Goal: Information Seeking & Learning: Learn about a topic

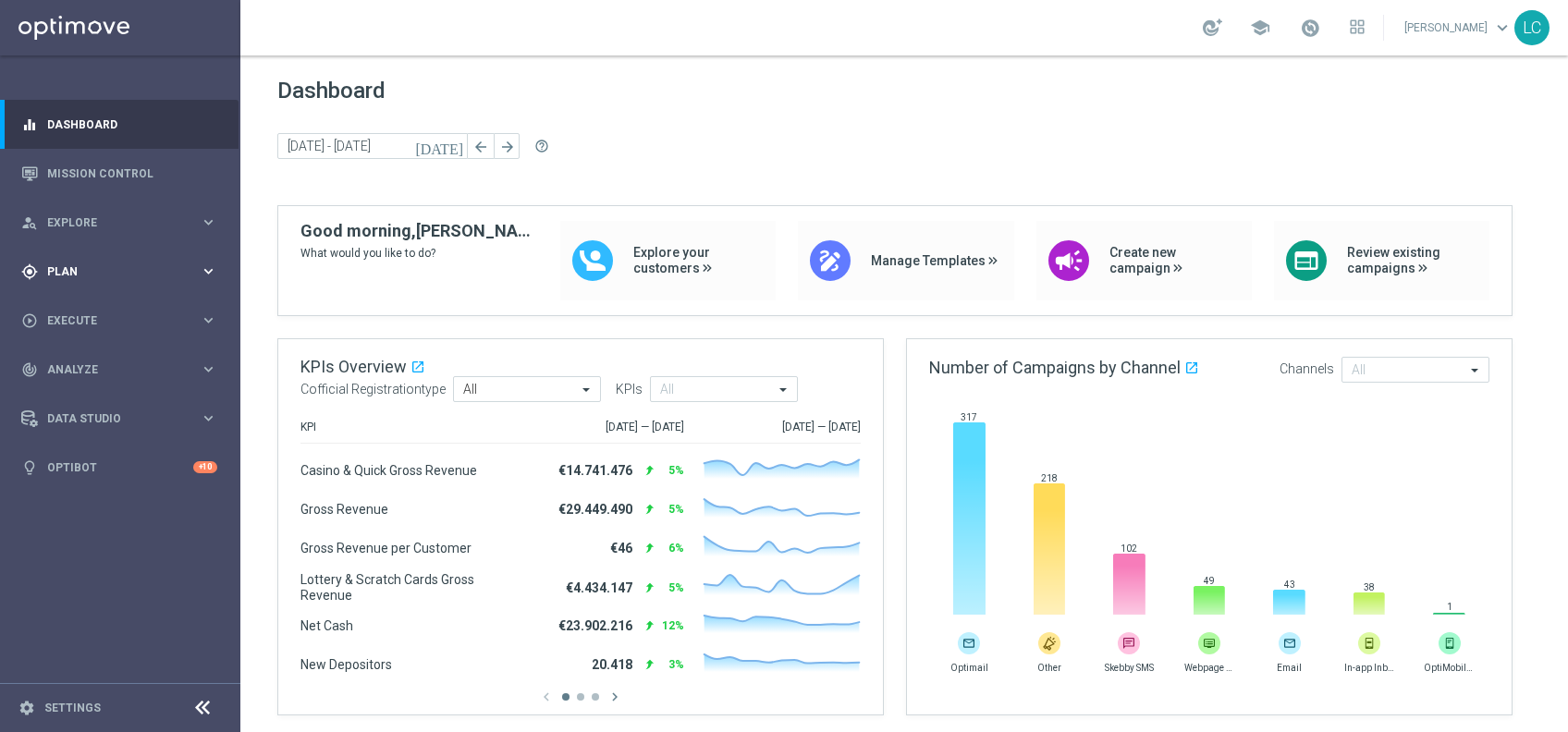
click at [98, 274] on span "Plan" at bounding box center [123, 271] width 153 height 11
click at [93, 303] on link "Target Groups" at bounding box center [120, 309] width 144 height 15
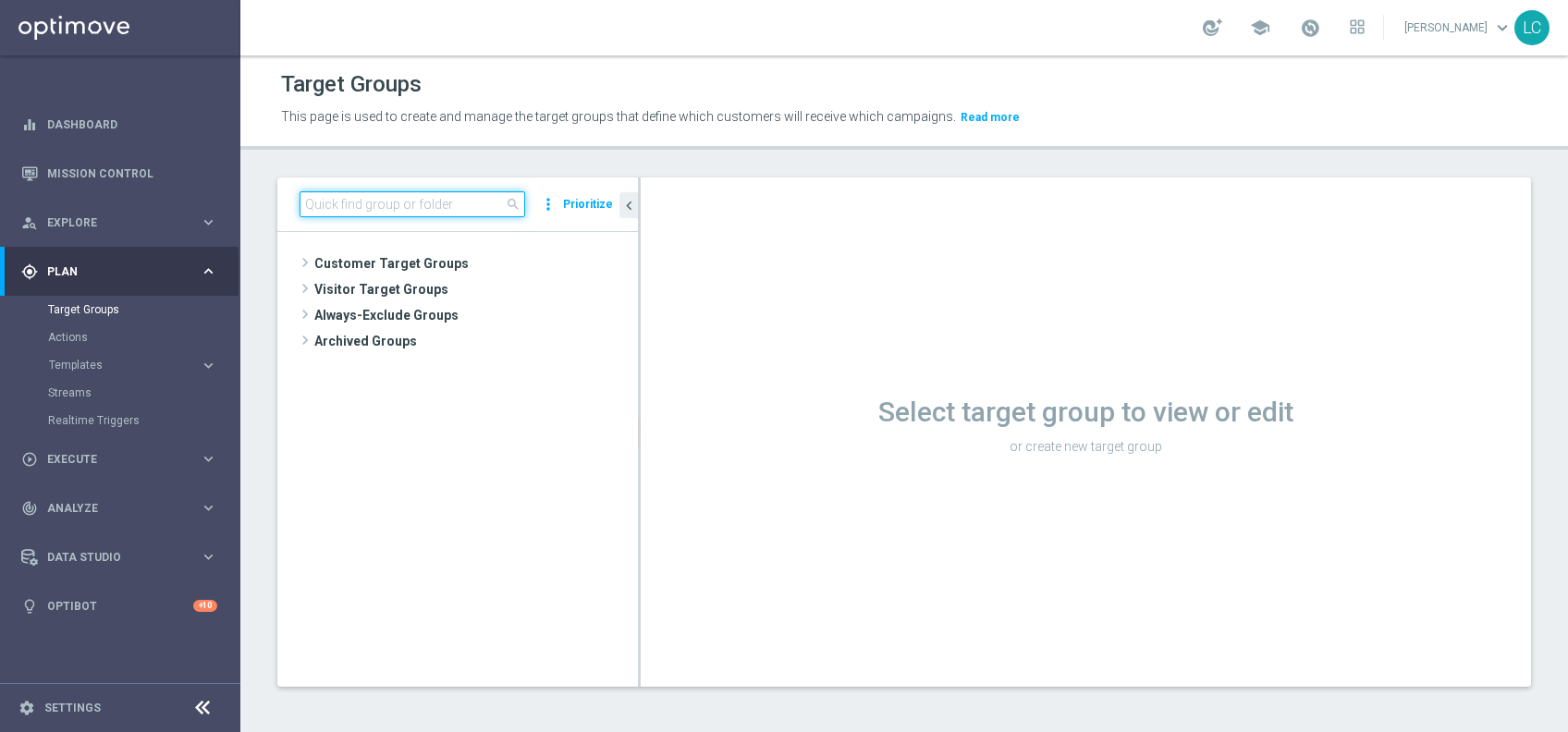
click at [374, 204] on input at bounding box center [412, 204] width 226 height 26
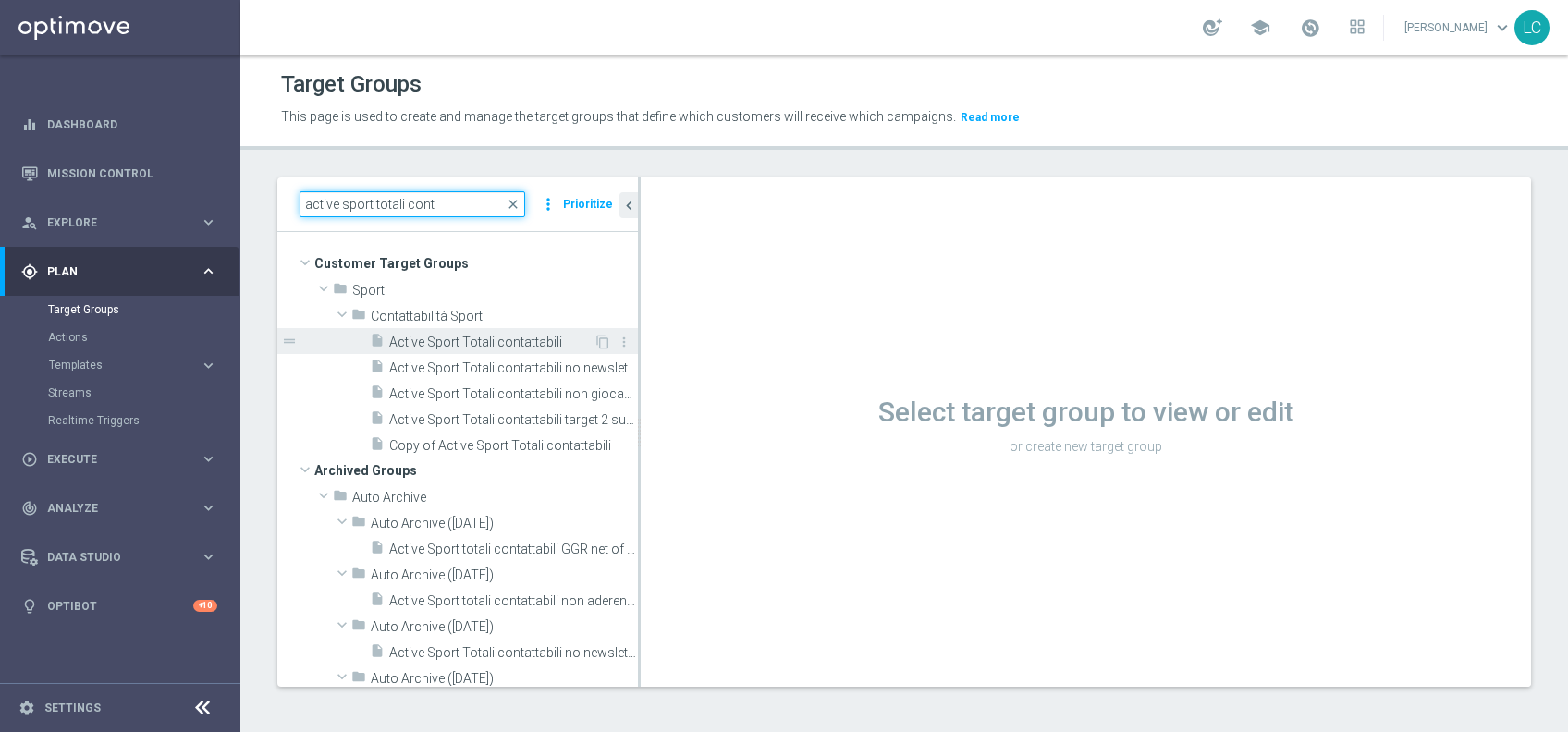
type input "active sport totali cont"
click at [488, 336] on span "Active Sport Totali contattabili" at bounding box center [491, 343] width 204 height 16
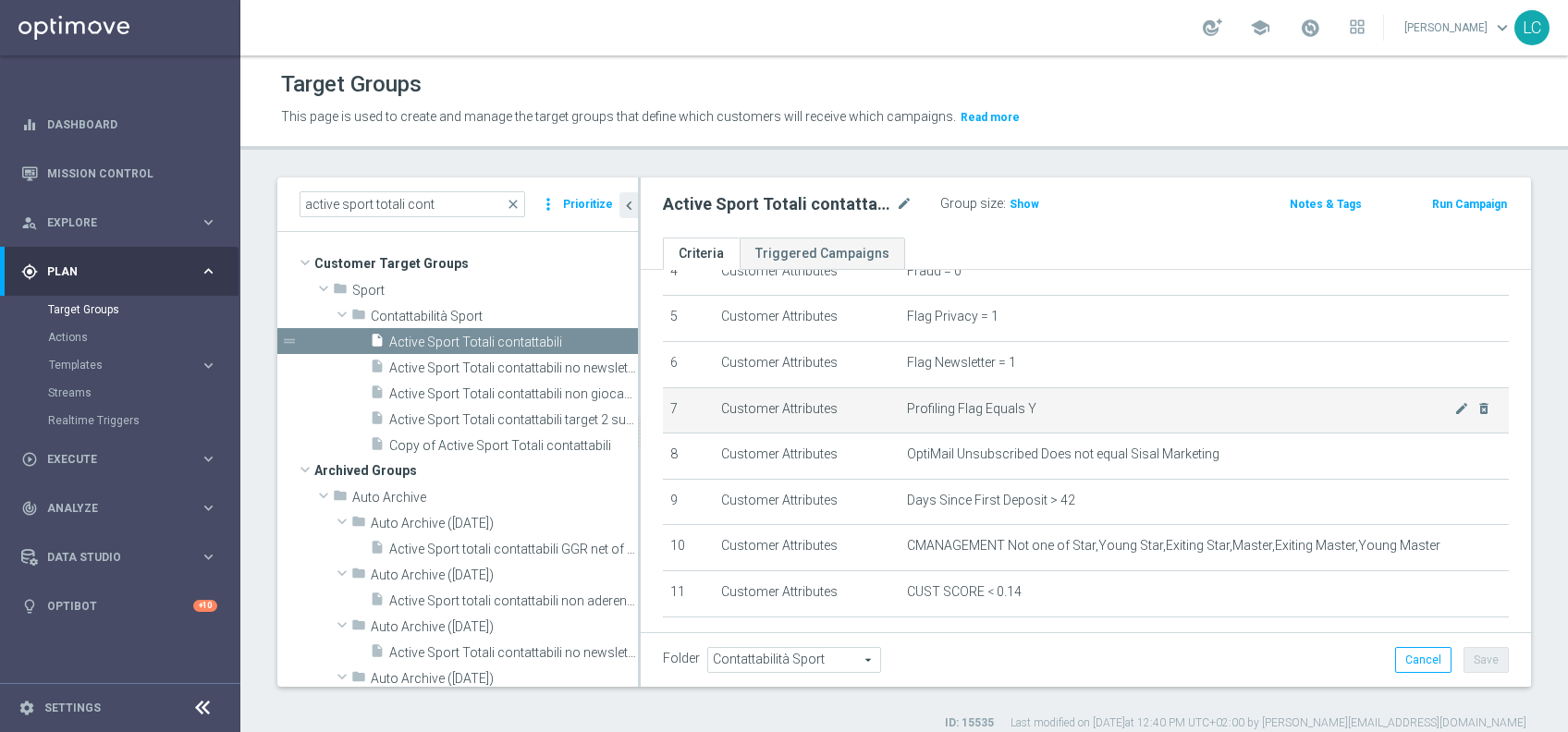
scroll to position [217, 0]
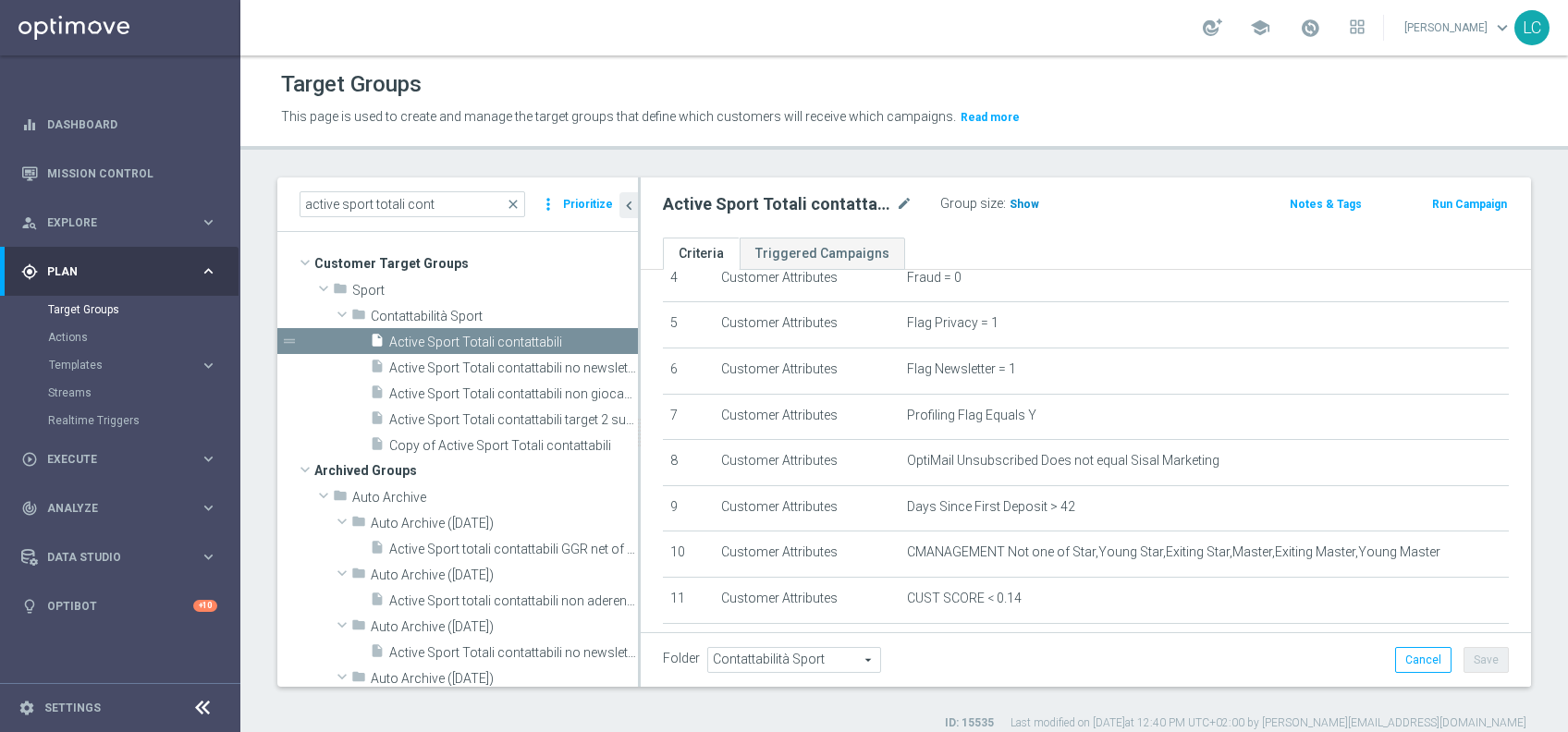
click at [1020, 207] on span "Show" at bounding box center [1025, 204] width 30 height 13
click at [1030, 206] on span "42,427" at bounding box center [1030, 207] width 38 height 18
click at [97, 164] on link "Mission Control" at bounding box center [132, 173] width 170 height 49
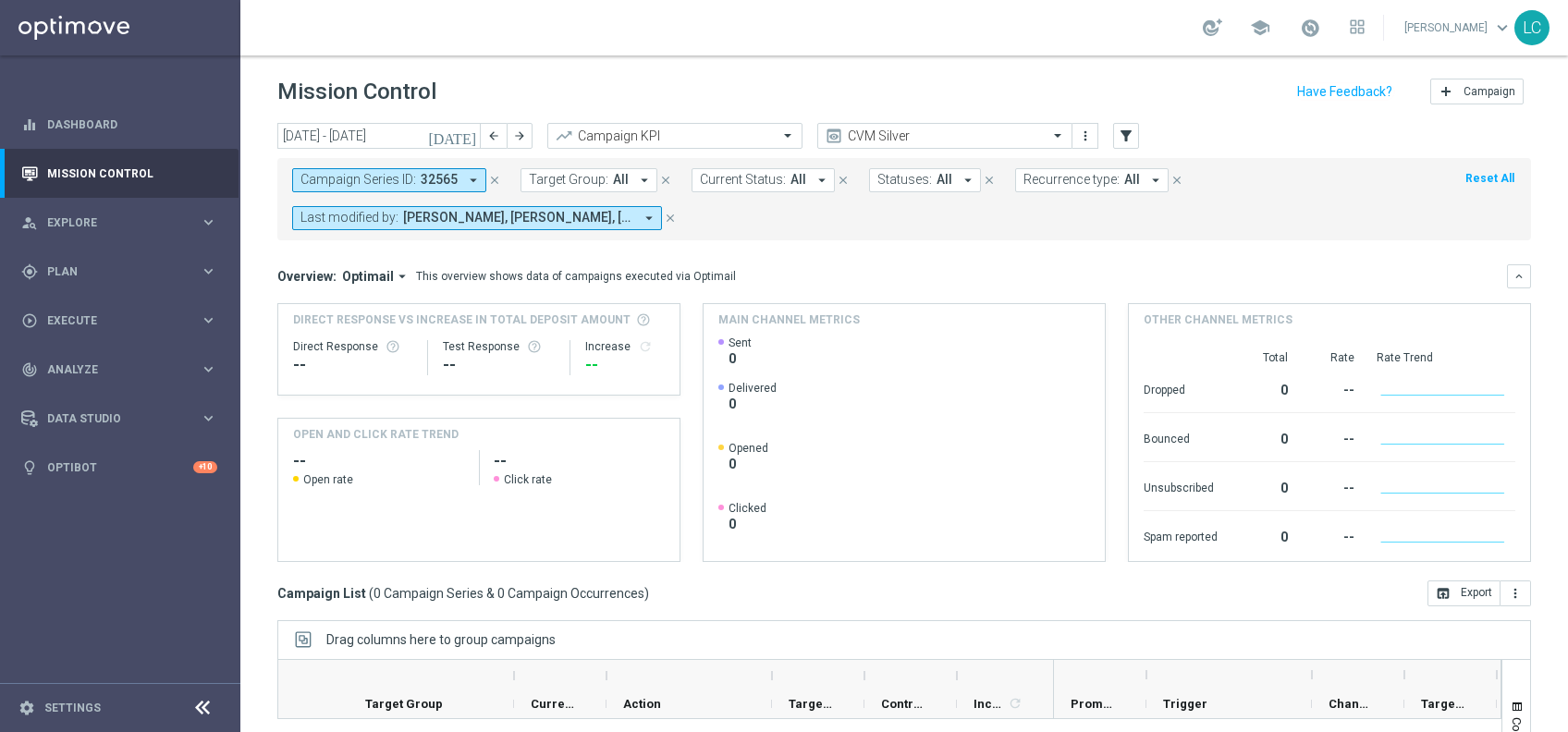
click at [492, 177] on icon "close" at bounding box center [494, 179] width 13 height 13
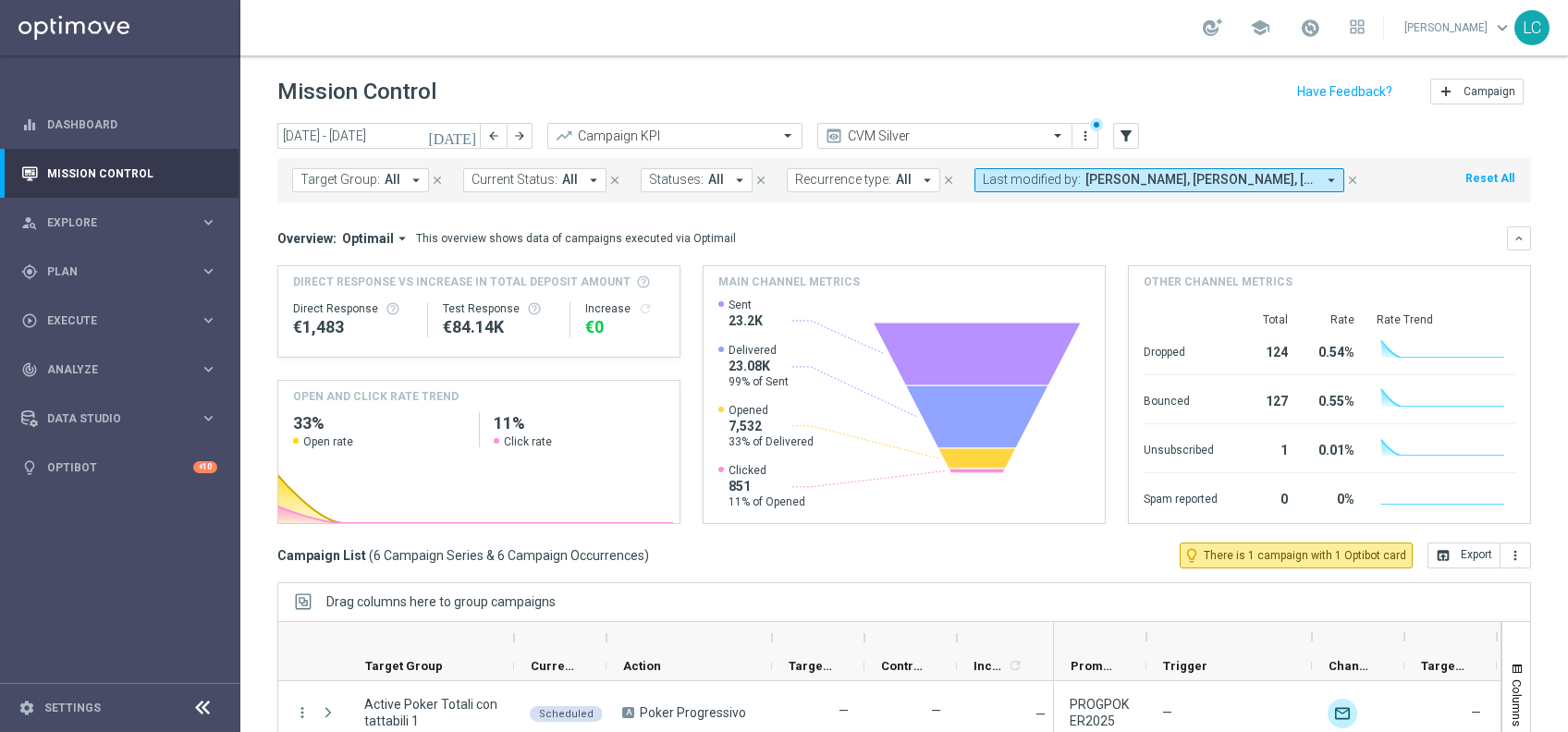
click at [391, 173] on span "All" at bounding box center [392, 180] width 16 height 16
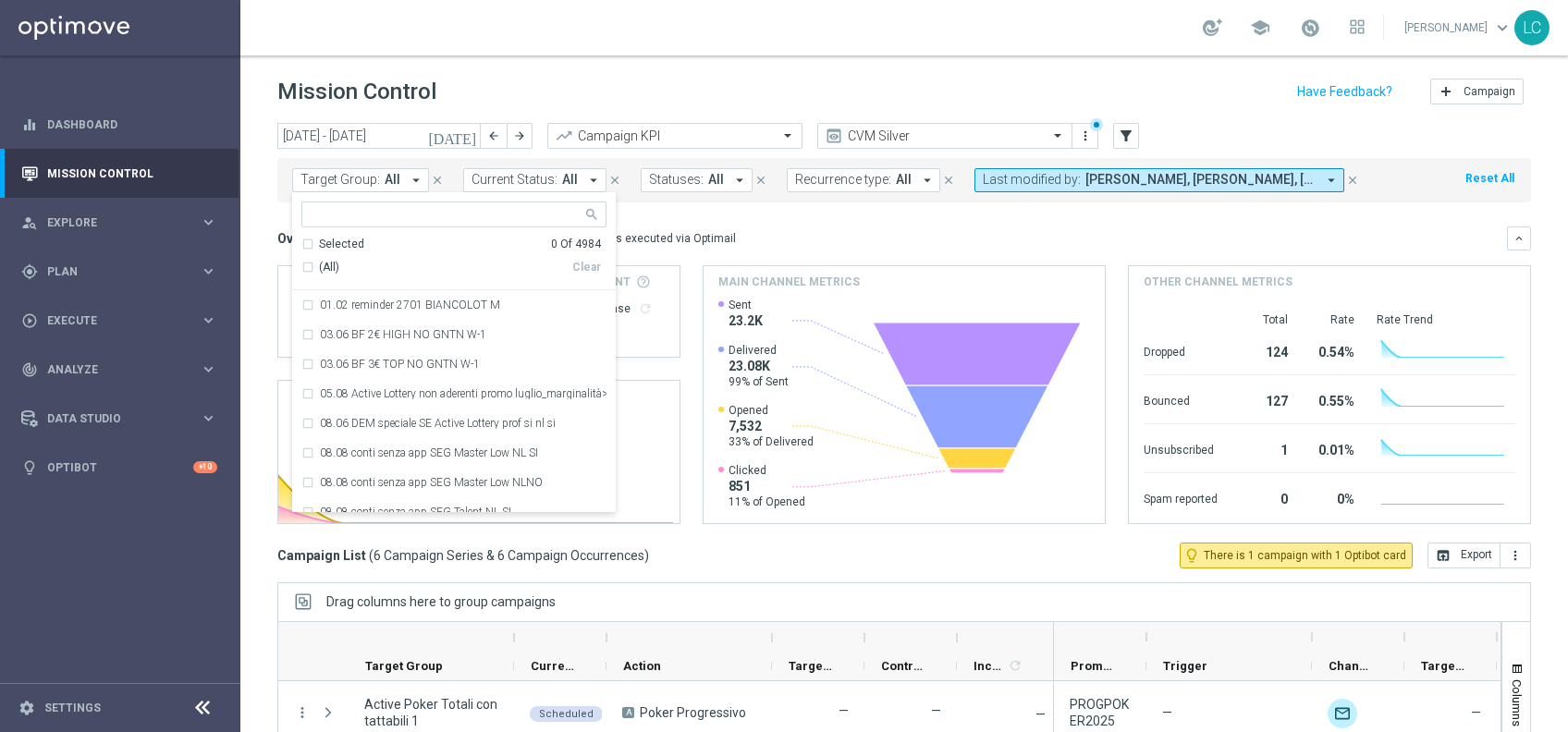
click at [391, 173] on span "All" at bounding box center [392, 180] width 16 height 16
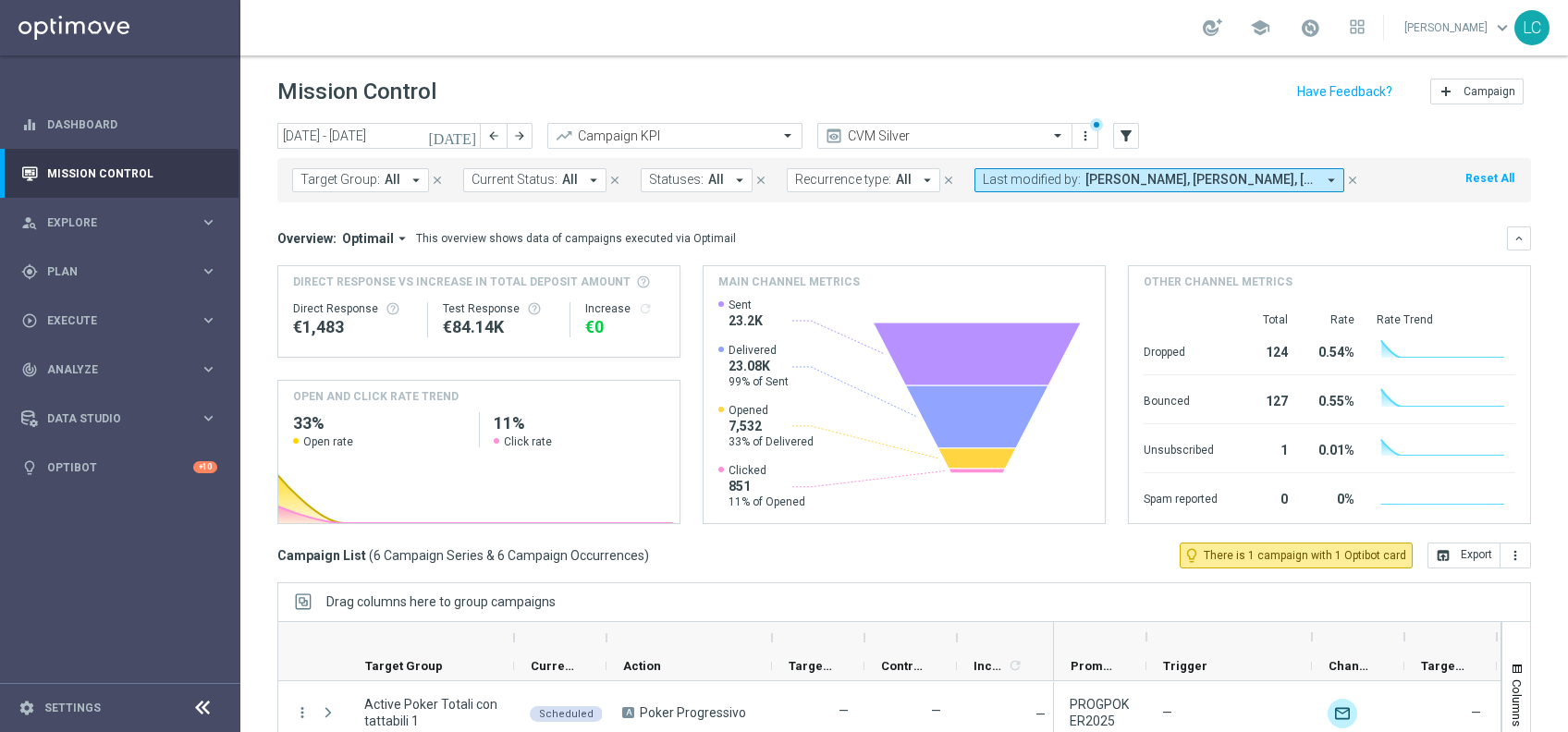
click at [391, 173] on span "All" at bounding box center [392, 180] width 16 height 16
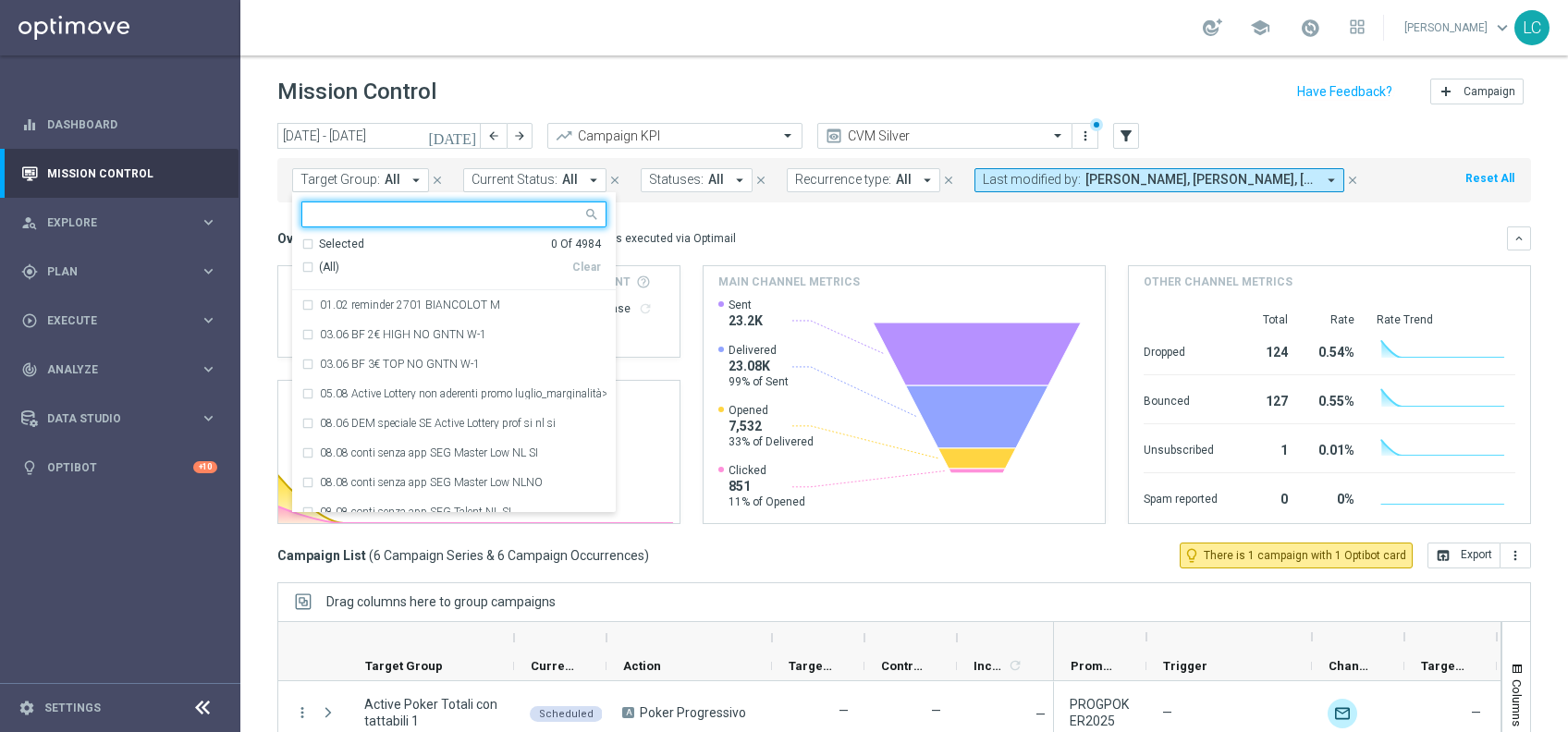
paste input "Active BETTING TOTALI nosaldo GGRnb > 0 L3M Media>=20"
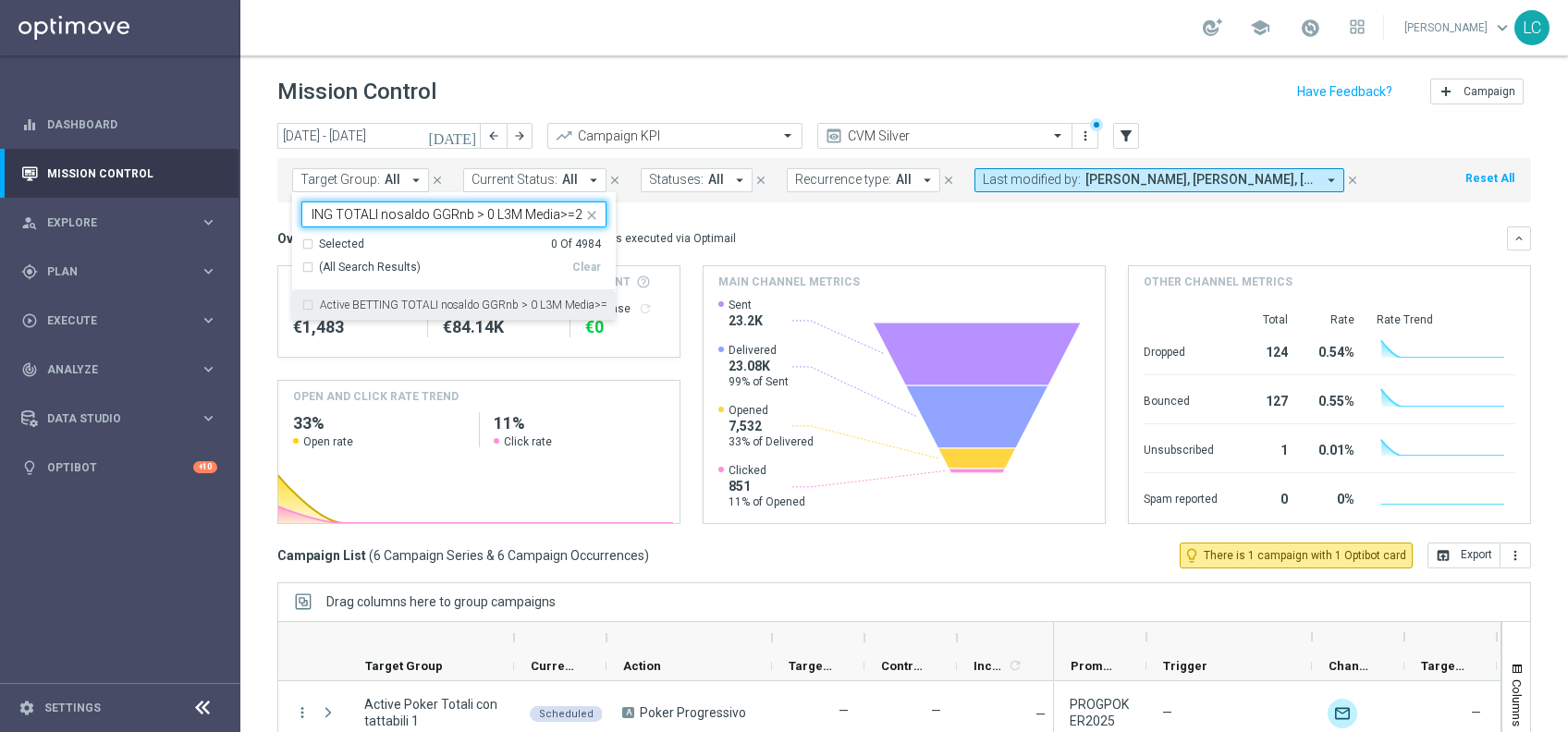
click at [496, 301] on label "Active BETTING TOTALI nosaldo GGRnb > 0 L3M Media>=20" at bounding box center [463, 304] width 287 height 11
type input "Active BETTING TOTALI nosaldo GGRnb > 0 L3M Media>=20"
click at [370, 212] on input "Active BETTING TOTALI nosaldo GGRnb > 0 L3M Media>=20" at bounding box center [446, 215] width 271 height 16
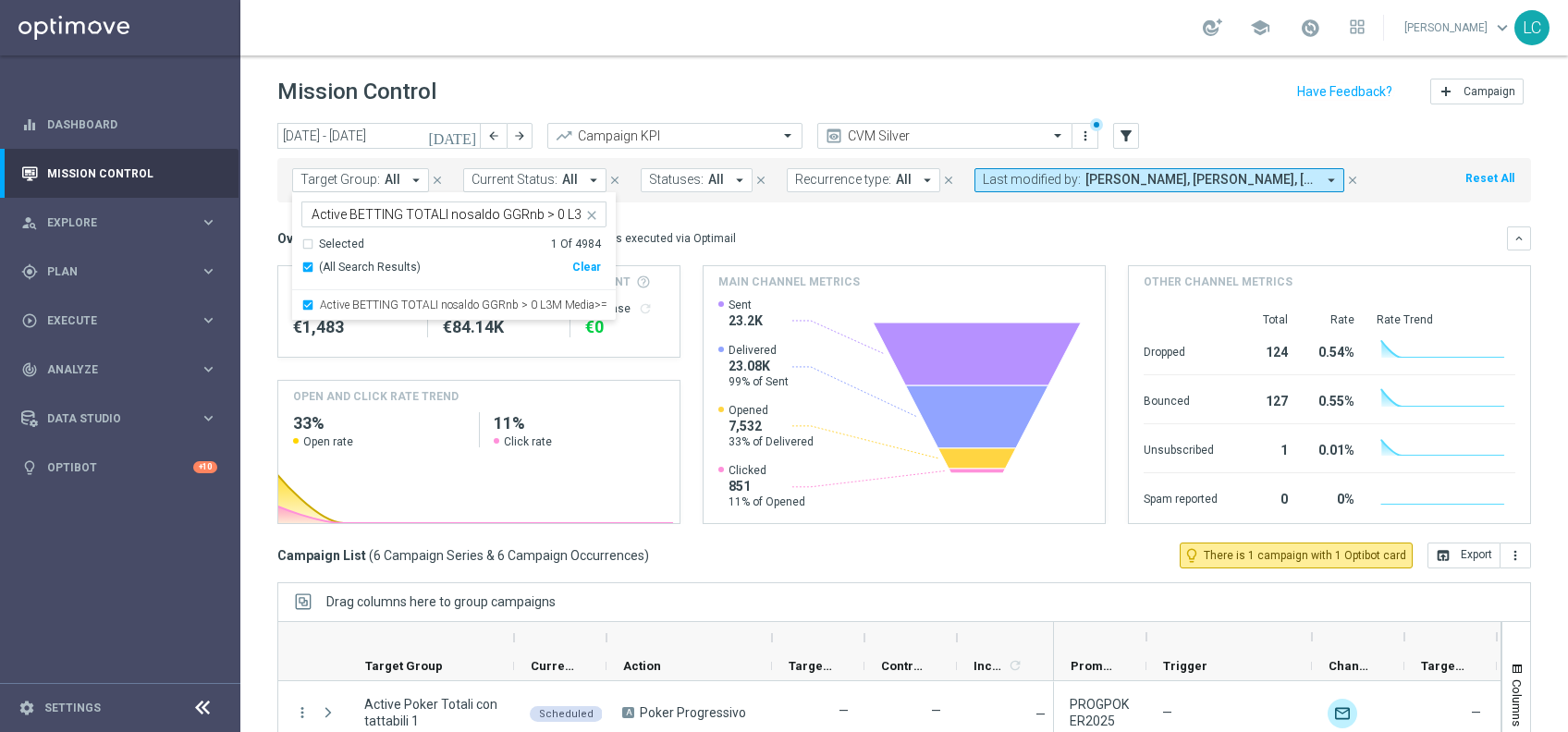
click at [595, 214] on icon "close" at bounding box center [591, 215] width 15 height 15
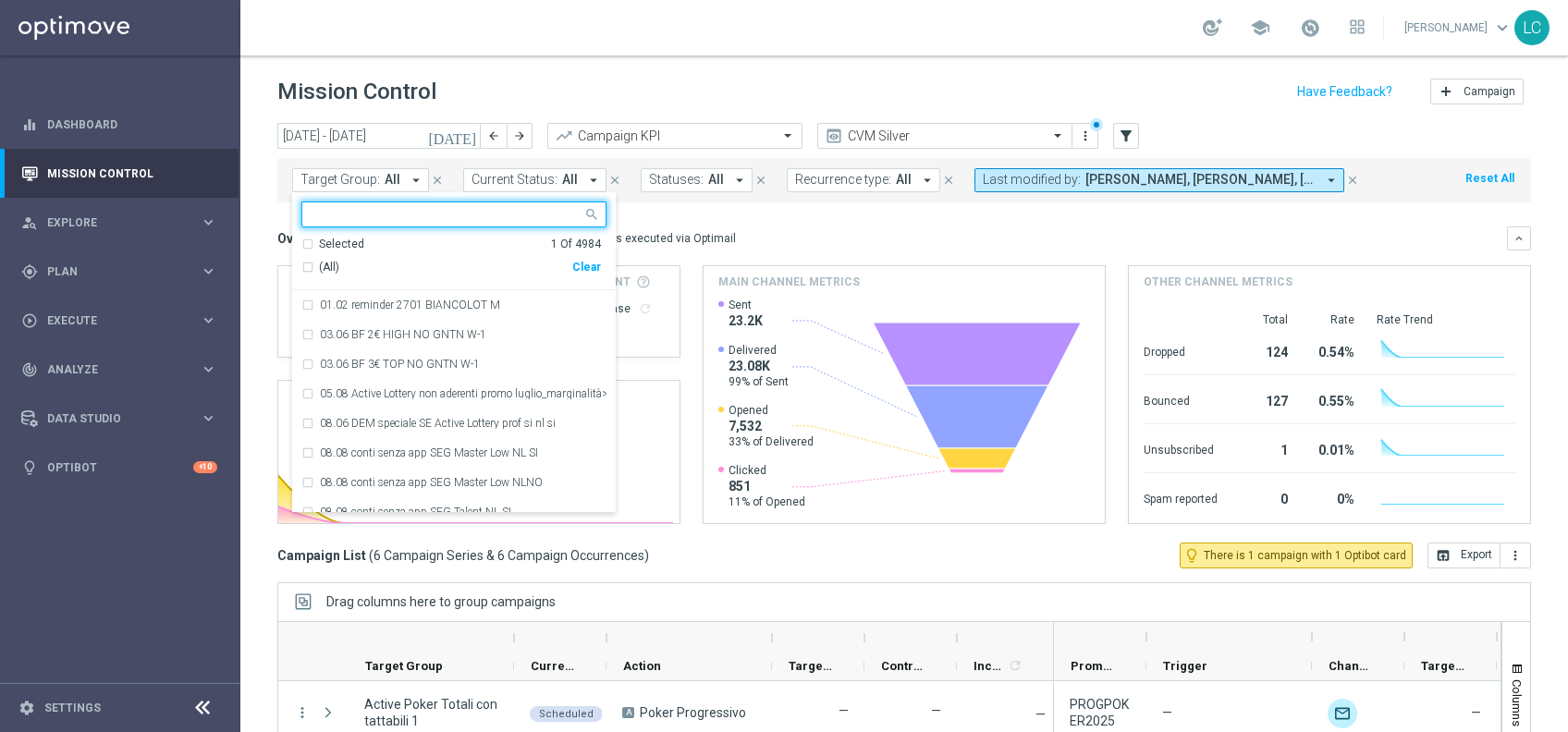
click at [534, 210] on input "text" at bounding box center [446, 215] width 271 height 16
paste input "Active BETTING TOTALI nosaldo GGRnb > 0 L3M Media<20"
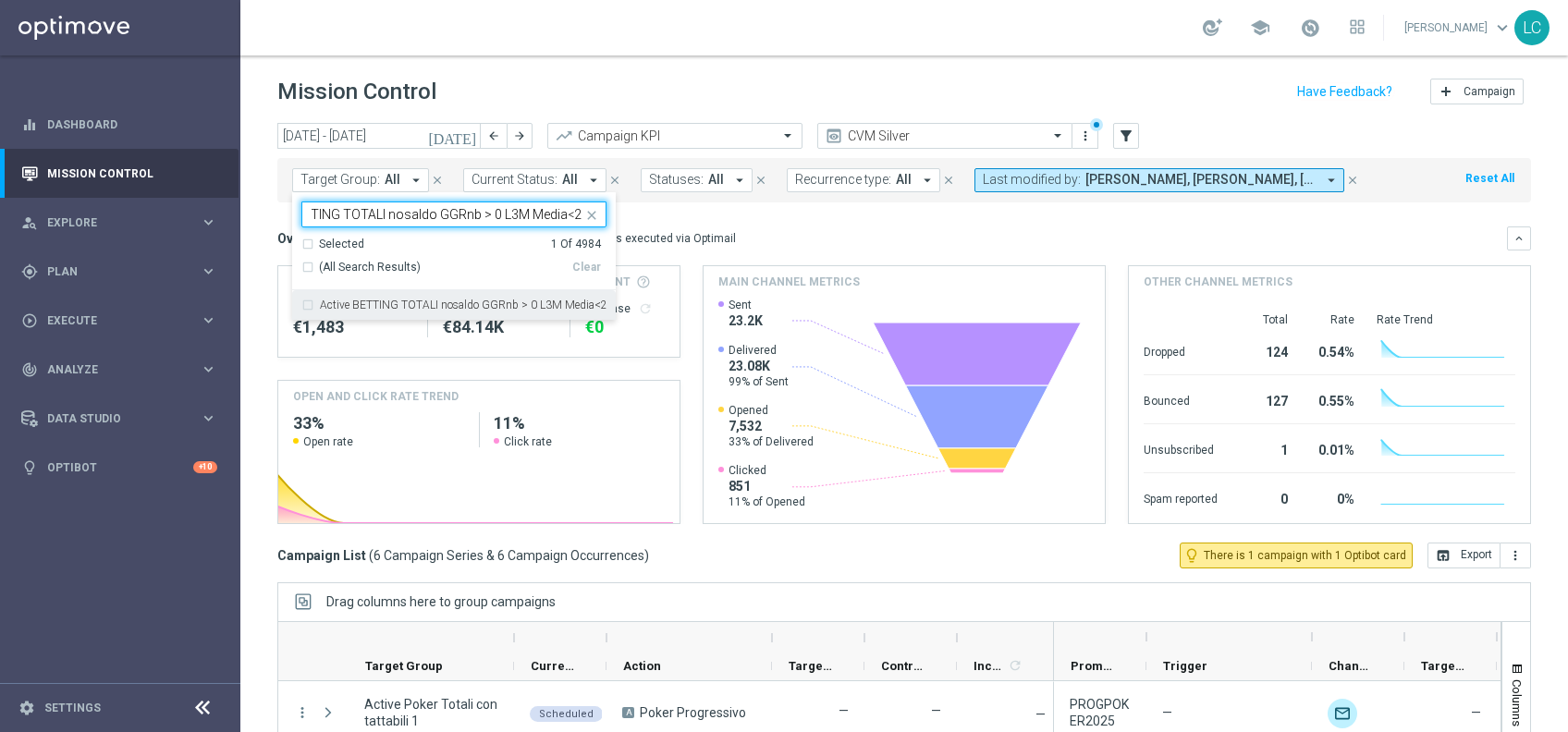
click at [394, 303] on label "Active BETTING TOTALI nosaldo GGRnb > 0 L3M Media<20" at bounding box center [463, 304] width 287 height 11
type input "Active BETTING TOTALI nosaldo GGRnb > 0 L3M Media<20"
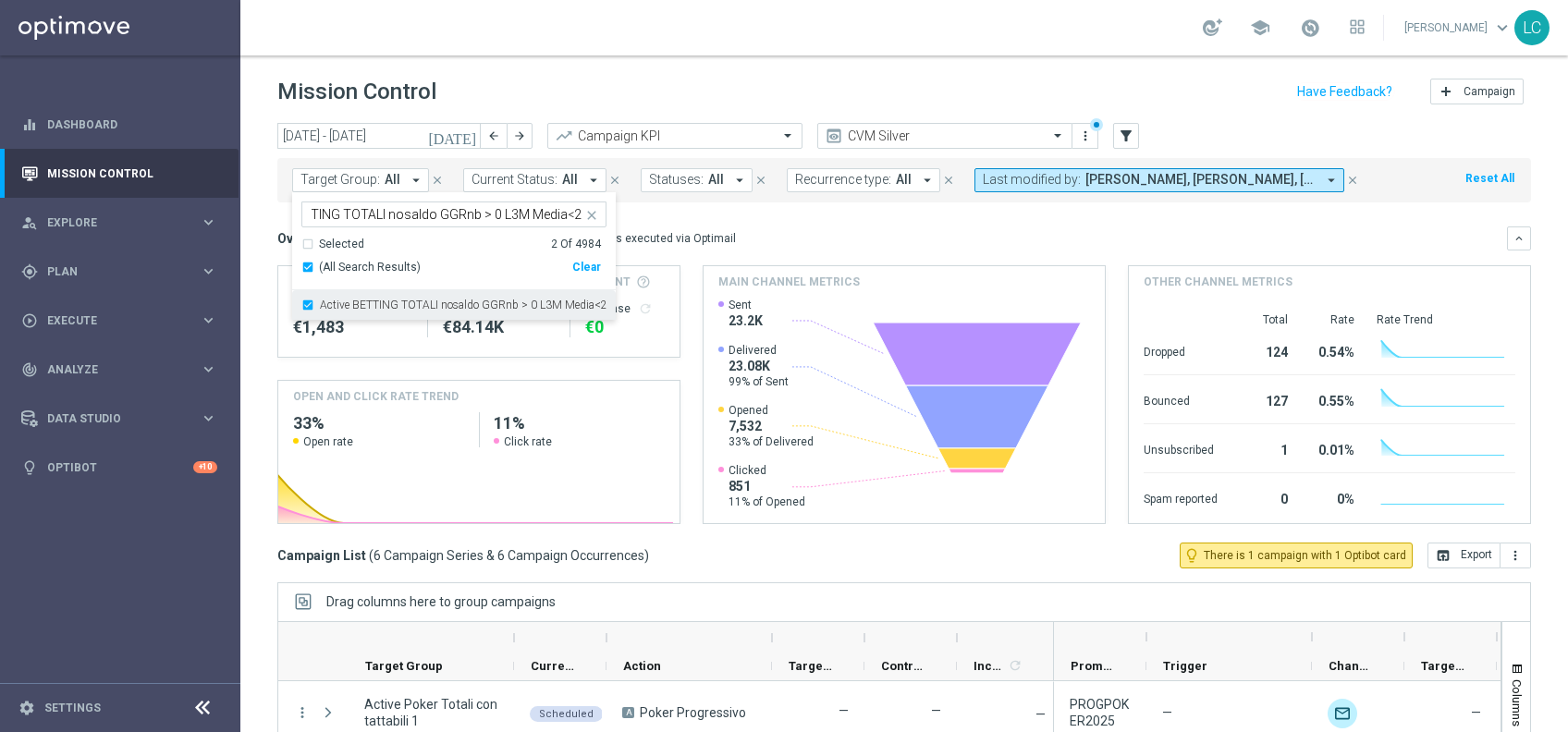
scroll to position [0, 0]
click at [760, 207] on mini-dashboard "Overview: Optimail arrow_drop_down This overview shows data of campaigns execut…" at bounding box center [905, 371] width 1254 height 340
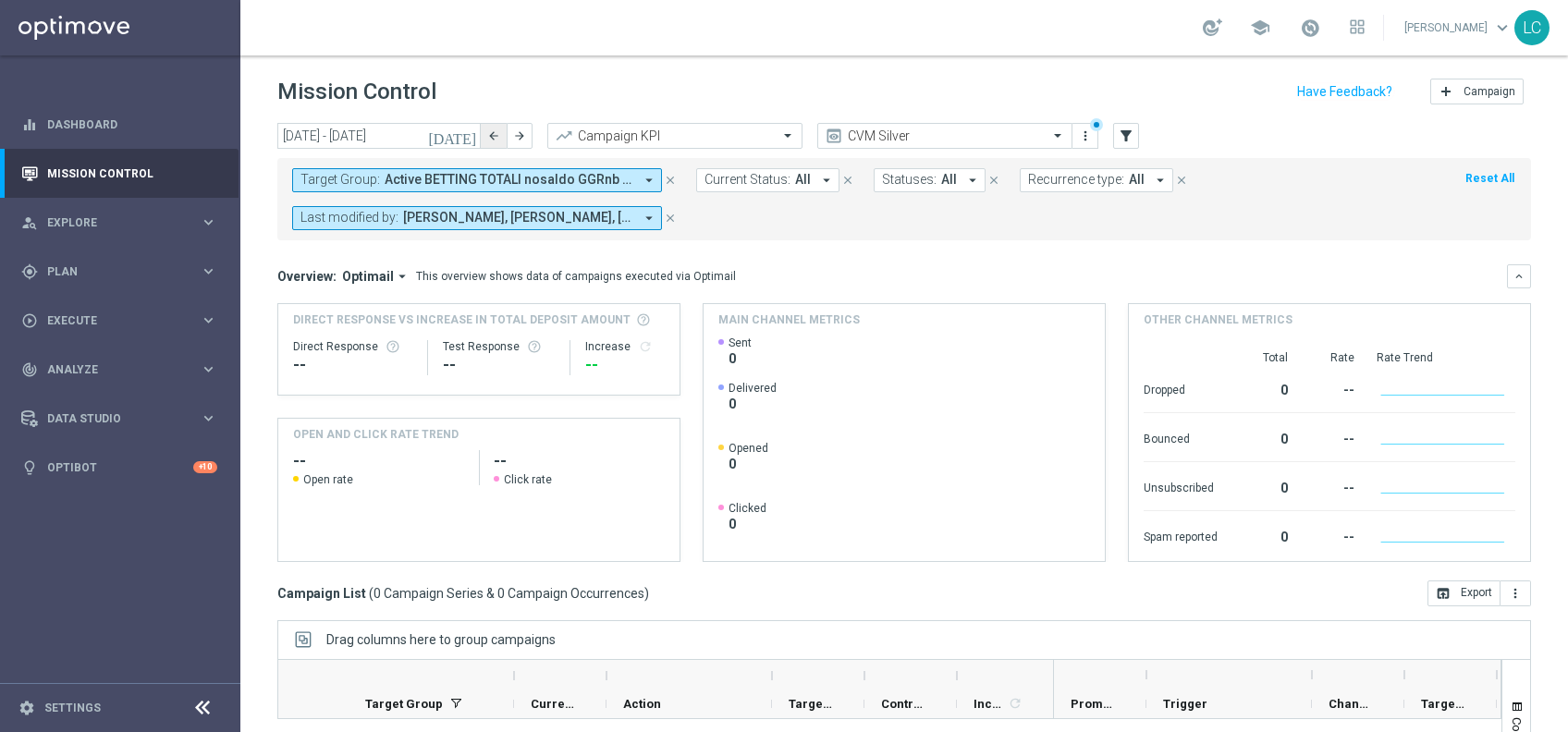
click at [488, 133] on icon "arrow_back" at bounding box center [494, 135] width 13 height 13
click at [482, 129] on button "arrow_back" at bounding box center [494, 136] width 26 height 26
type input "04 Aug 2025 - 10 Aug 2025"
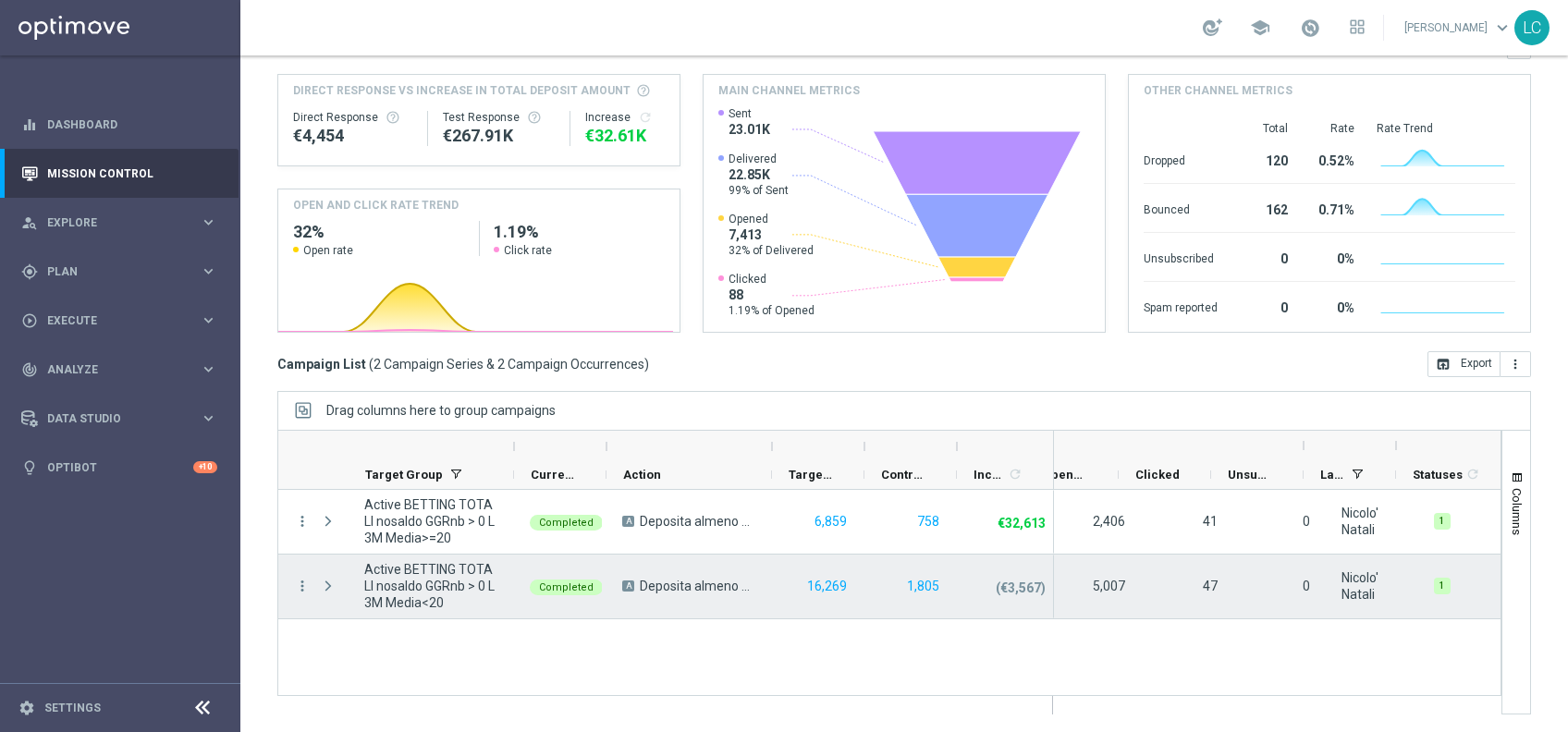
scroll to position [0, 843]
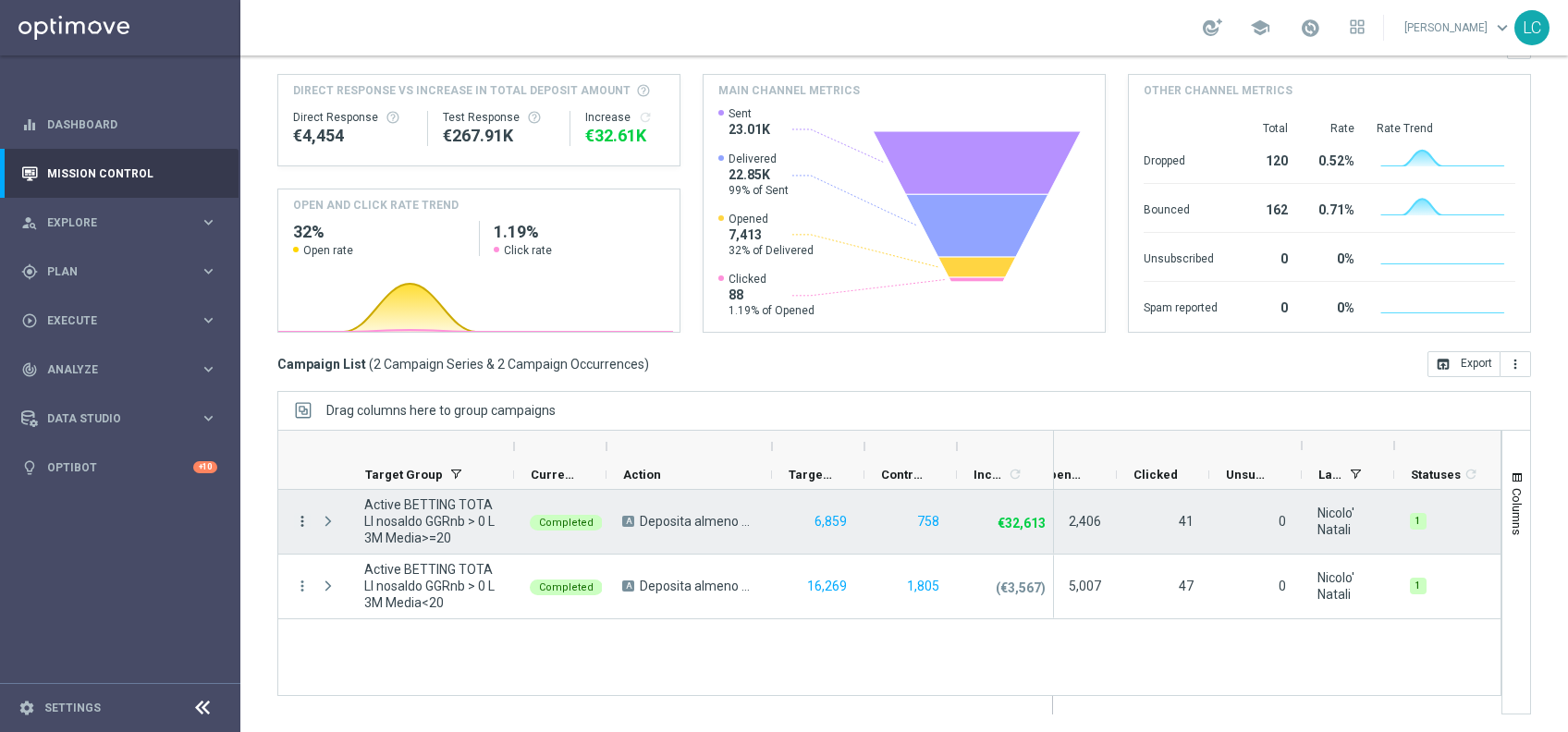
click at [303, 515] on icon "more_vert" at bounding box center [302, 521] width 17 height 17
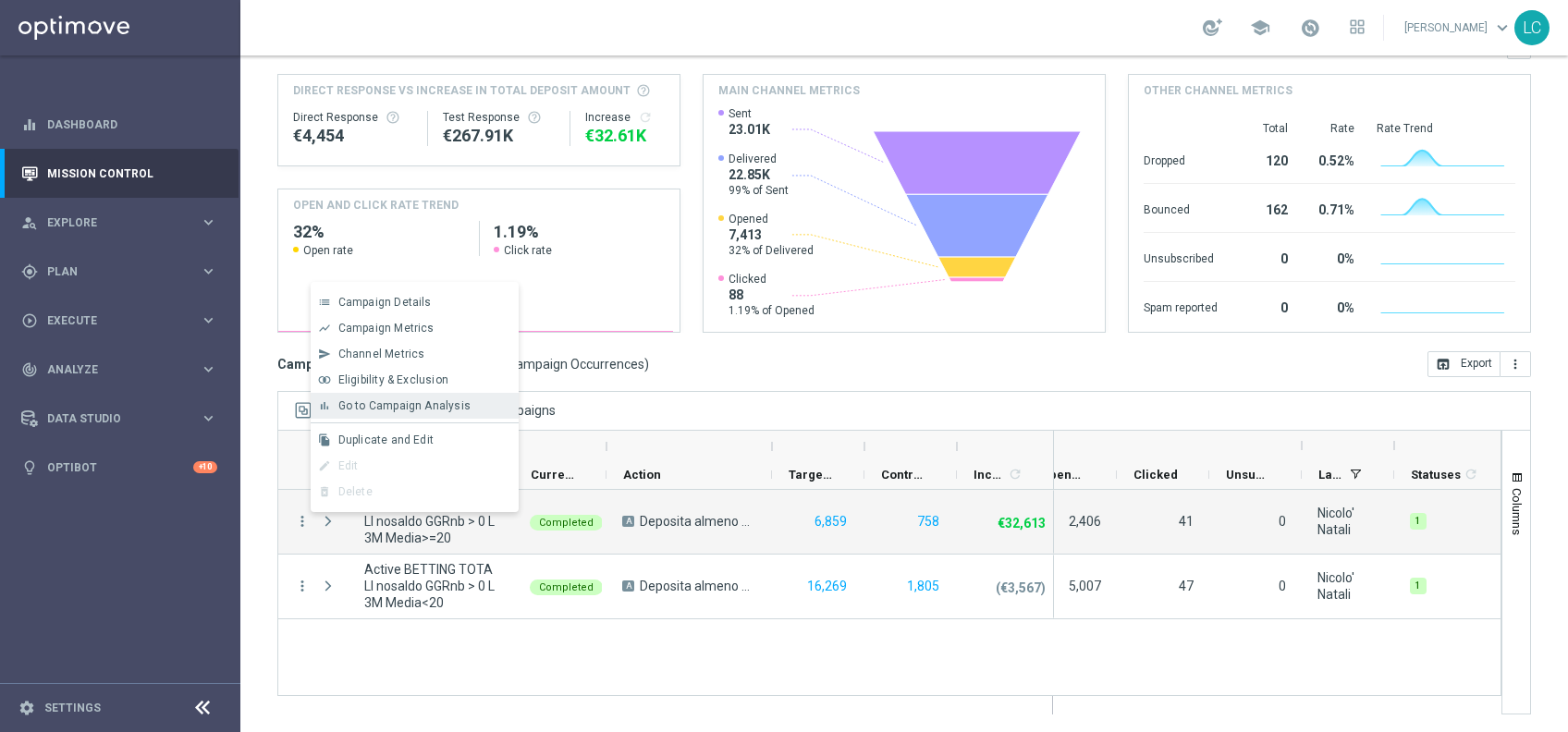
click at [435, 402] on span "Go to Campaign Analysis" at bounding box center [404, 405] width 132 height 13
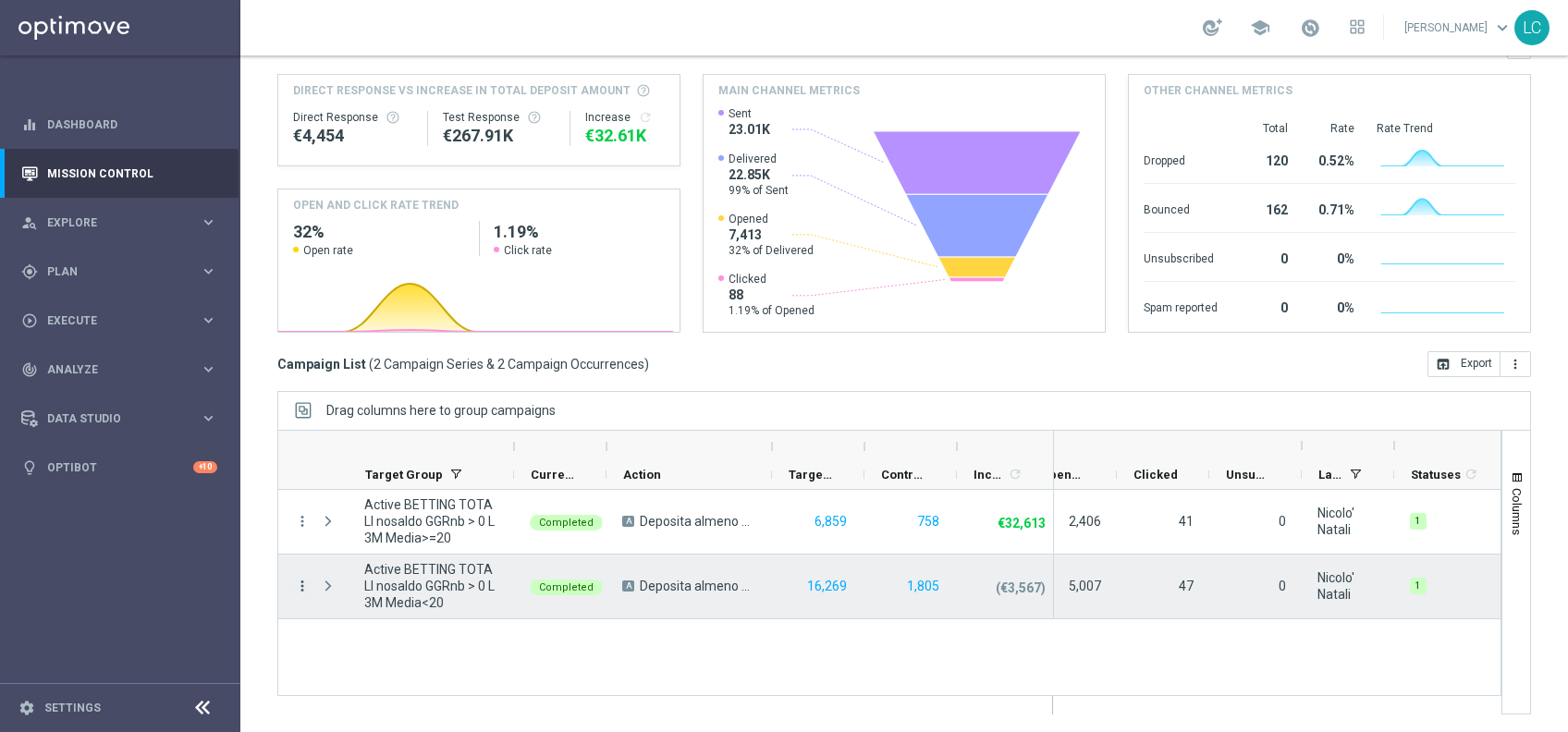
click at [305, 584] on icon "more_vert" at bounding box center [302, 585] width 17 height 17
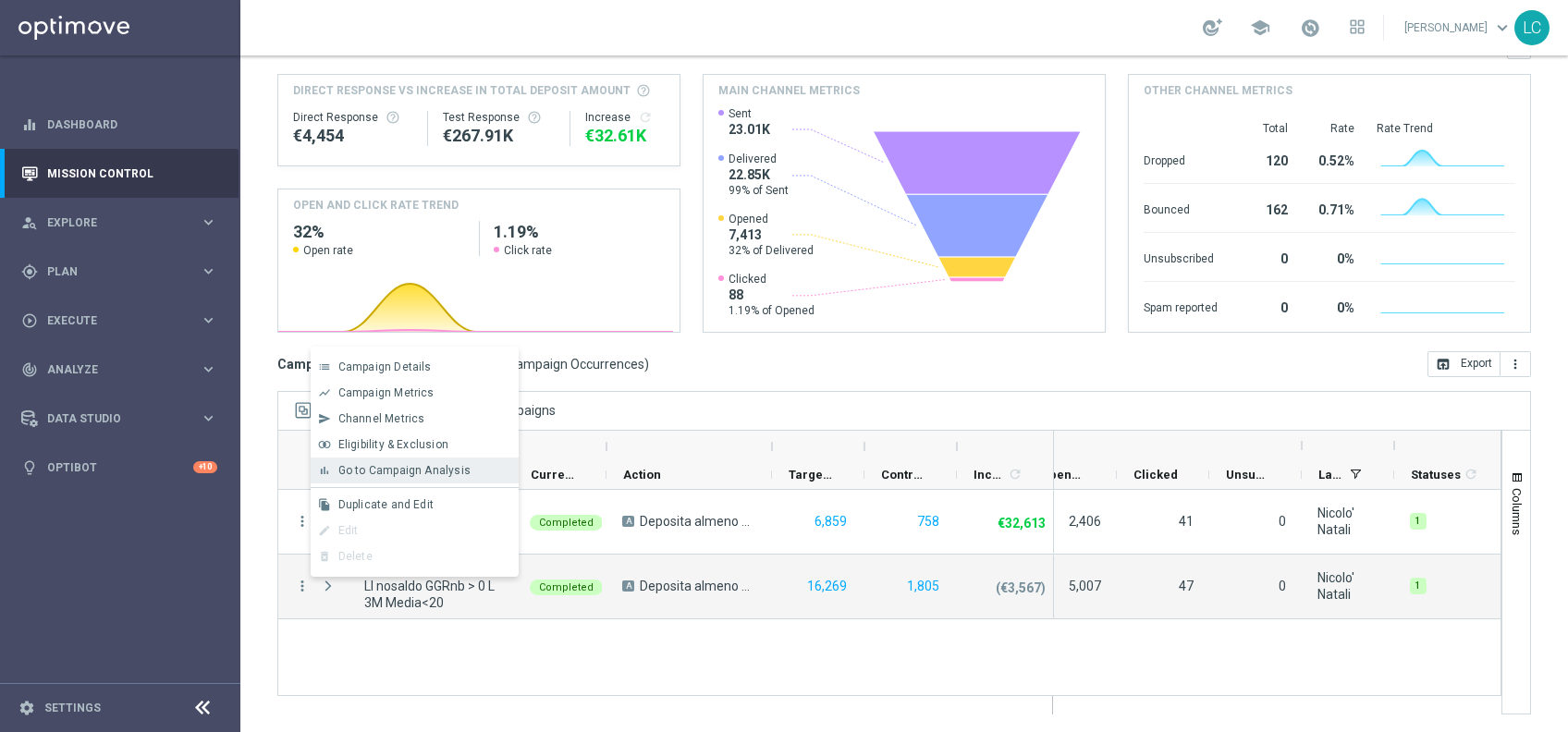
click at [443, 471] on span "Go to Campaign Analysis" at bounding box center [404, 470] width 132 height 13
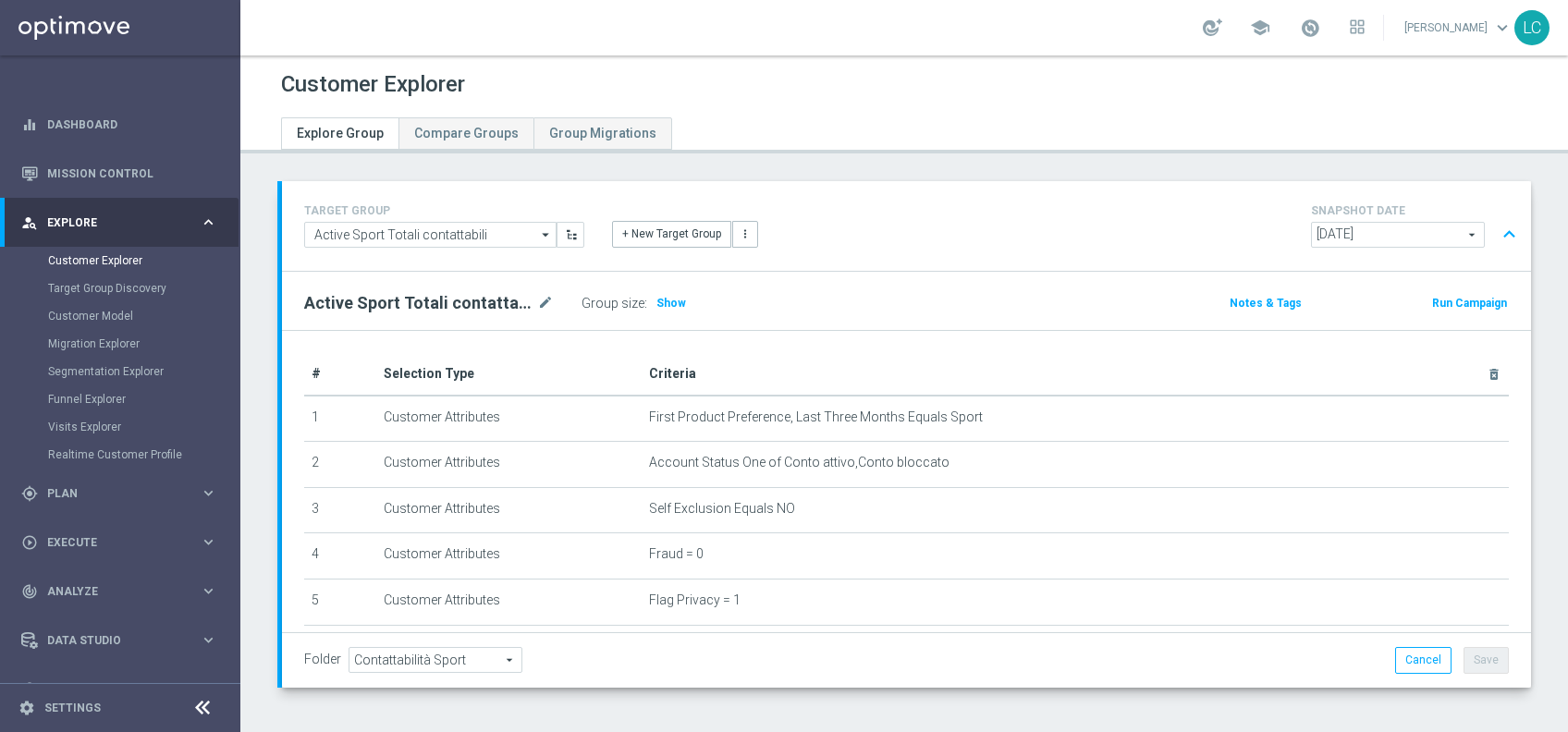
scroll to position [70, 0]
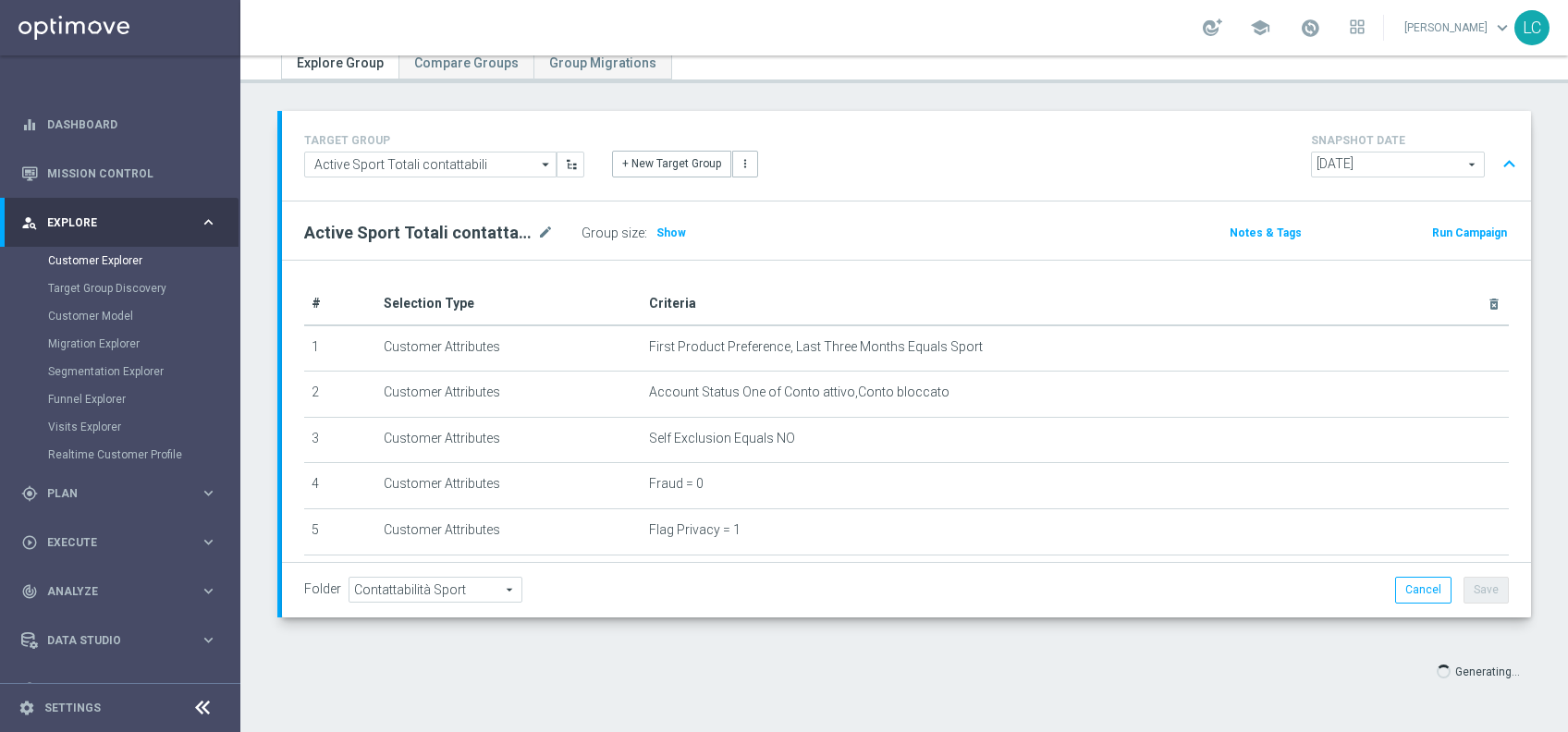
click at [1496, 169] on button "expand_less" at bounding box center [1509, 165] width 27 height 35
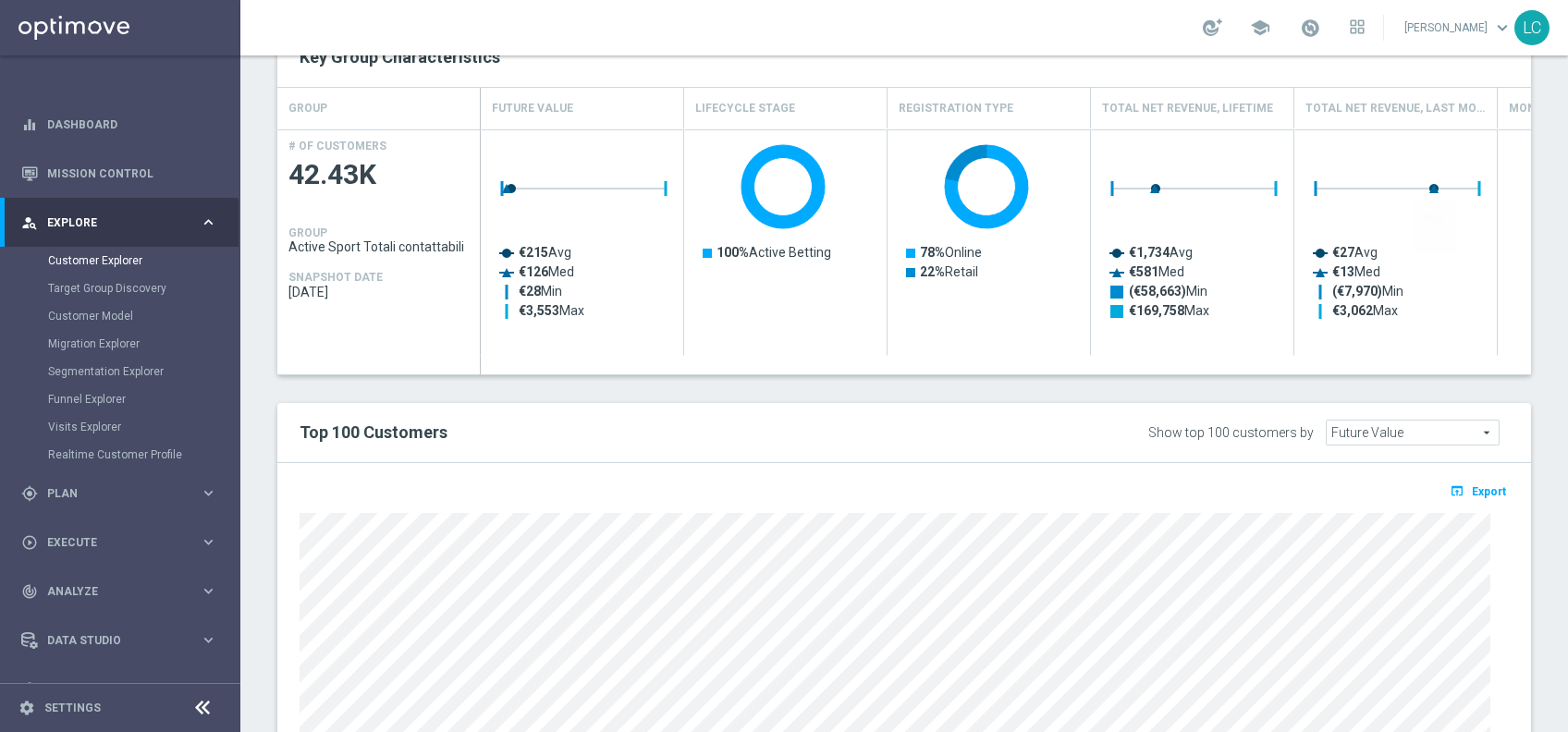
scroll to position [289, 0]
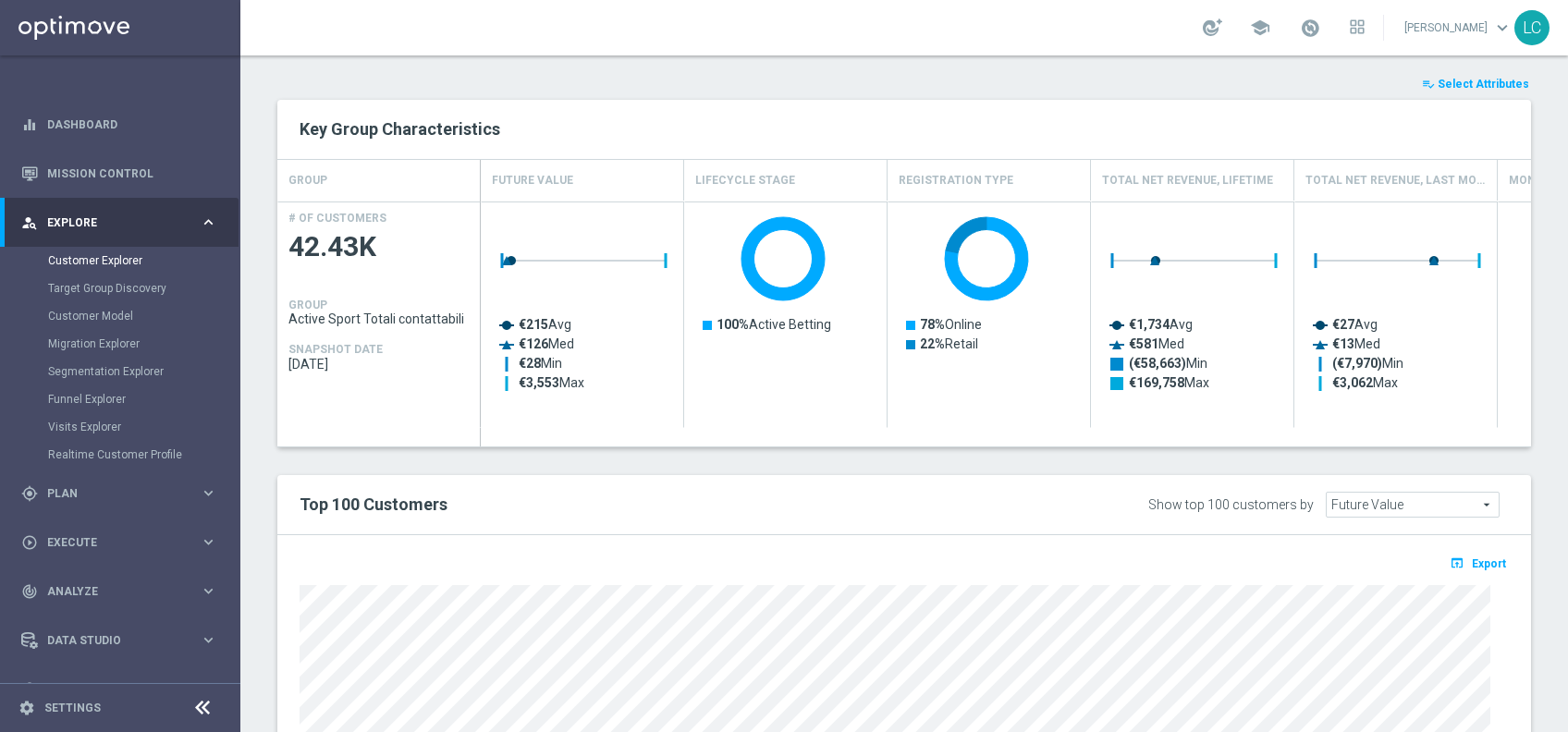
click at [1463, 78] on span "Select Attributes" at bounding box center [1483, 84] width 92 height 13
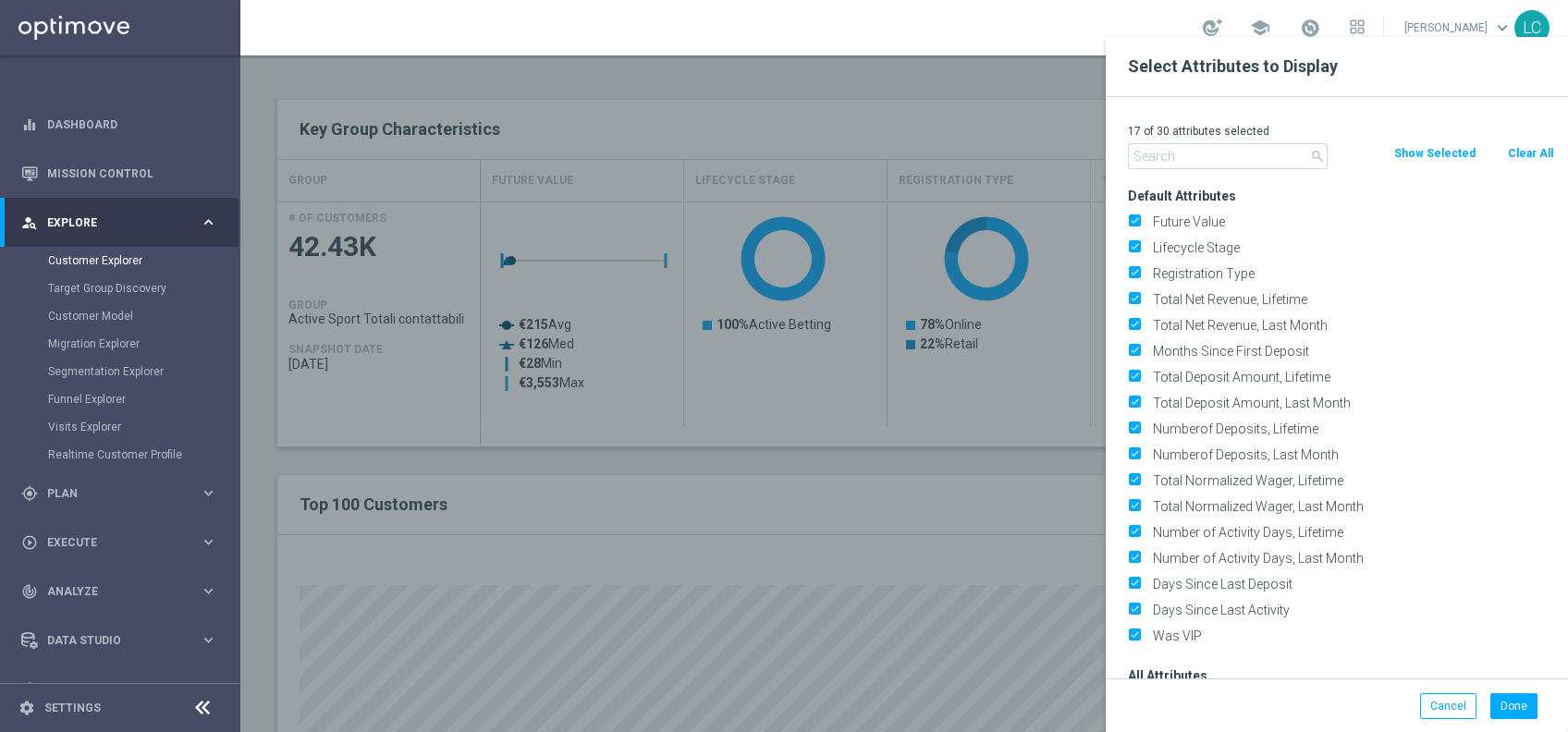
click at [1533, 163] on button "Clear All" at bounding box center [1532, 153] width 49 height 21
checkbox input "false"
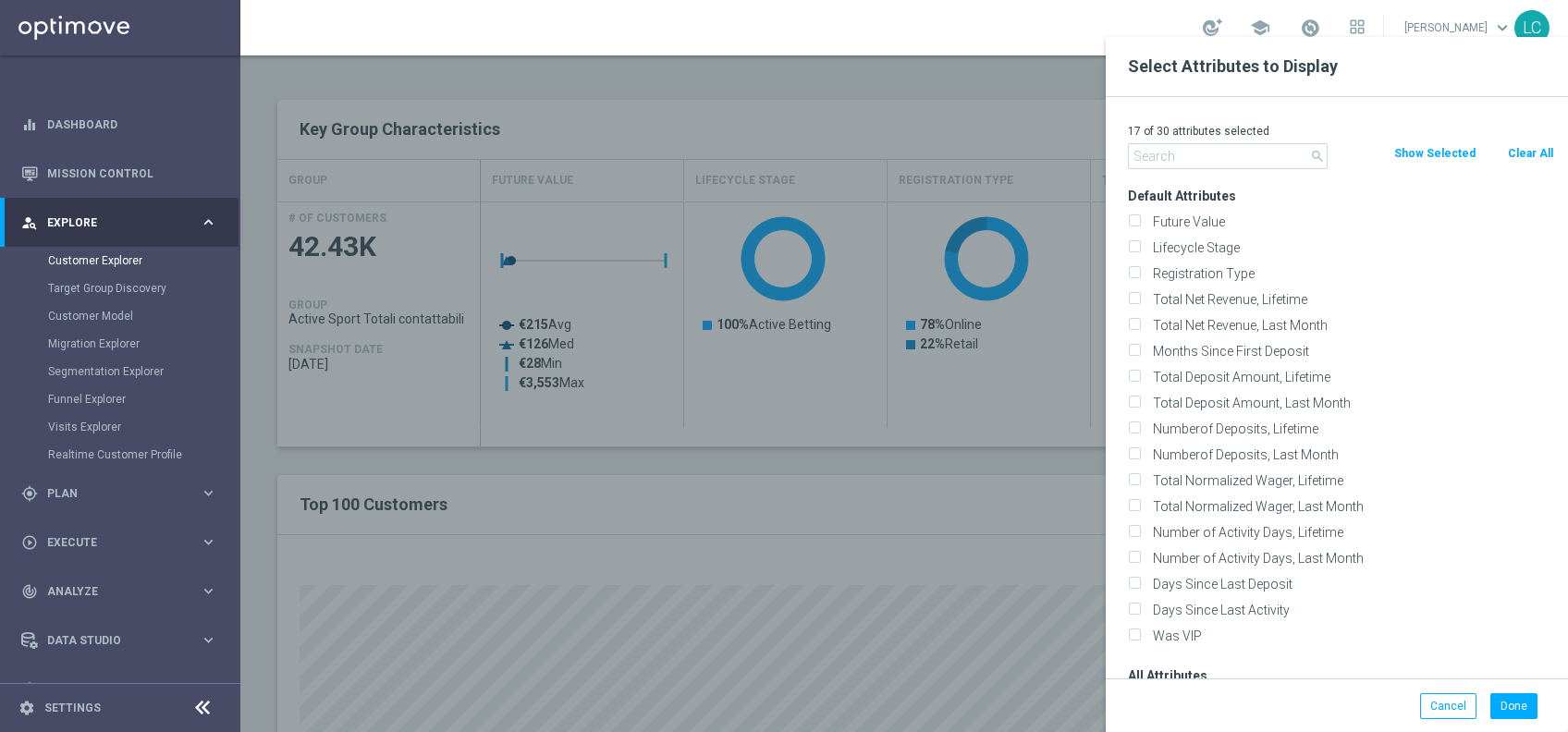
checkbox input "false"
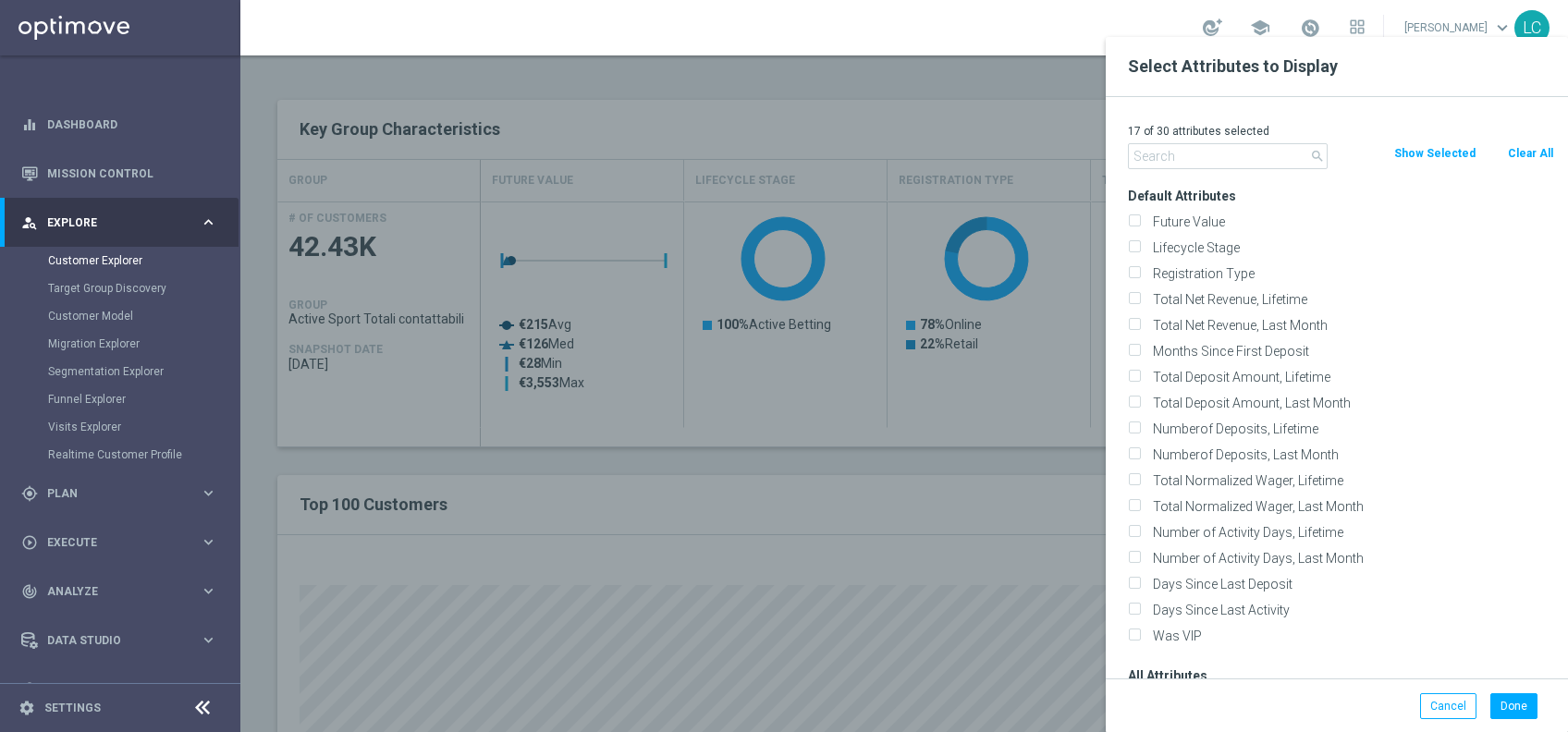
checkbox input "false"
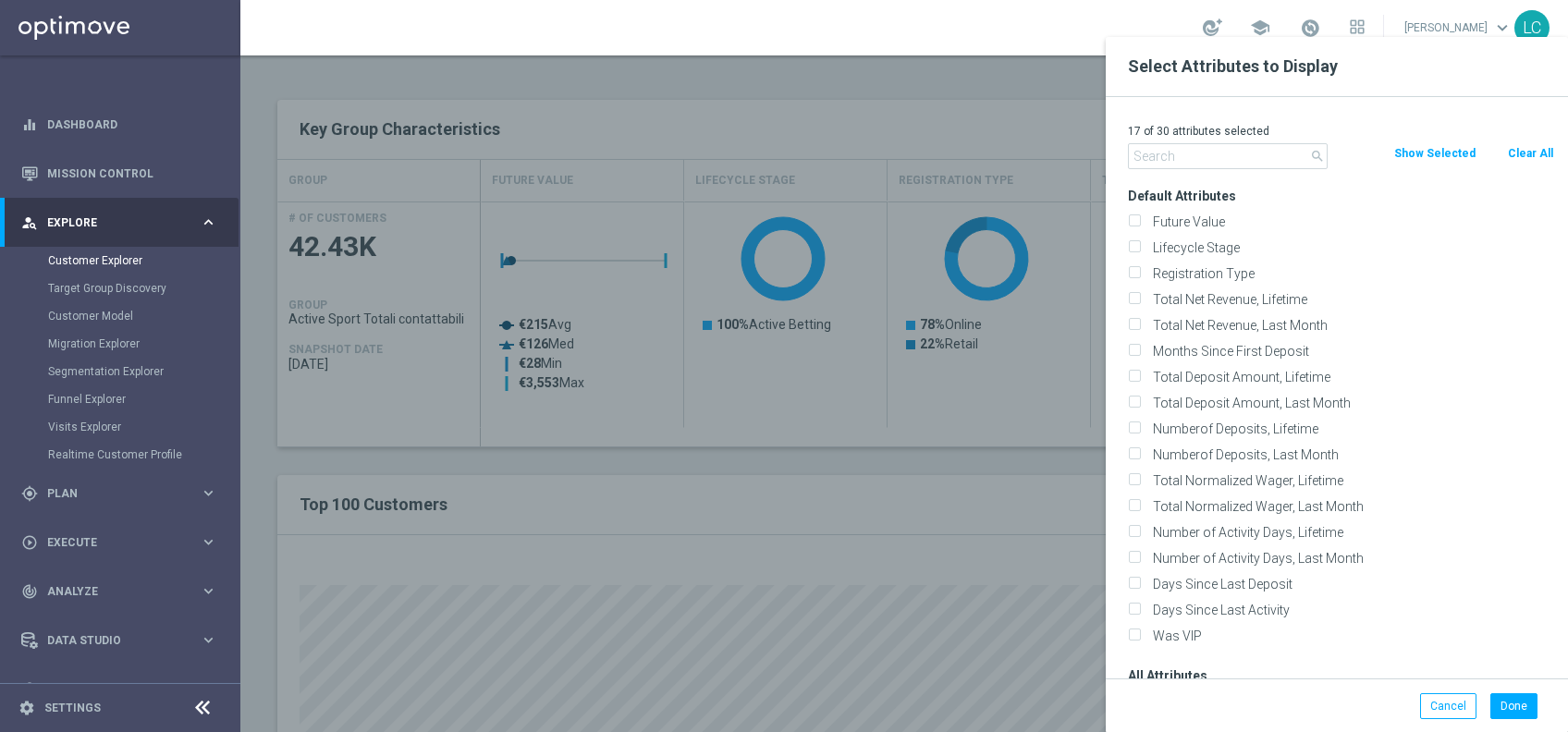
checkbox input "false"
click at [1178, 166] on input "text" at bounding box center [1228, 156] width 200 height 26
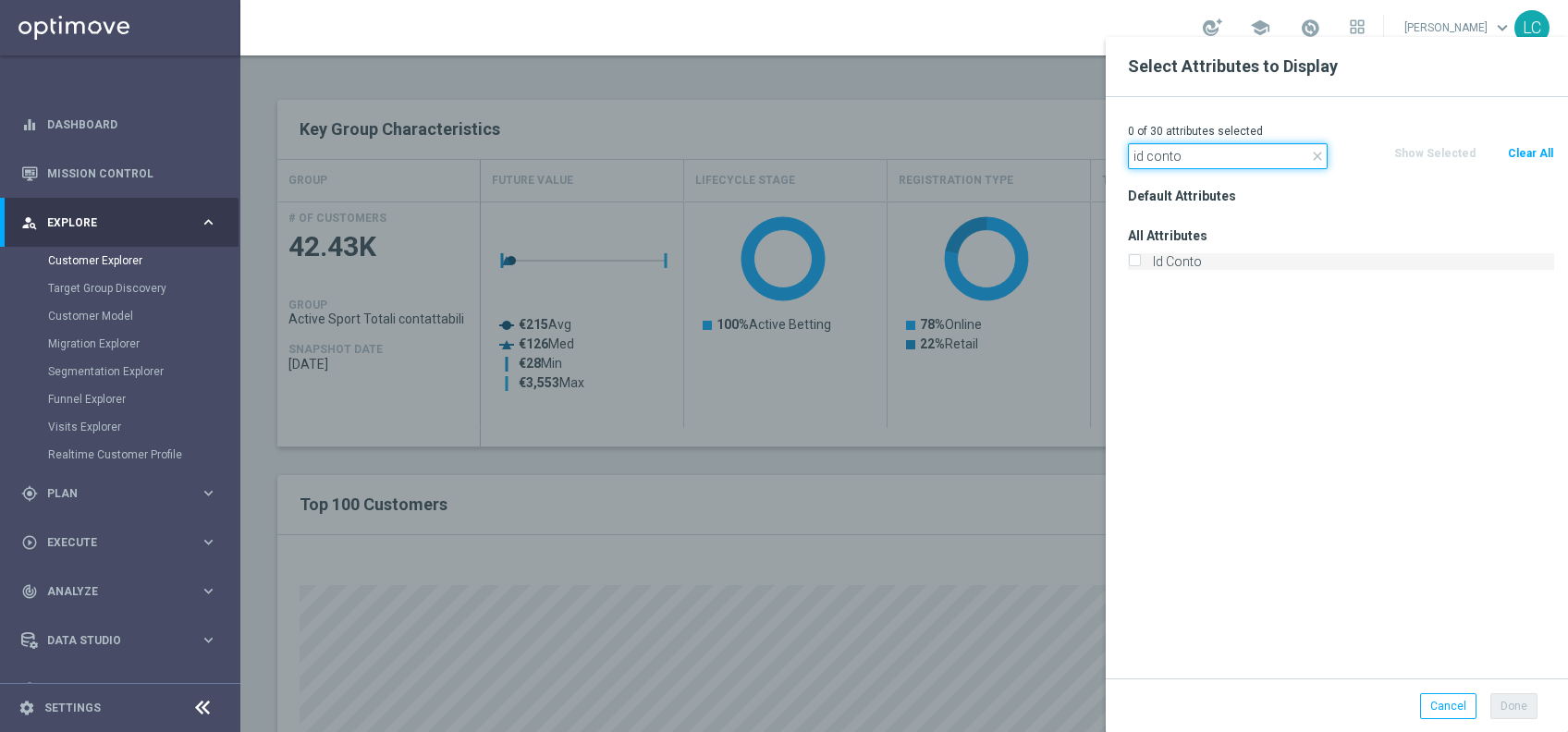
type input "id conto"
click at [1144, 262] on div "Id Conto" at bounding box center [1341, 261] width 427 height 17
click at [1128, 258] on input "Id Conto" at bounding box center [1134, 264] width 12 height 12
checkbox input "true"
click at [1501, 699] on button "Done" at bounding box center [1515, 706] width 47 height 26
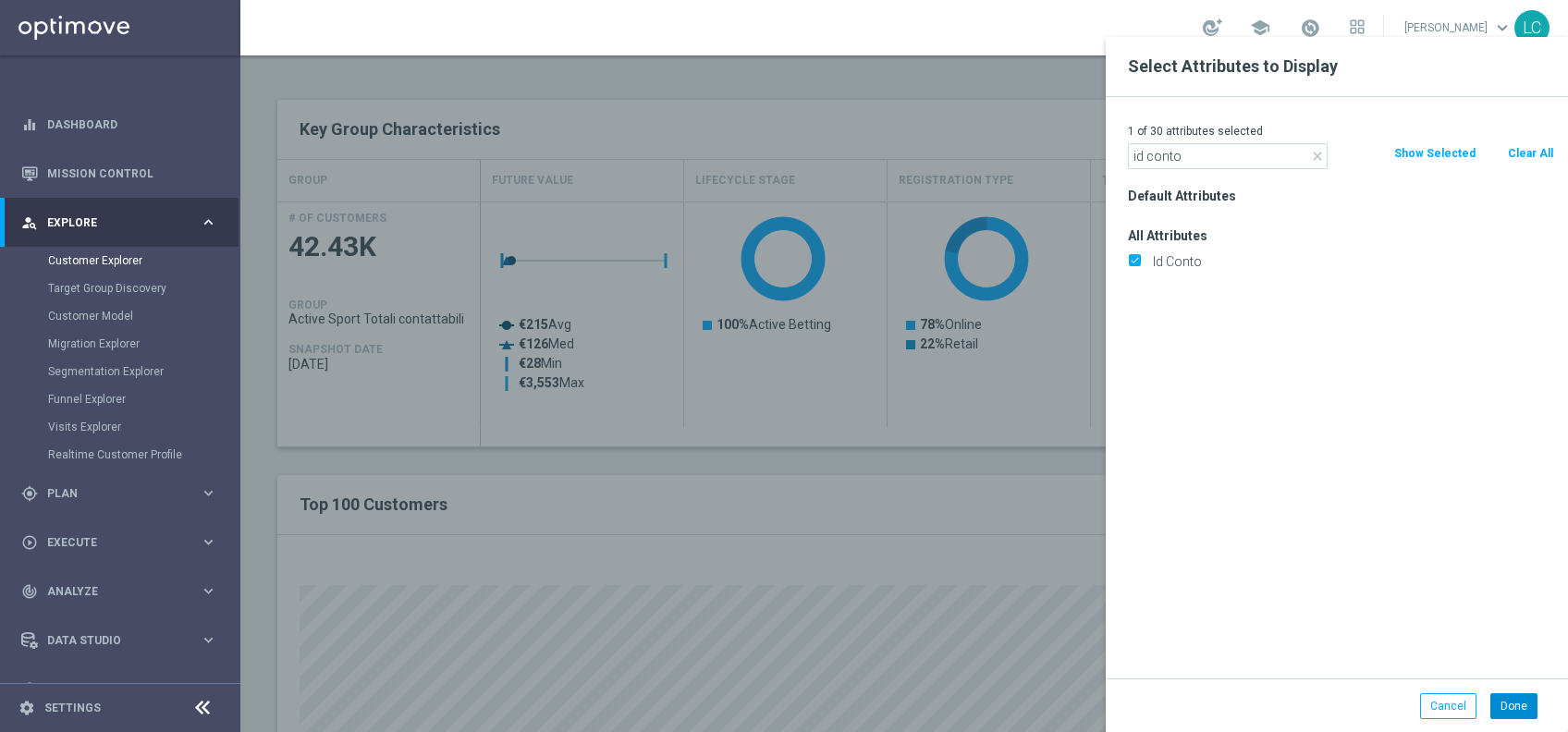
type input "Search"
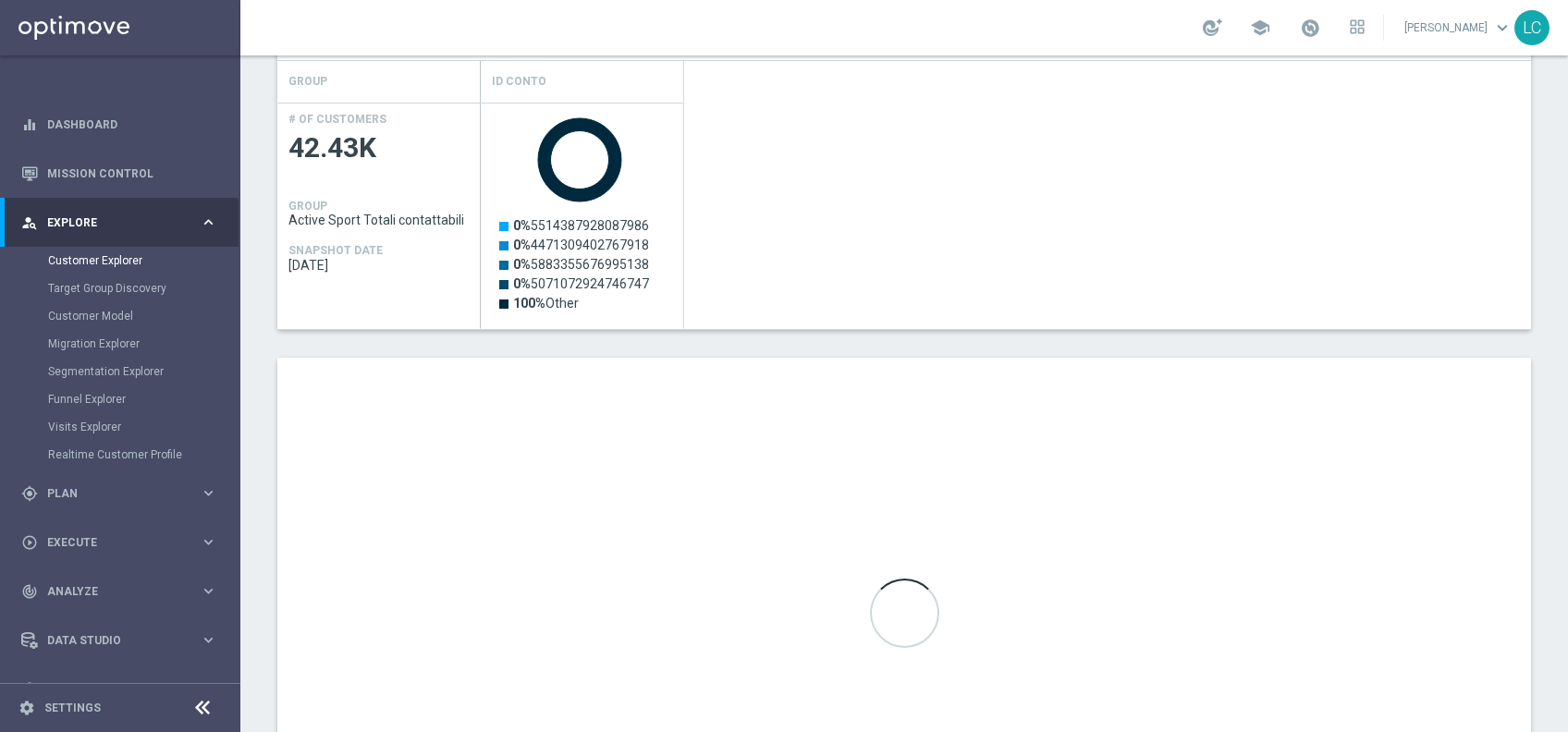
scroll to position [568, 0]
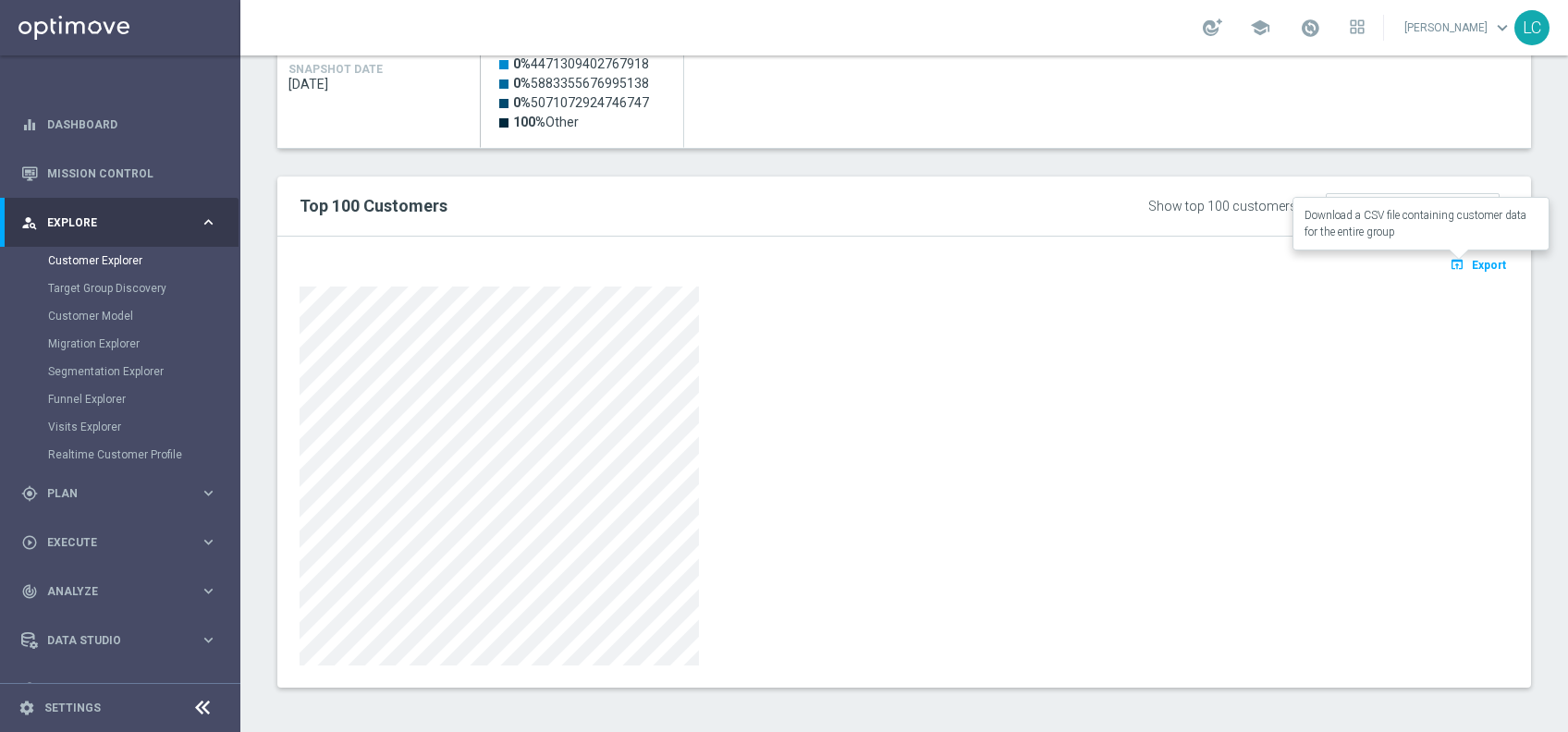
click at [1464, 271] on button "open_in_browser Export" at bounding box center [1478, 264] width 62 height 24
click at [1449, 310] on div at bounding box center [904, 476] width 1209 height 379
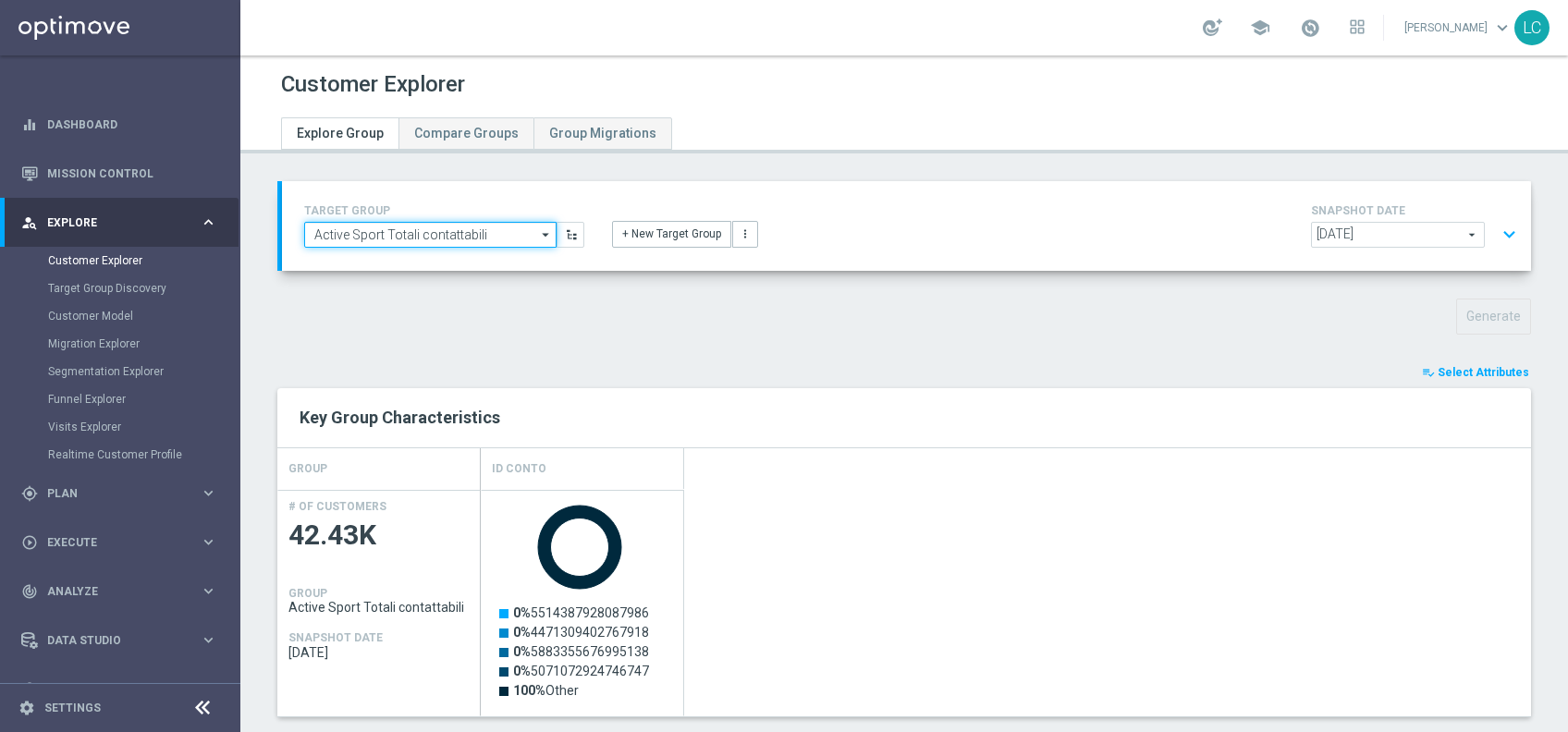
click at [477, 222] on input "Active Sport Totali contattabili" at bounding box center [431, 234] width 252 height 26
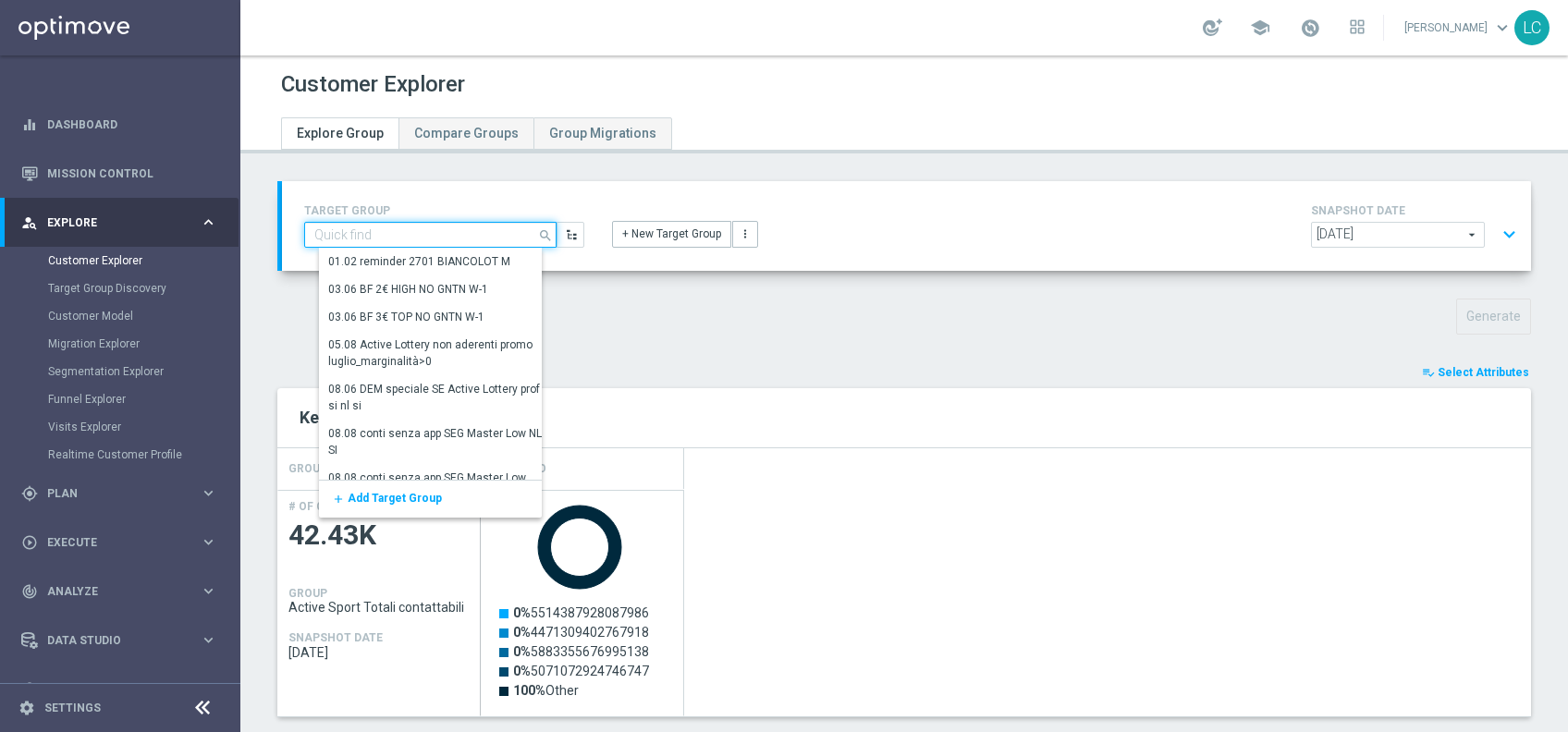
click at [466, 227] on input at bounding box center [431, 234] width 252 height 26
type input "n"
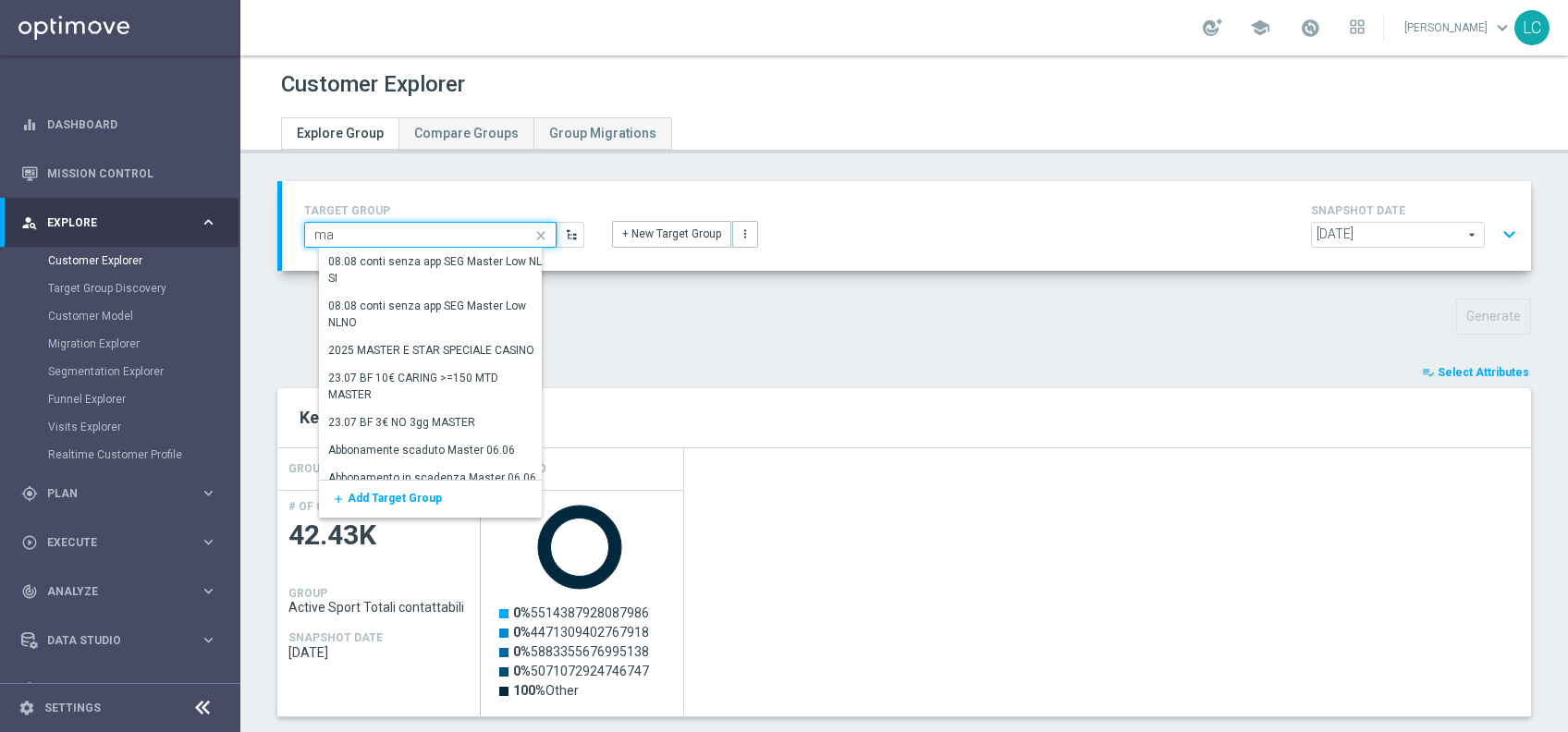
type input "m"
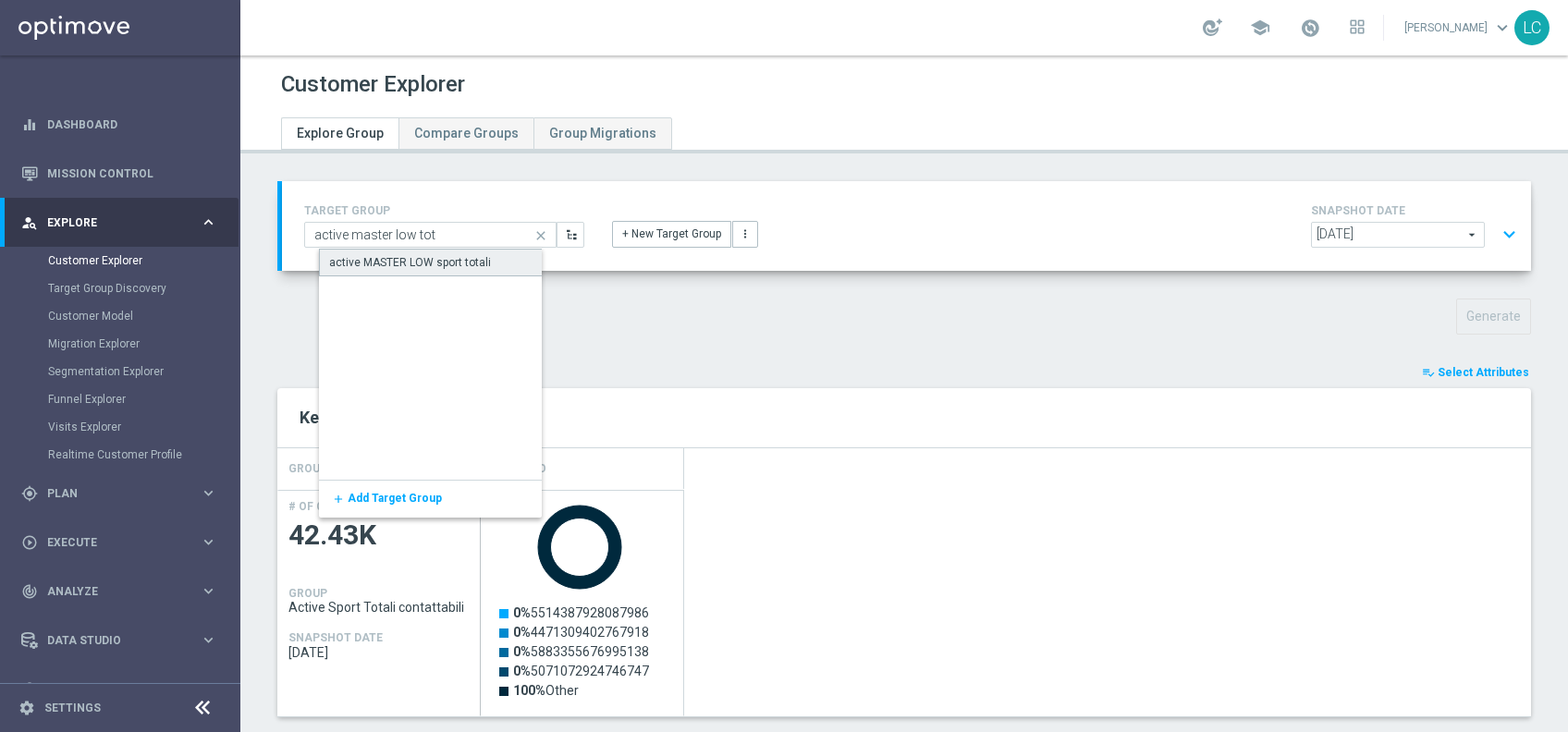
click at [469, 258] on div "active MASTER LOW sport totali" at bounding box center [410, 262] width 162 height 17
type input "active MASTER LOW sport totali"
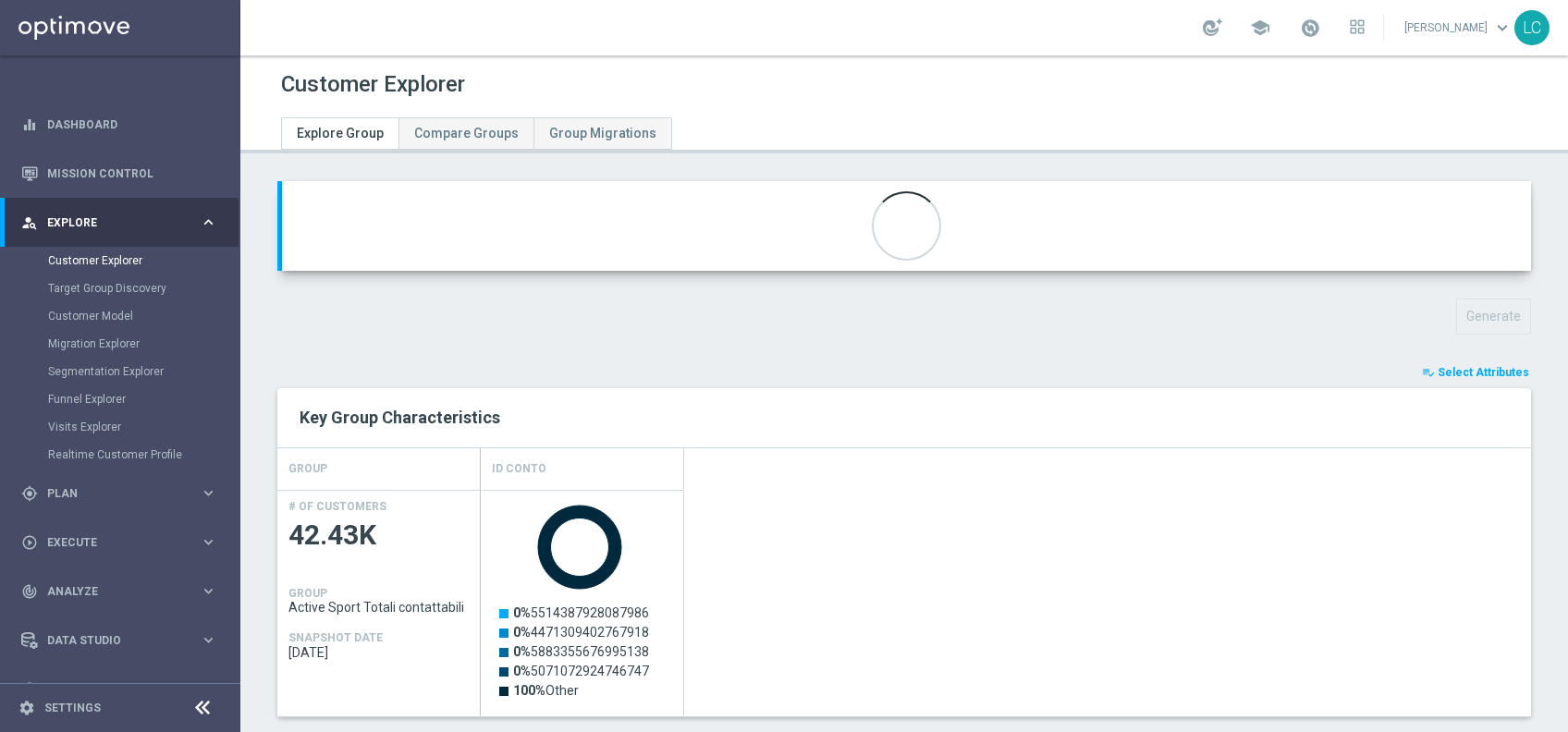
type input "Active BETTING Master low luglio"
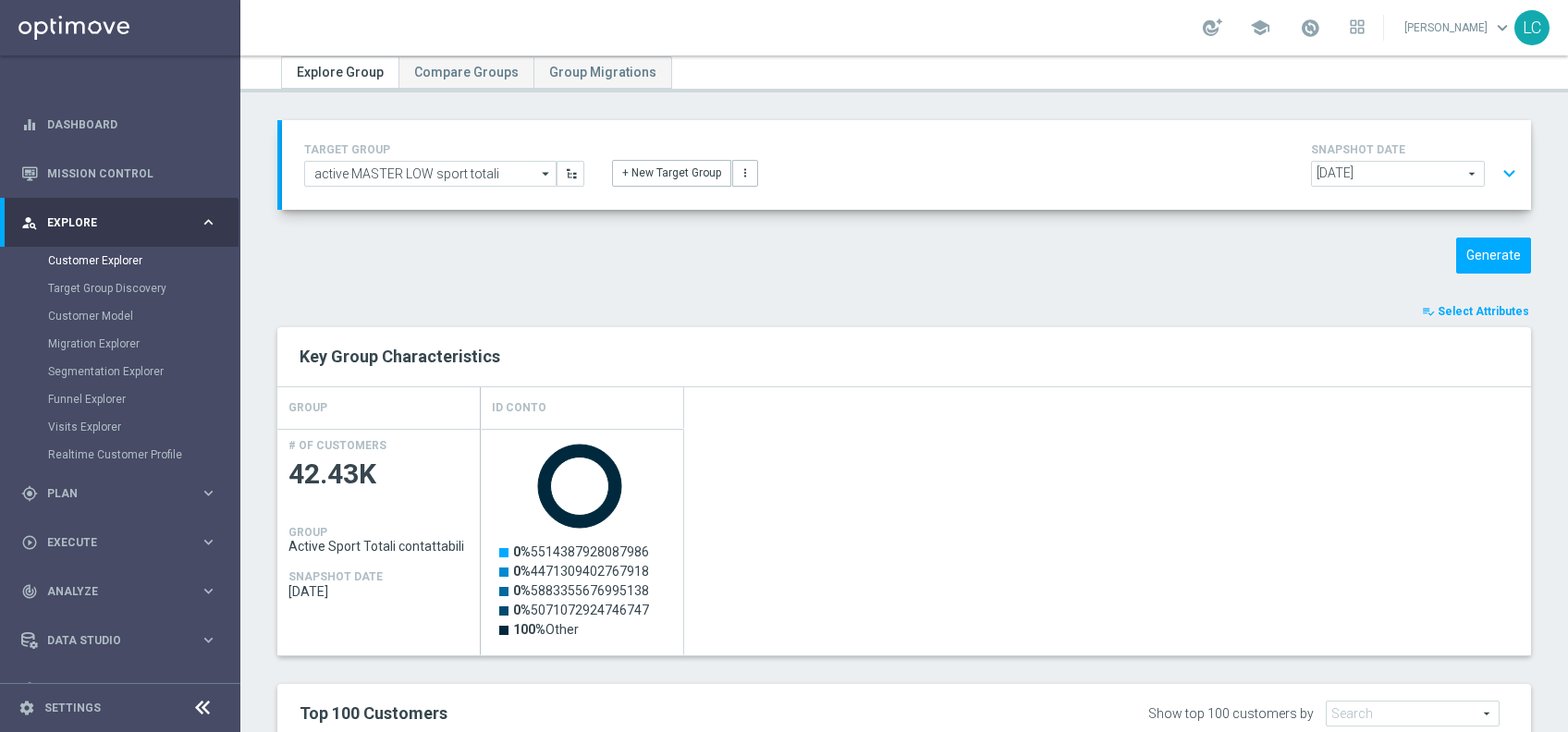
scroll to position [53, 0]
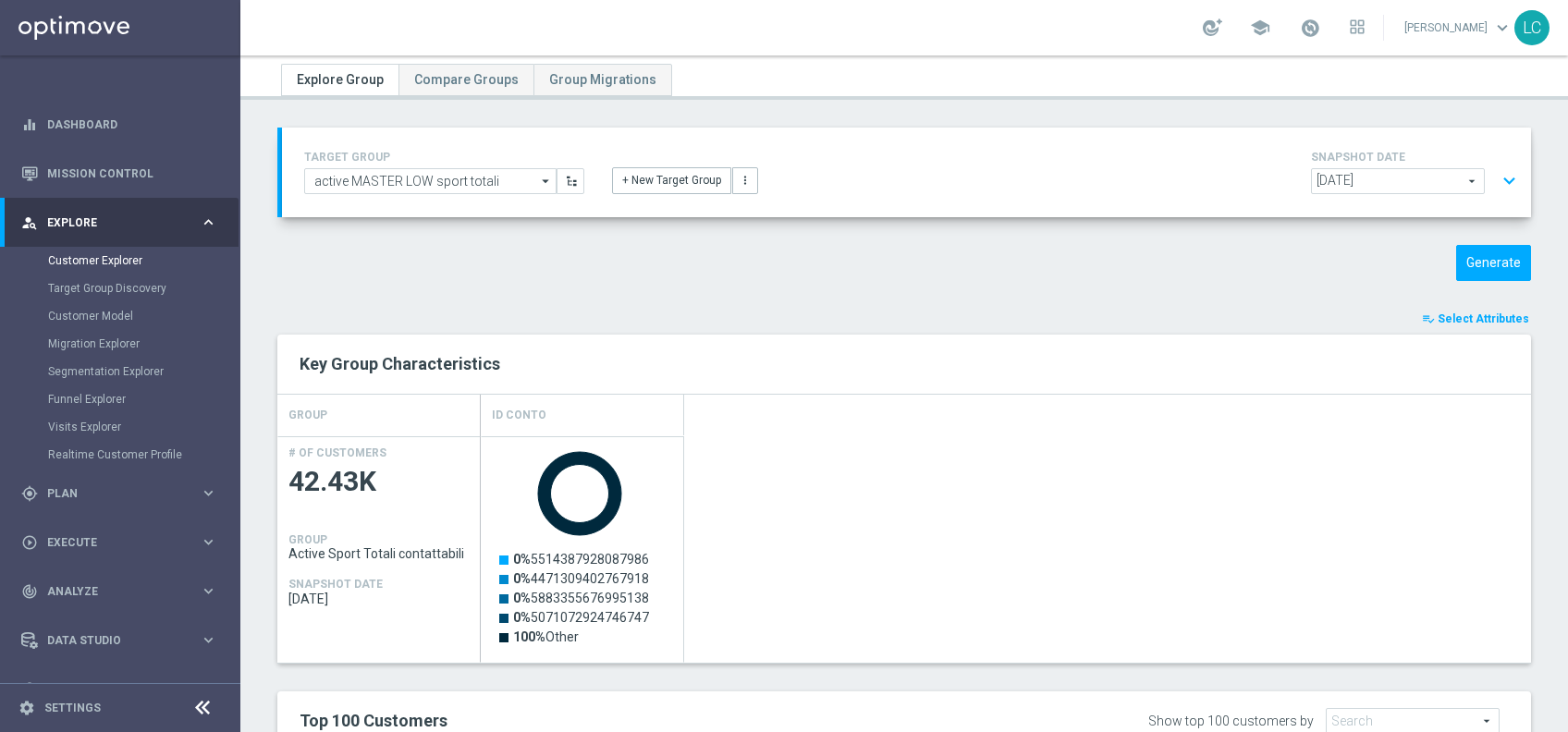
click at [1481, 279] on div "TARGET GROUP active MASTER LOW sport totali active MASTER LOW sport totali arro…" at bounding box center [904, 678] width 1328 height 1102
click at [1488, 258] on button "Generate" at bounding box center [1494, 263] width 75 height 36
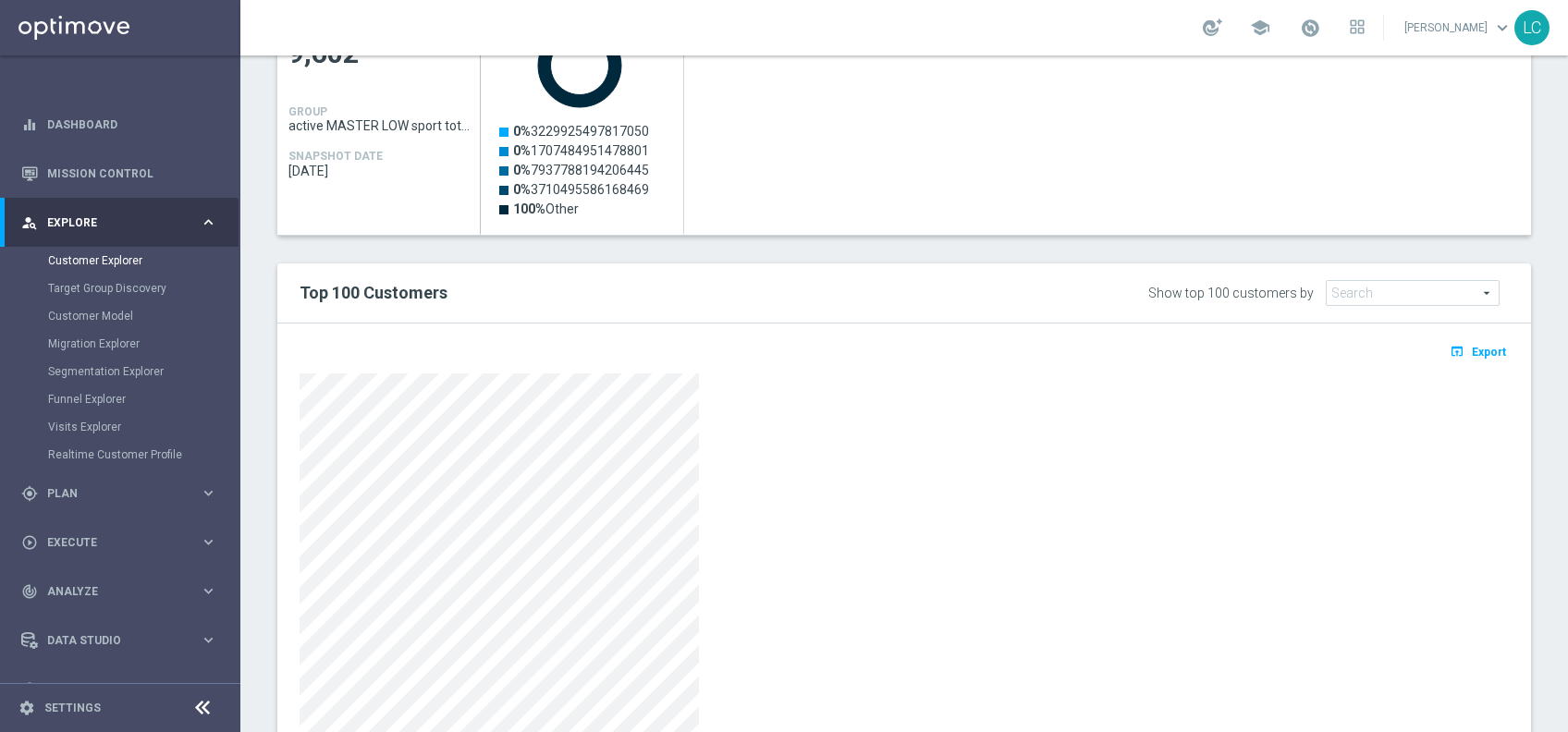
scroll to position [568, 0]
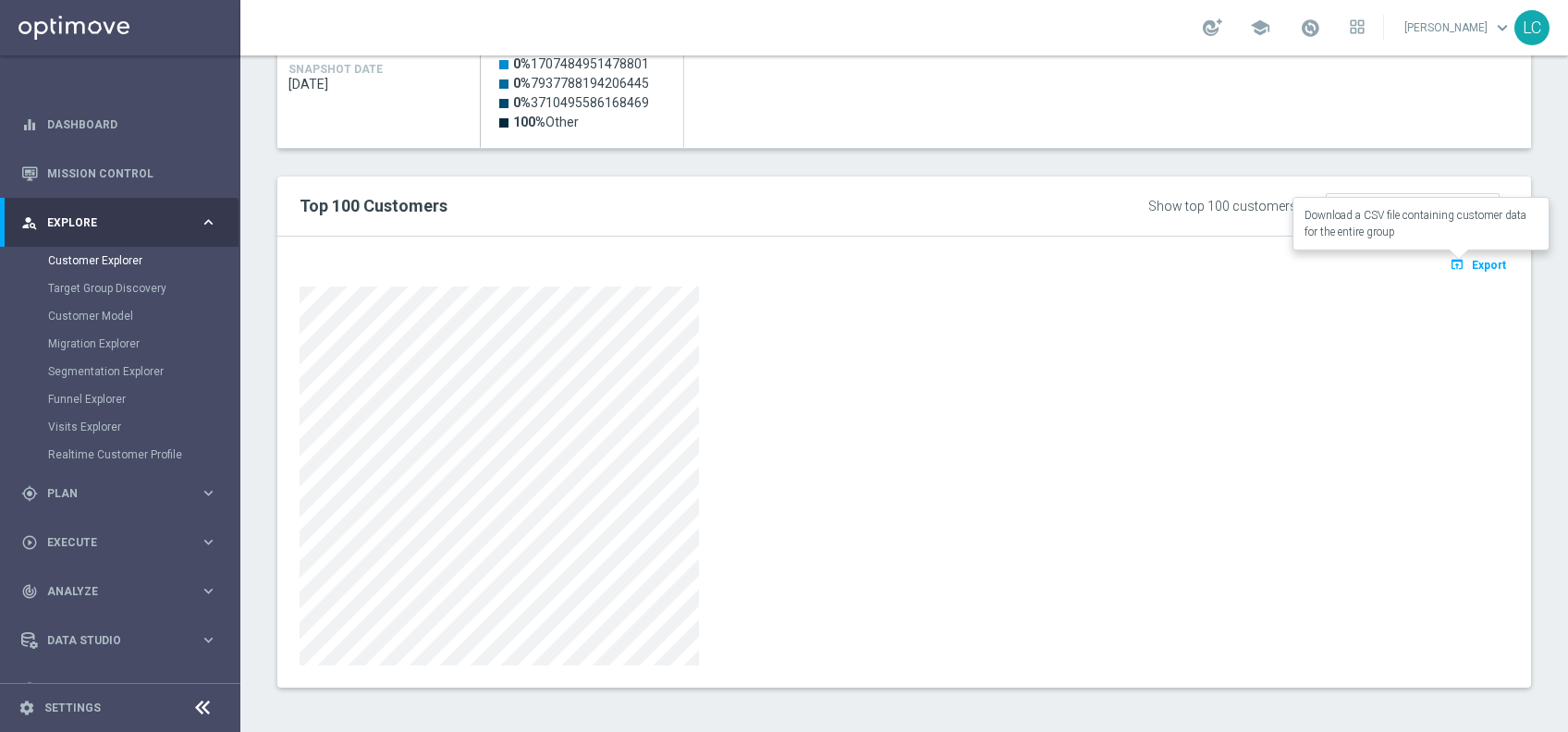
click at [1472, 259] on span "Export" at bounding box center [1489, 265] width 34 height 13
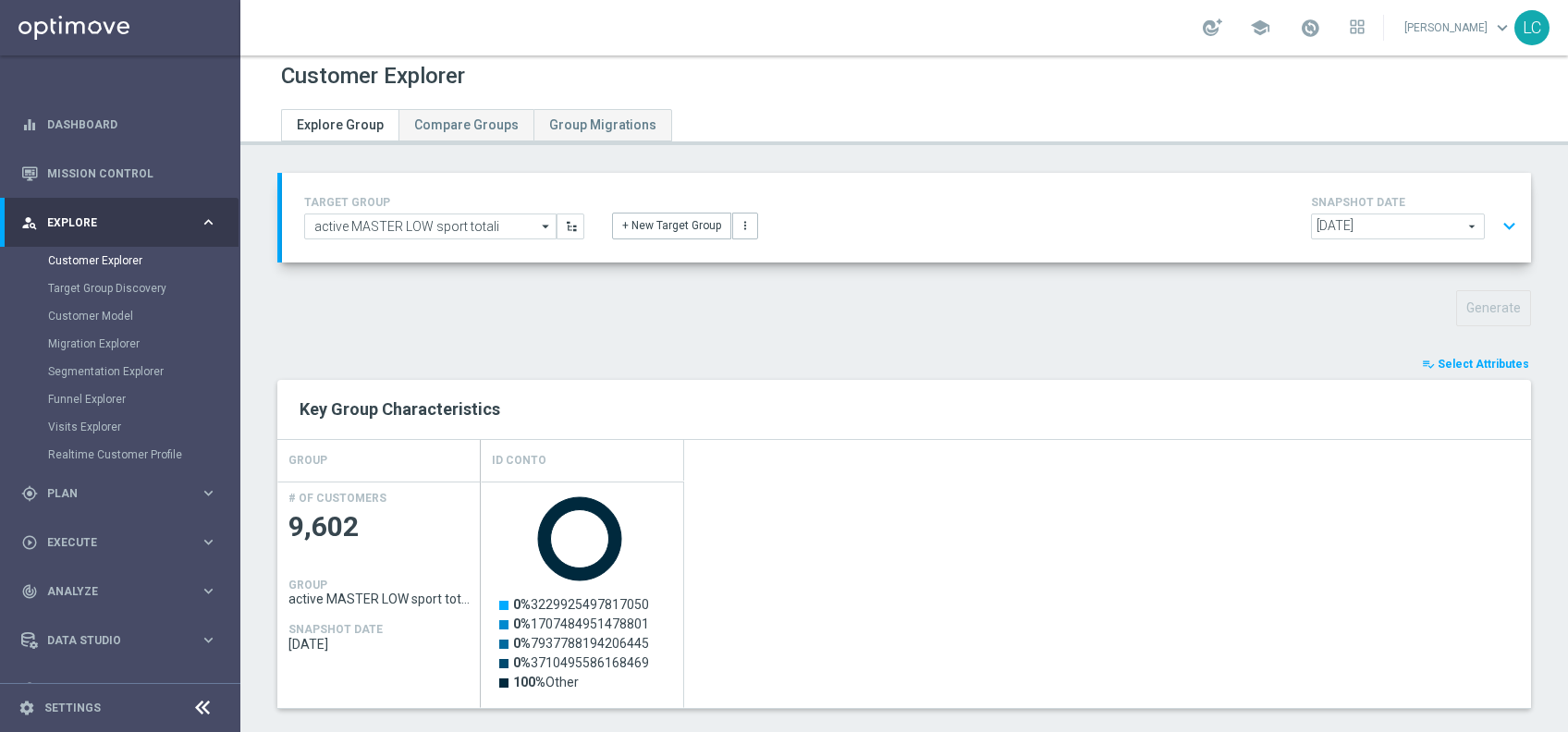
scroll to position [0, 0]
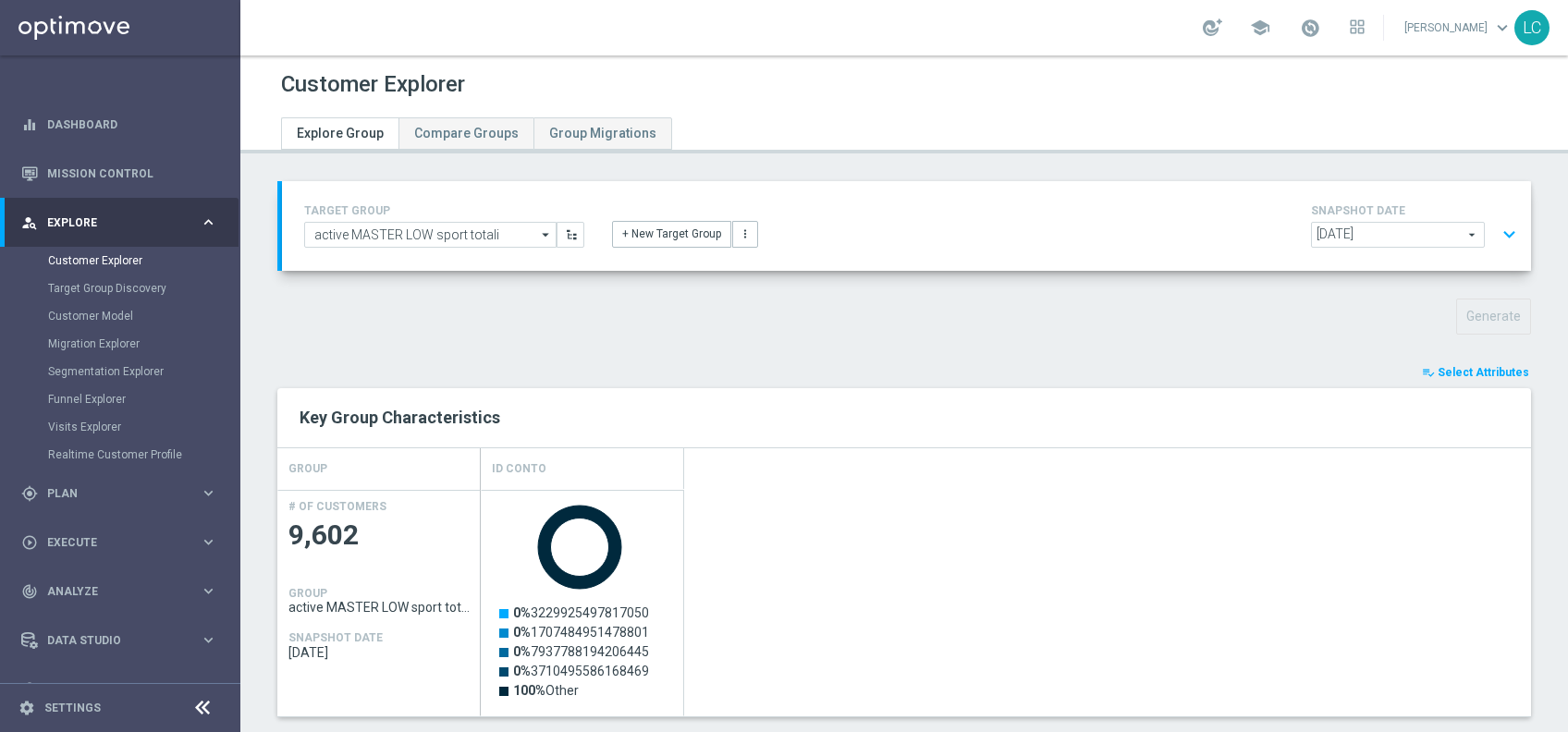
click at [1497, 232] on button "expand_more" at bounding box center [1509, 235] width 27 height 35
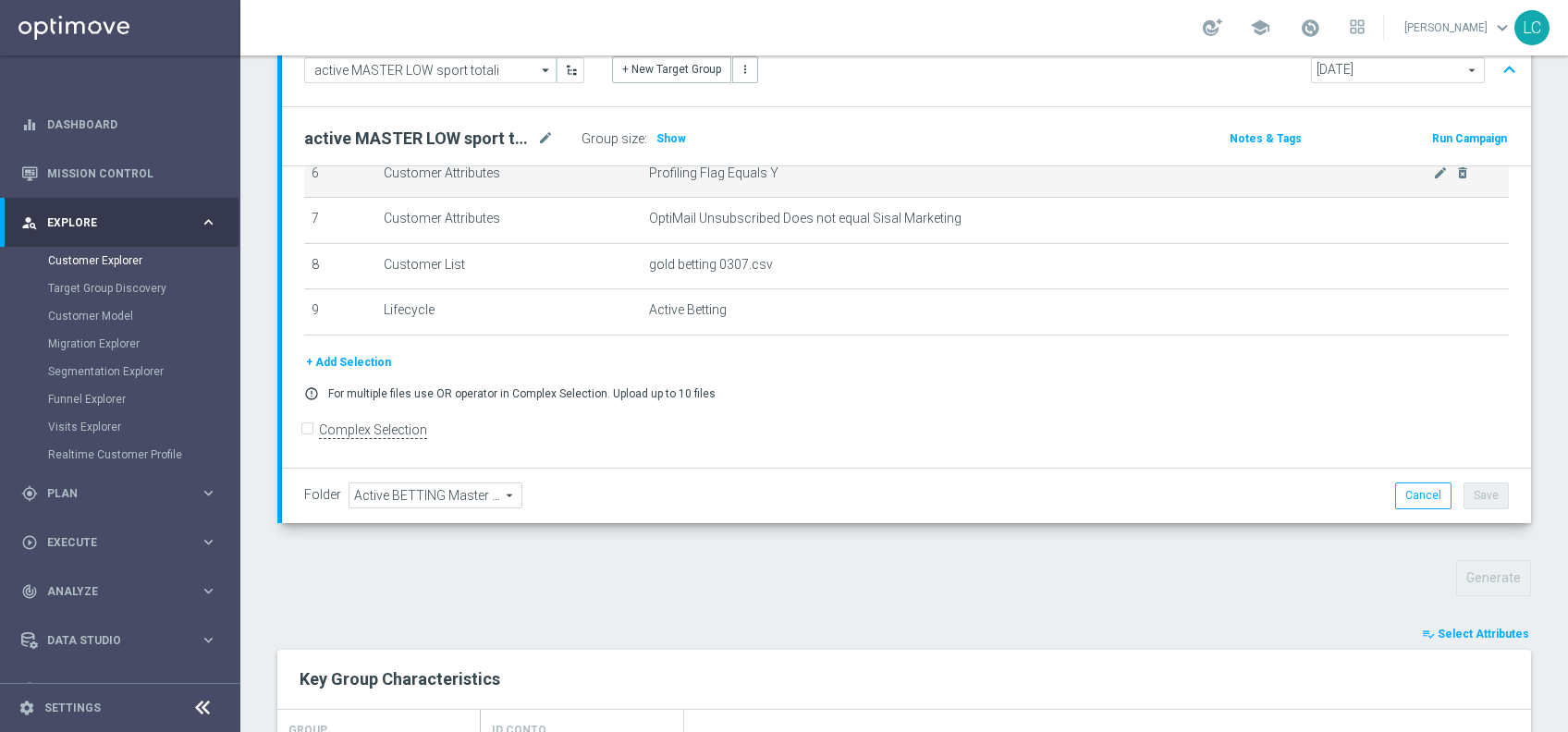
scroll to position [187, 0]
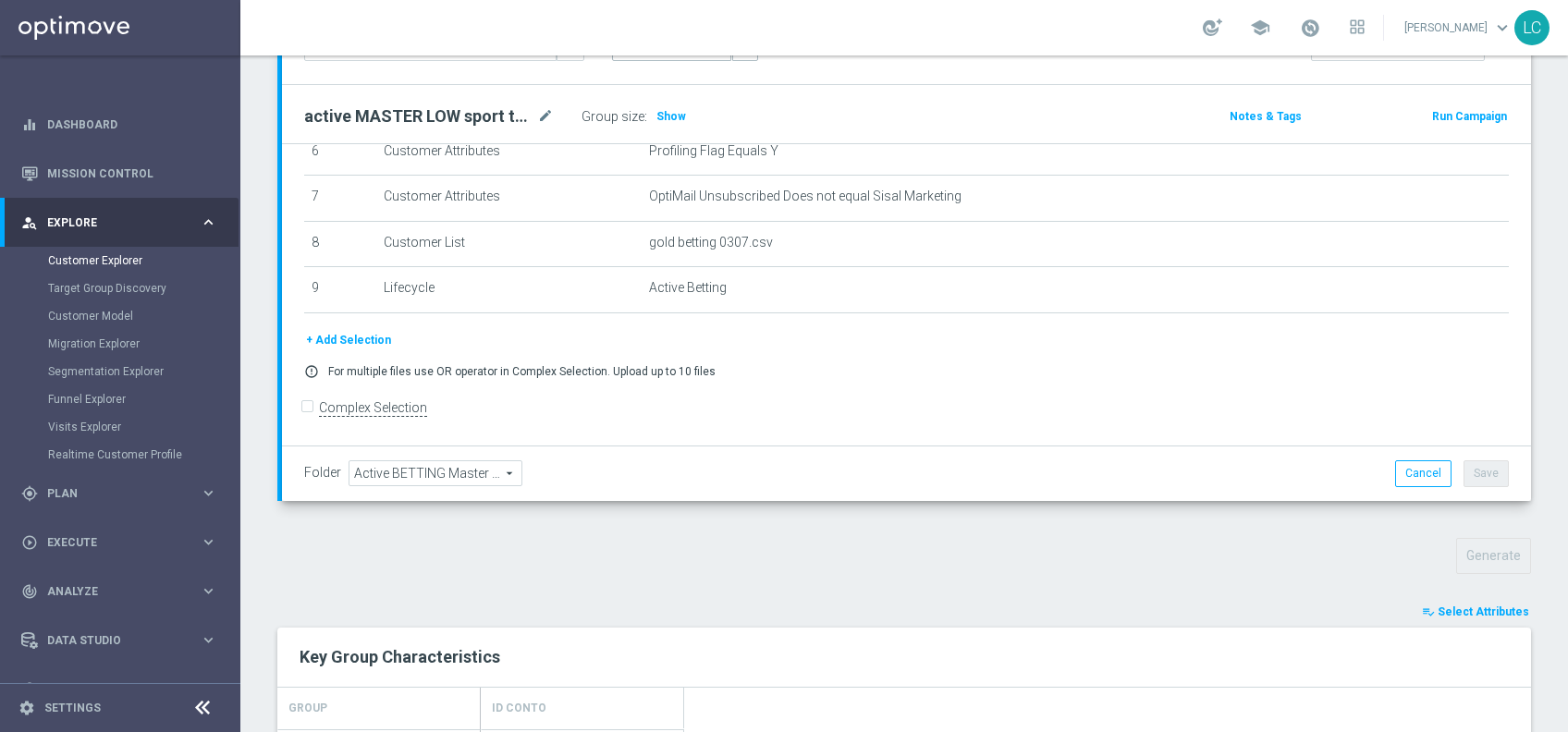
click at [354, 344] on button "+ Add Selection" at bounding box center [349, 340] width 89 height 21
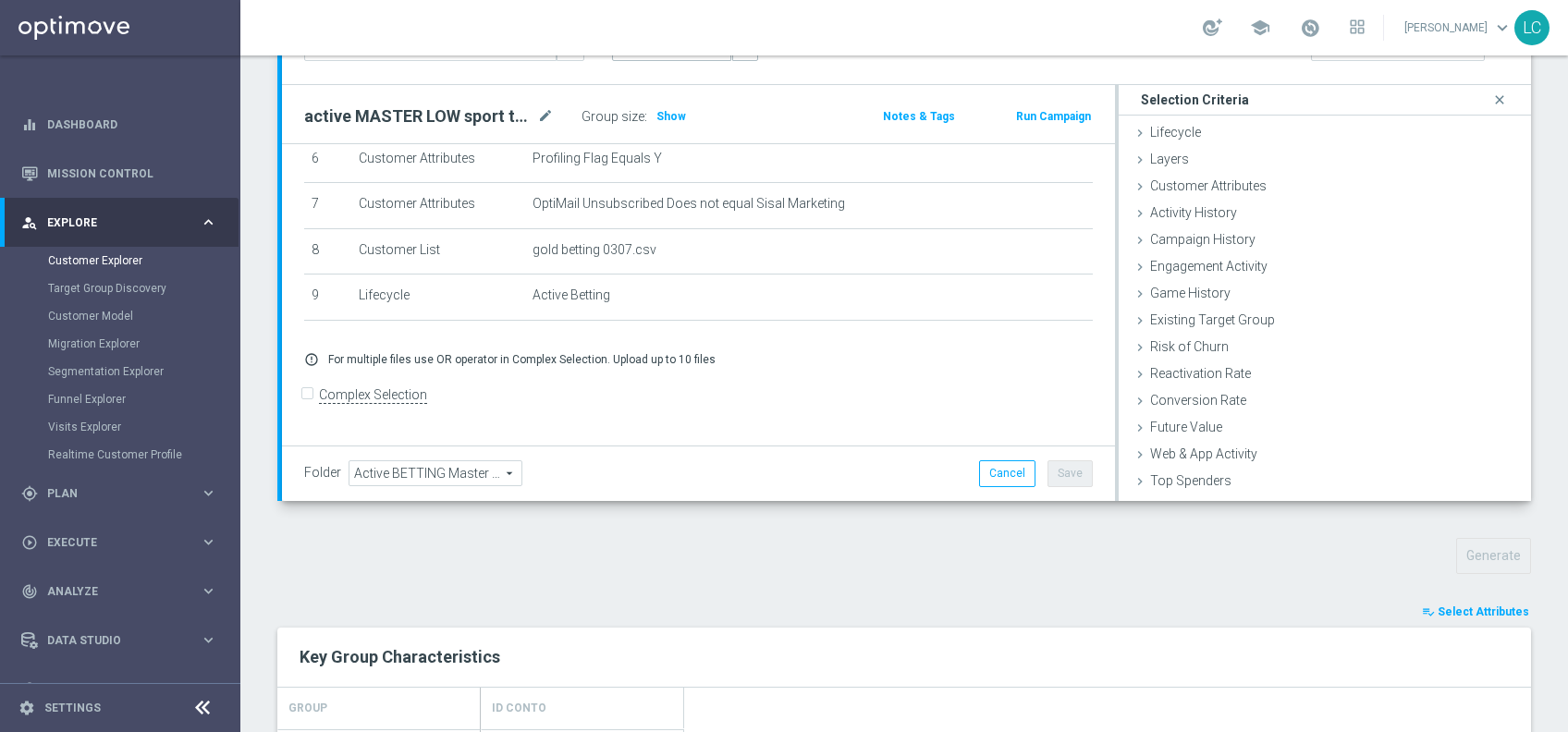
scroll to position [289, 0]
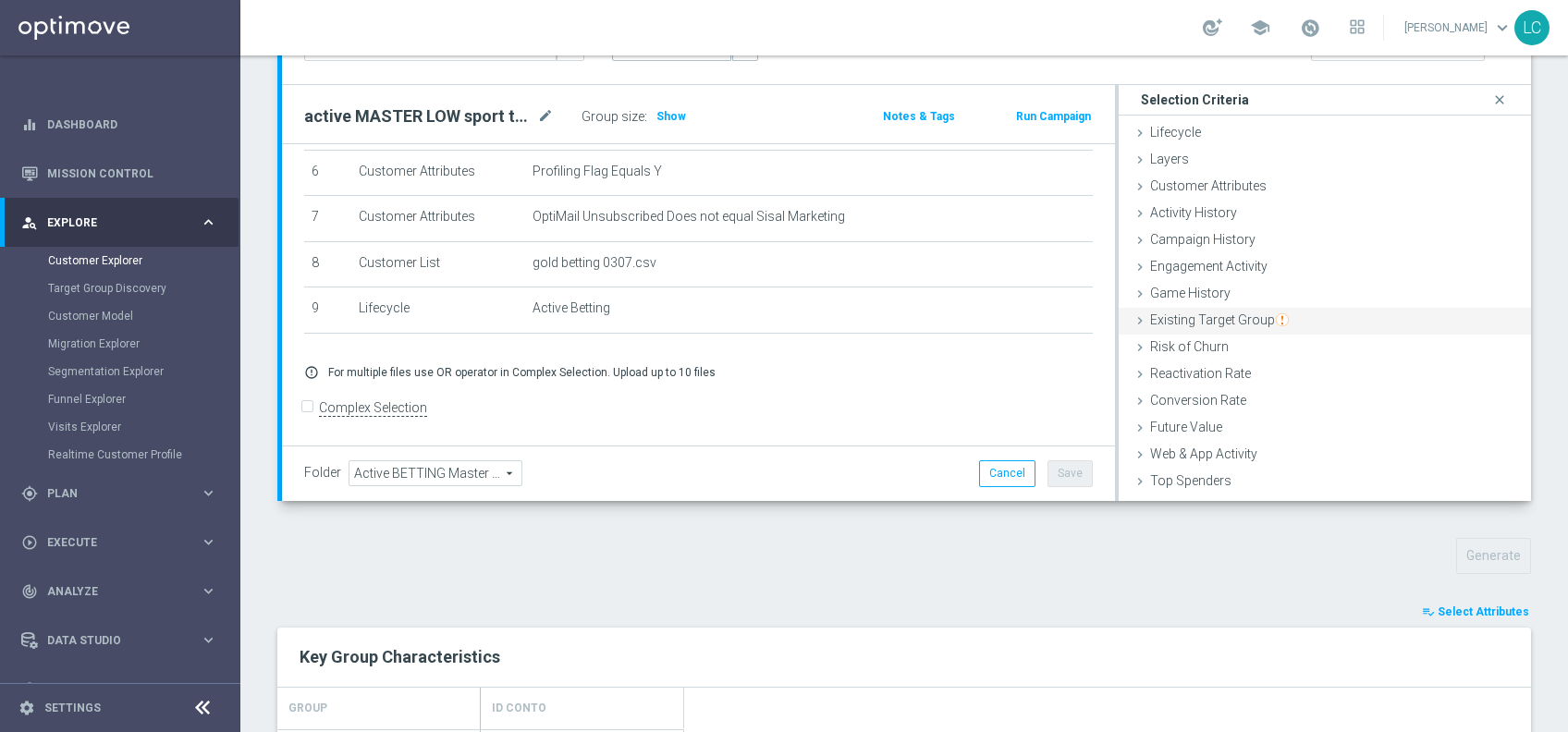
click at [1224, 328] on div "Existing Target Group done" at bounding box center [1325, 321] width 413 height 28
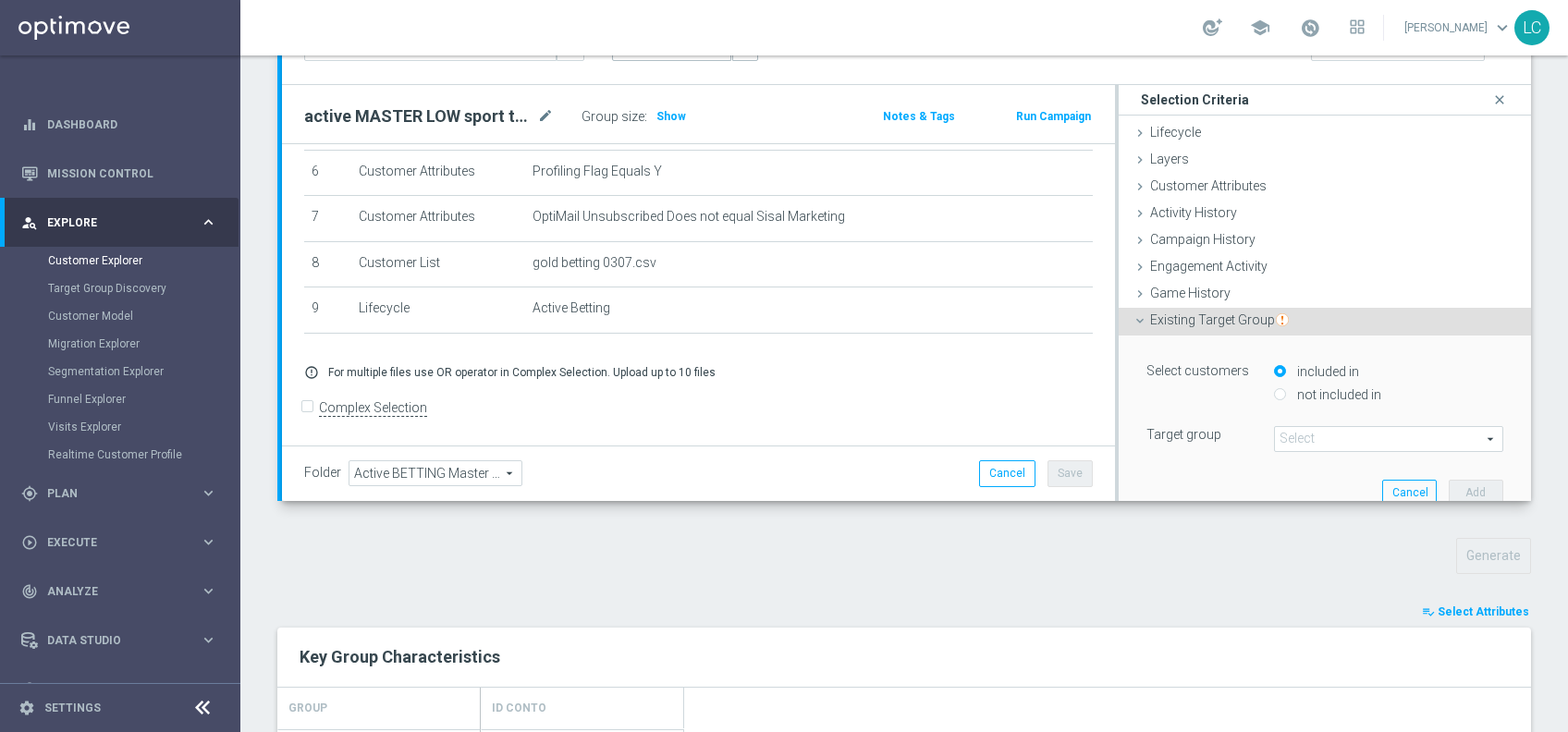
click at [1274, 389] on input "not included in" at bounding box center [1280, 395] width 12 height 12
radio input "true"
click at [1283, 428] on span at bounding box center [1389, 439] width 228 height 24
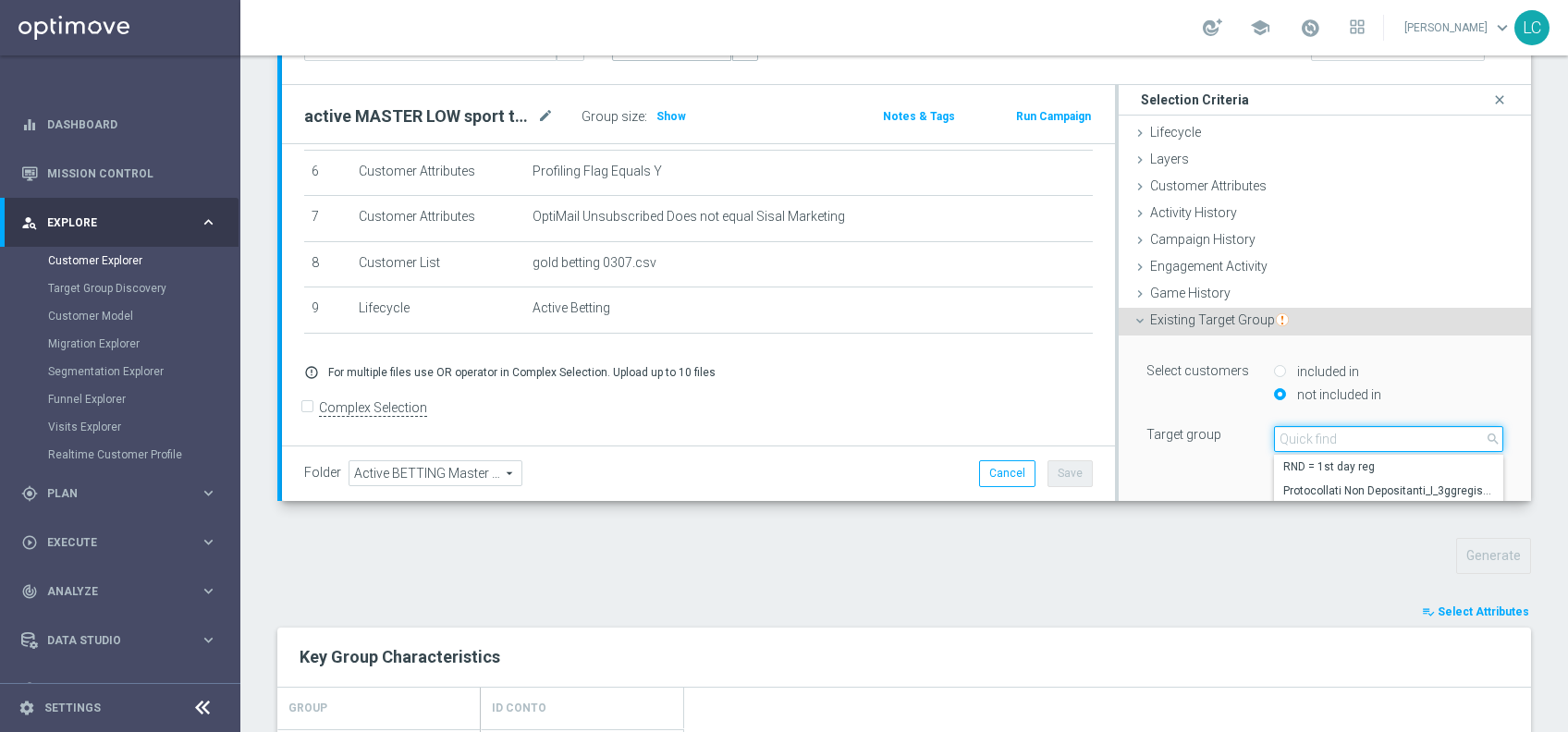
click at [1283, 427] on input "search" at bounding box center [1389, 439] width 230 height 26
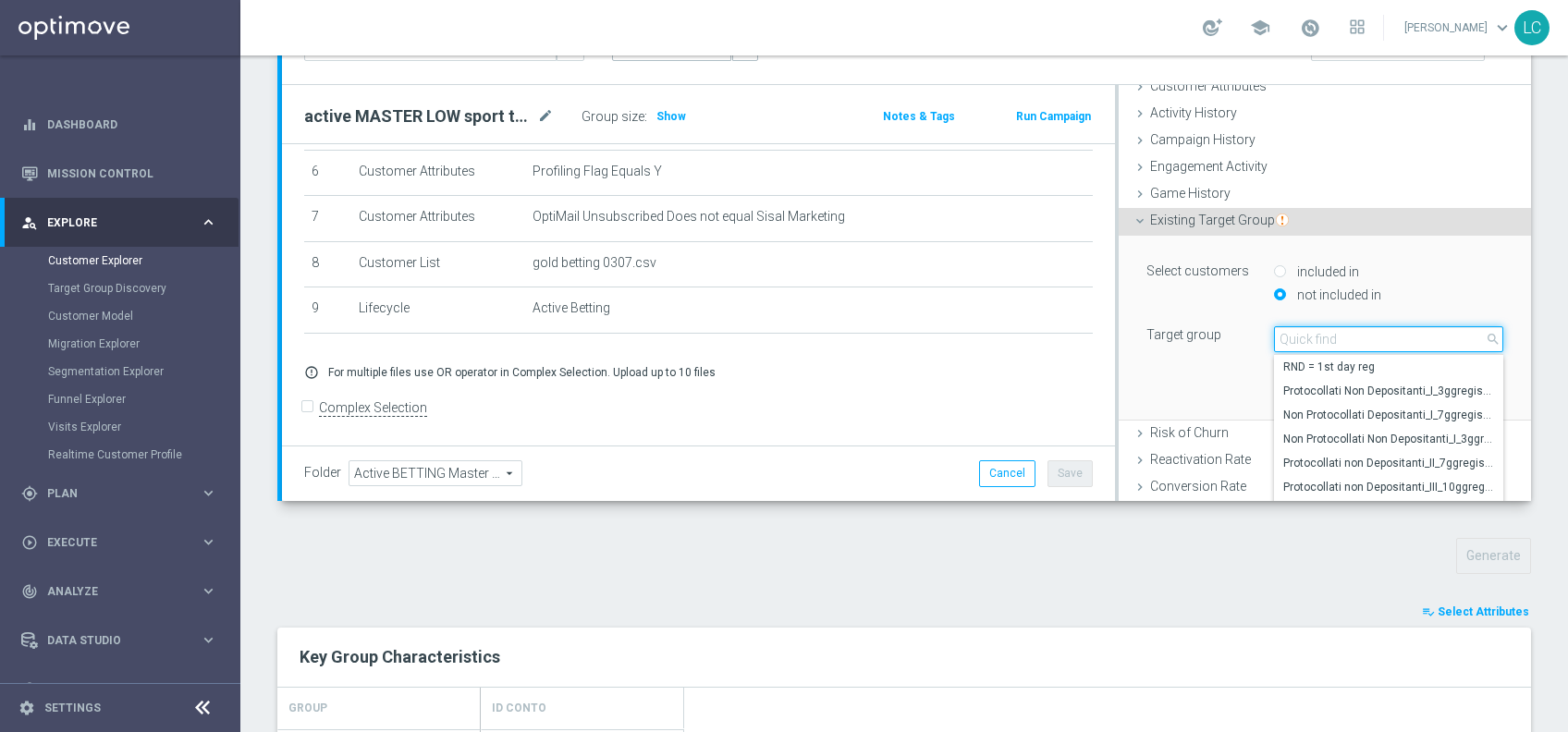
scroll to position [100, 0]
type input "top mas"
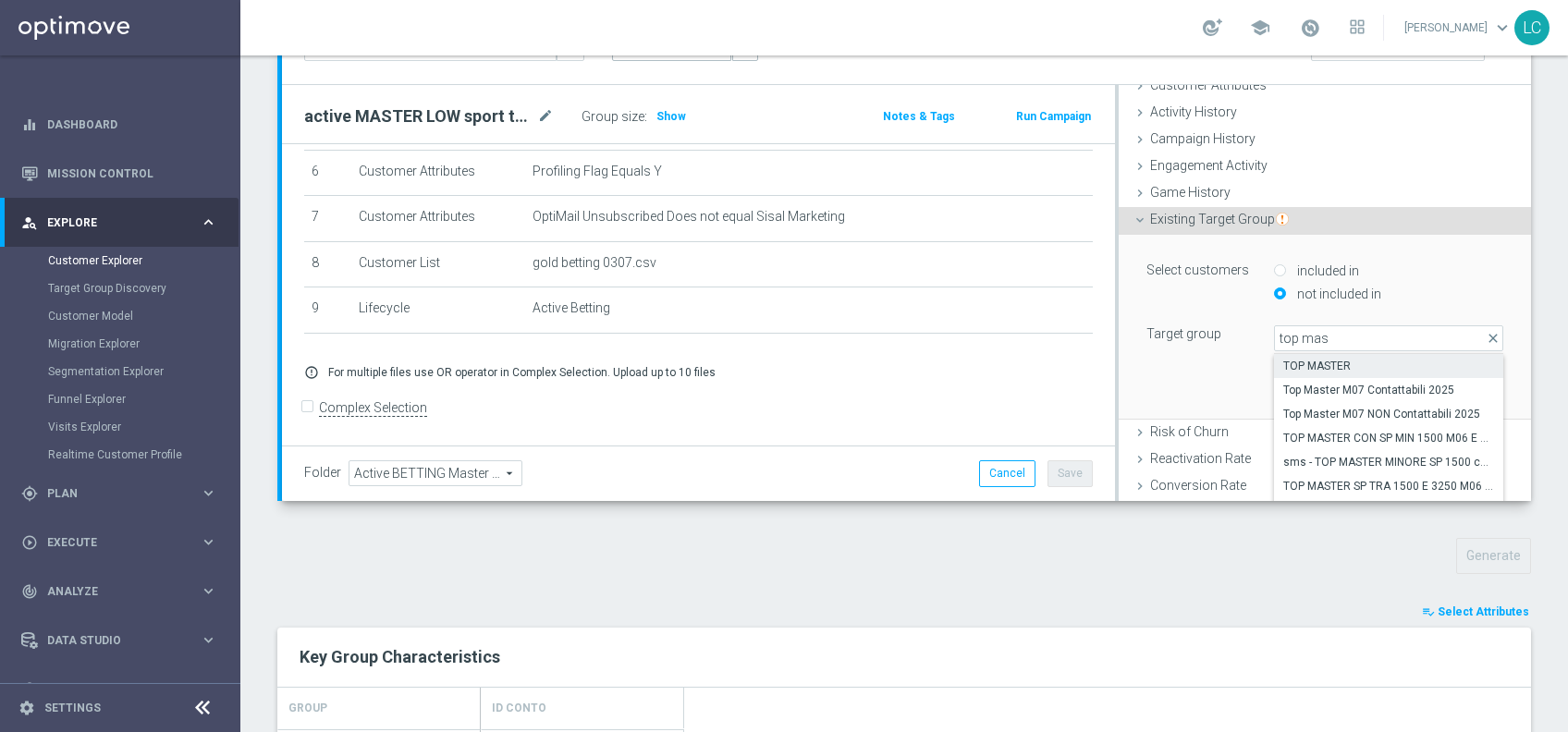
click at [1336, 354] on label "TOP MASTER" at bounding box center [1389, 366] width 230 height 24
type input "TOP MASTER"
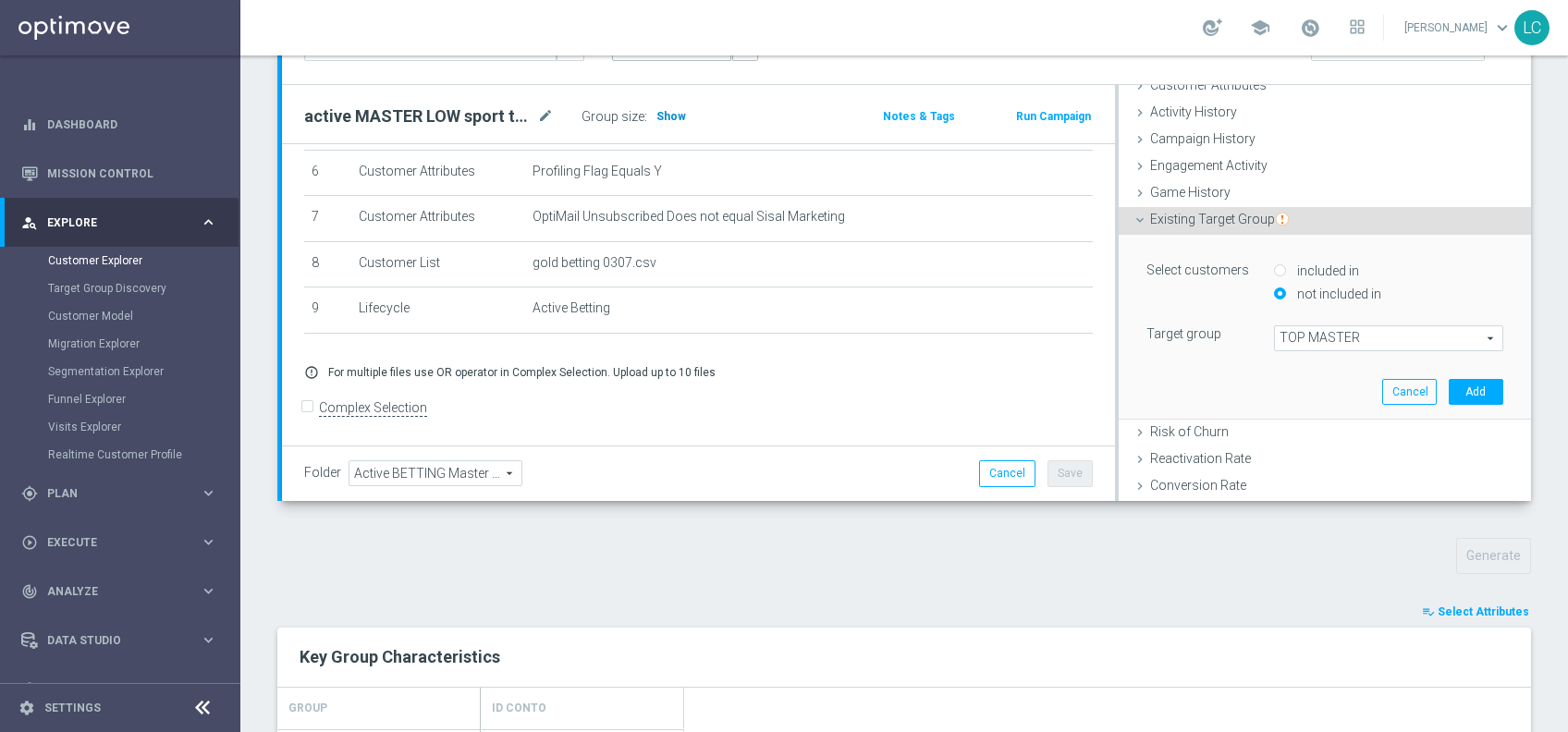
click at [667, 113] on span "Show" at bounding box center [671, 116] width 30 height 13
click at [1449, 379] on button "Add" at bounding box center [1475, 392] width 54 height 26
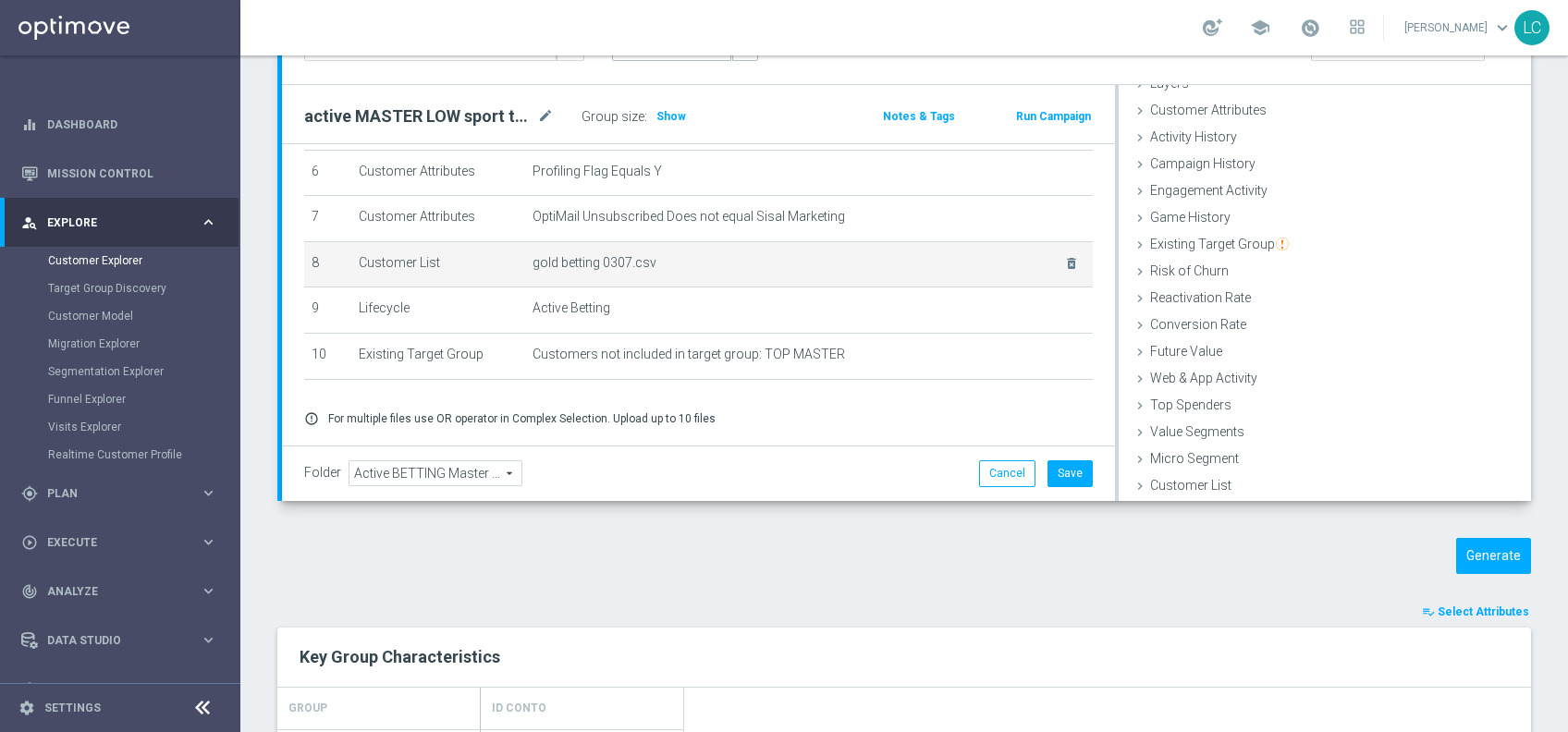
scroll to position [75, 0]
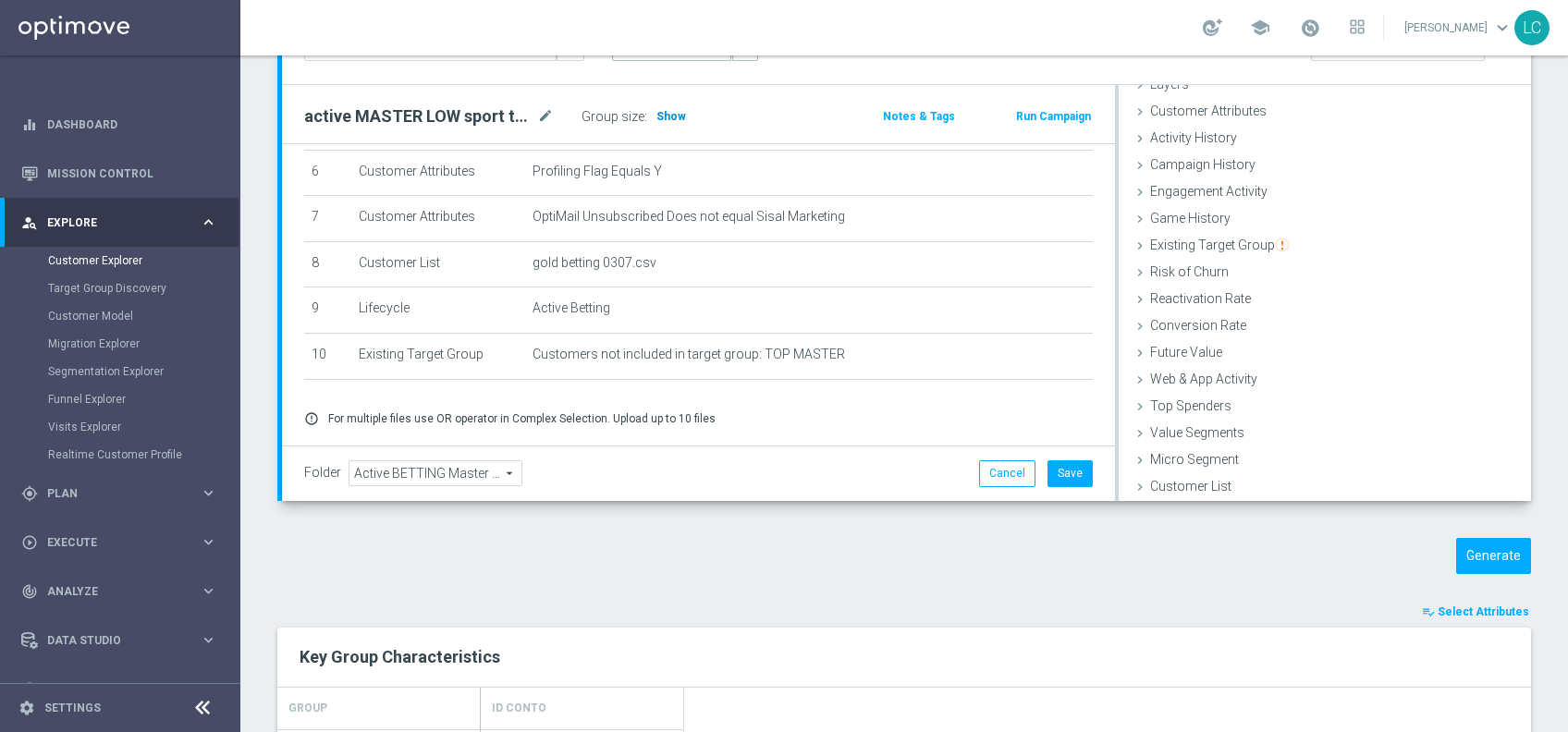
click at [662, 106] on h3 "Show" at bounding box center [671, 116] width 34 height 21
click at [943, 64] on div "TARGET GROUP active MASTER LOW sport totali active MASTER LOW sport totali arro…" at bounding box center [907, 38] width 1233 height 52
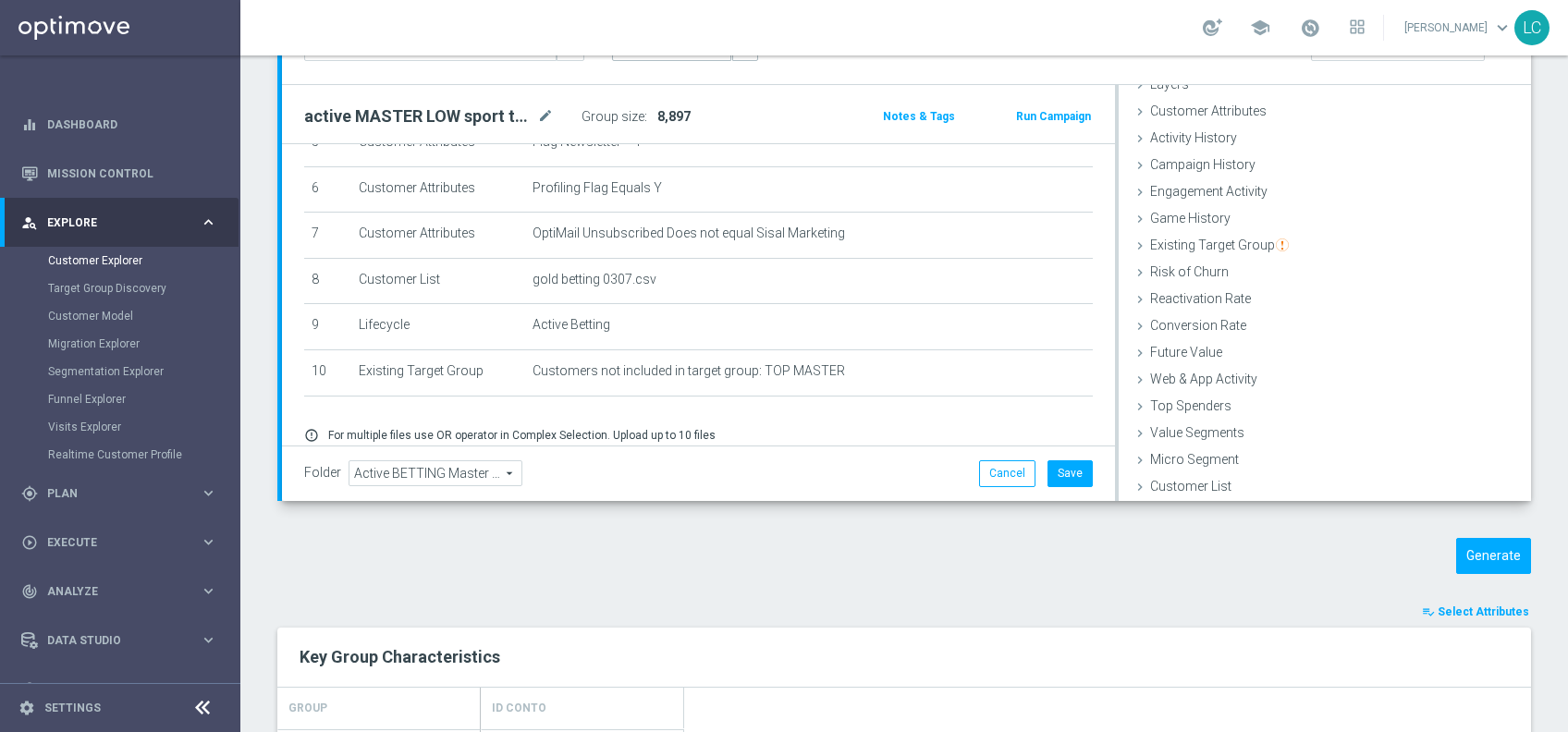
scroll to position [271, 0]
click at [1265, 230] on div "Game History done" at bounding box center [1325, 220] width 413 height 28
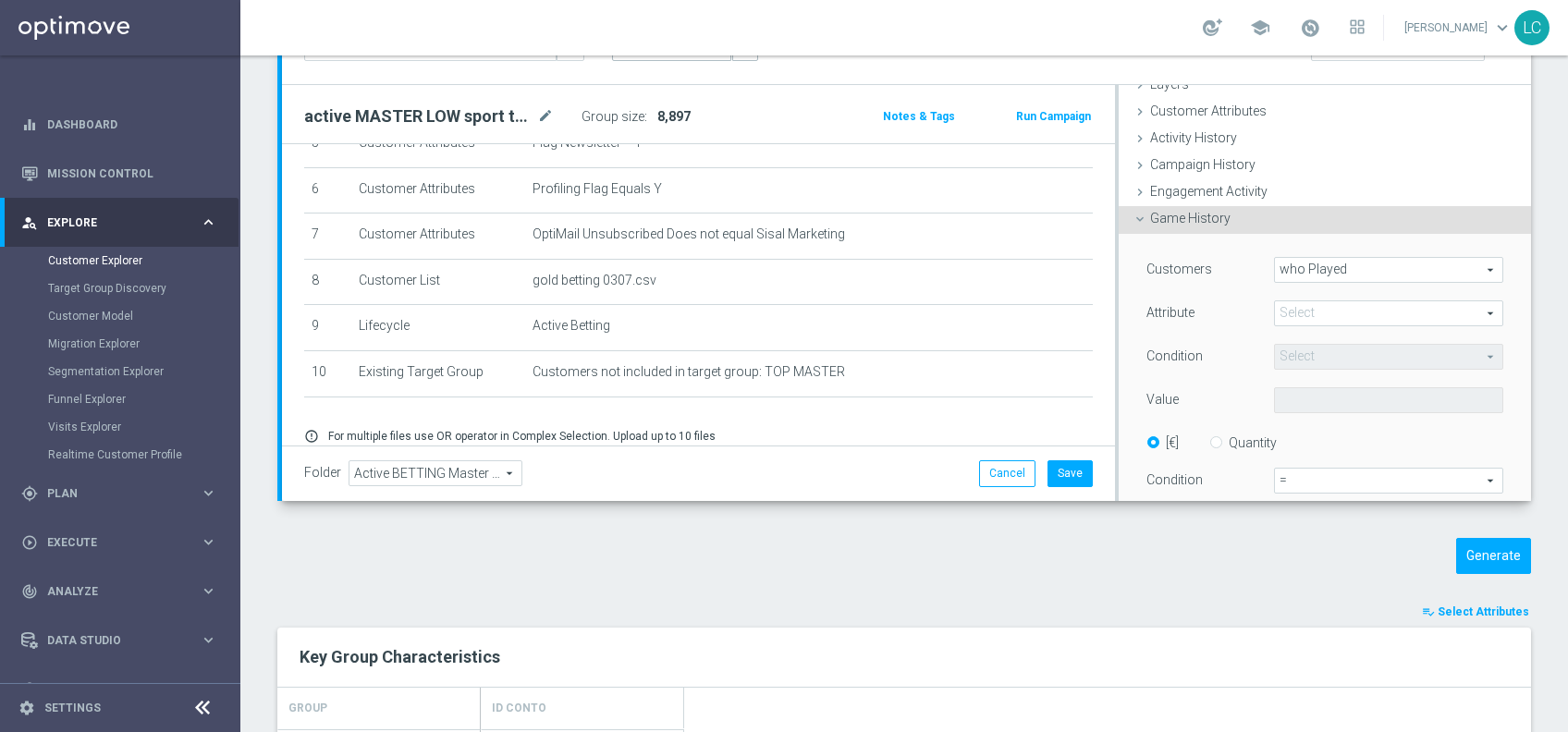
scroll to position [77, 0]
click at [1258, 219] on div "Game History done" at bounding box center [1325, 218] width 413 height 28
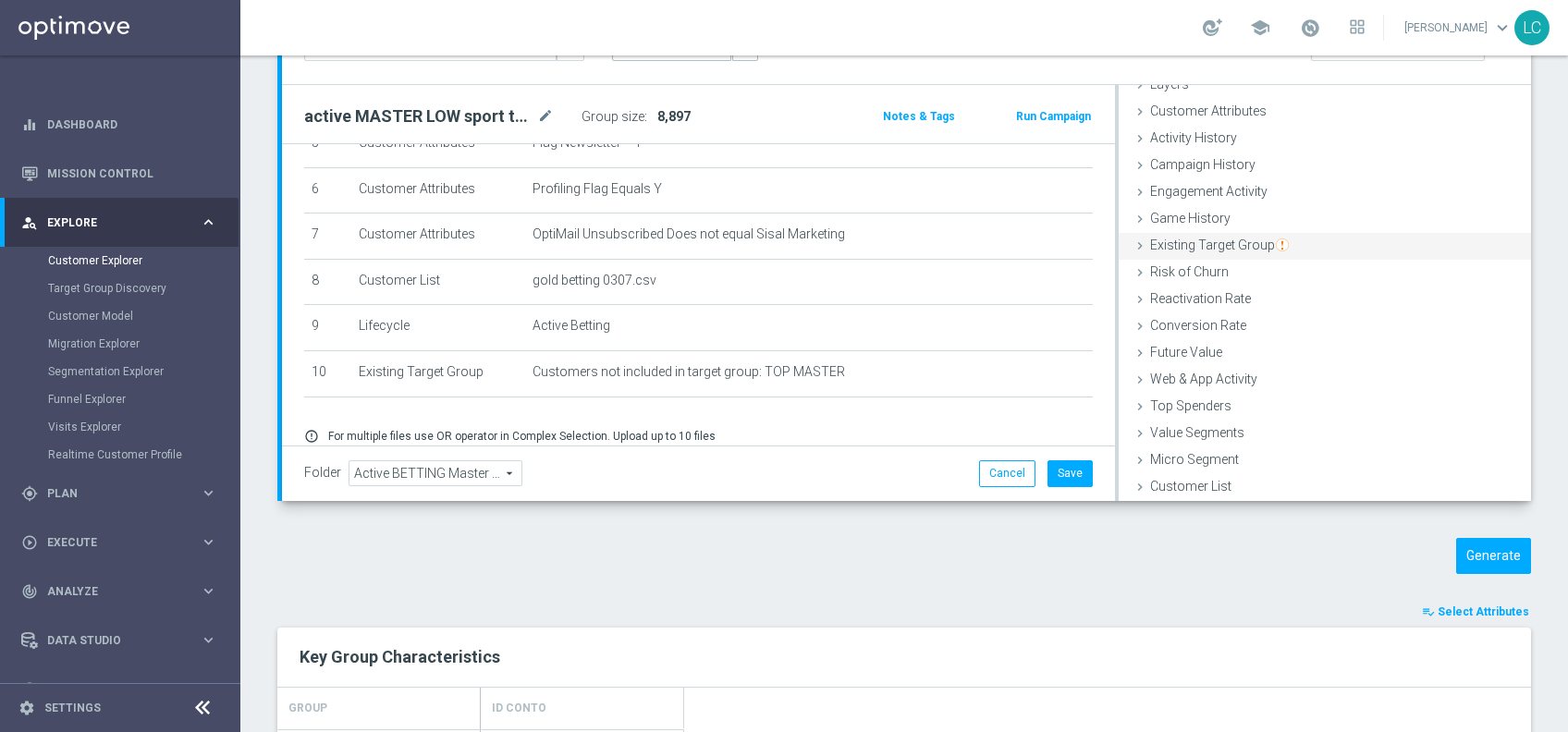
click at [1255, 241] on span "Existing Target Group" at bounding box center [1219, 244] width 139 height 15
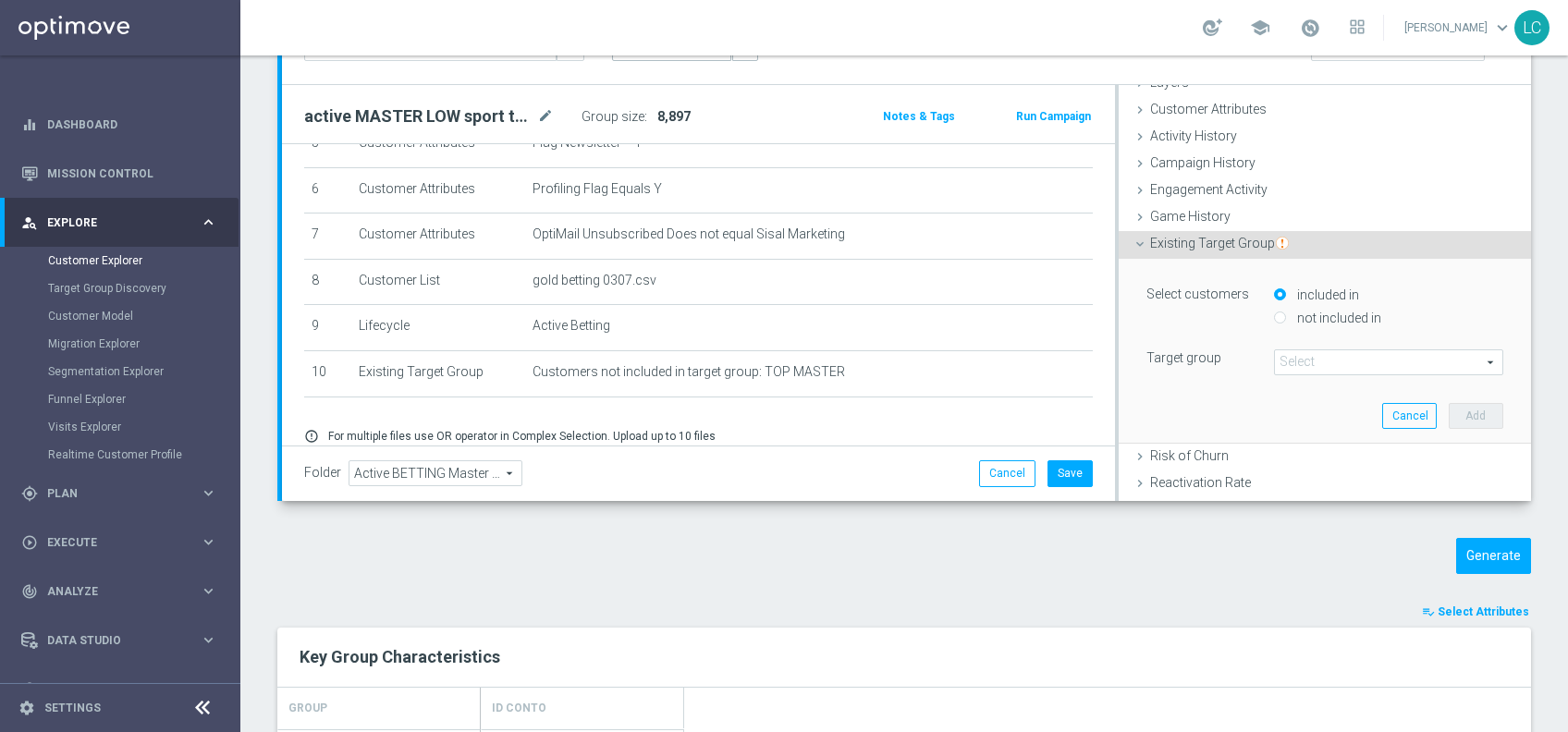
click at [1274, 318] on div "not included in" at bounding box center [1389, 319] width 230 height 23
click at [1274, 312] on input "not included in" at bounding box center [1280, 318] width 12 height 12
radio input "true"
click at [1282, 366] on span at bounding box center [1389, 363] width 228 height 24
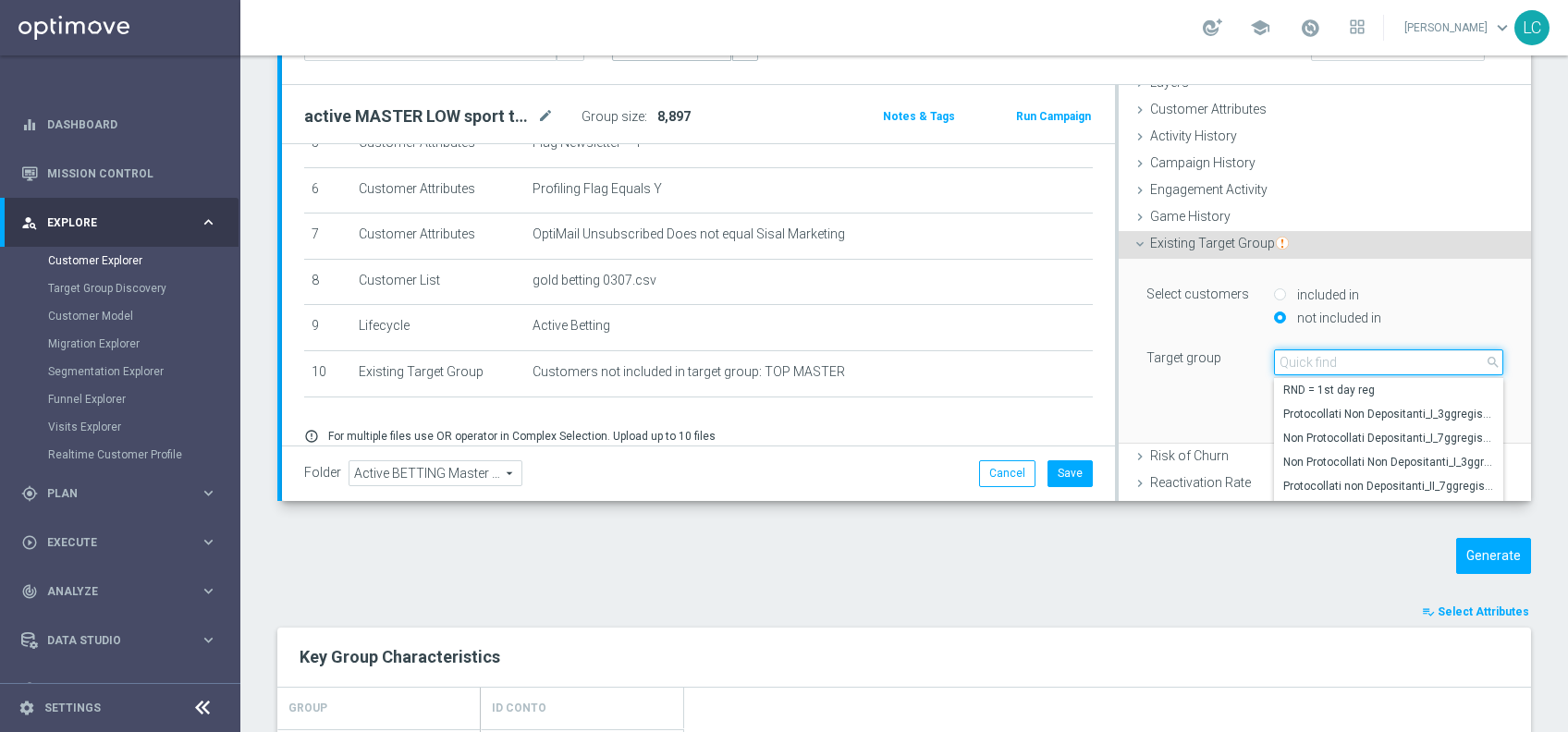
click at [1282, 366] on input "search" at bounding box center [1389, 363] width 230 height 26
type input "active sport tot"
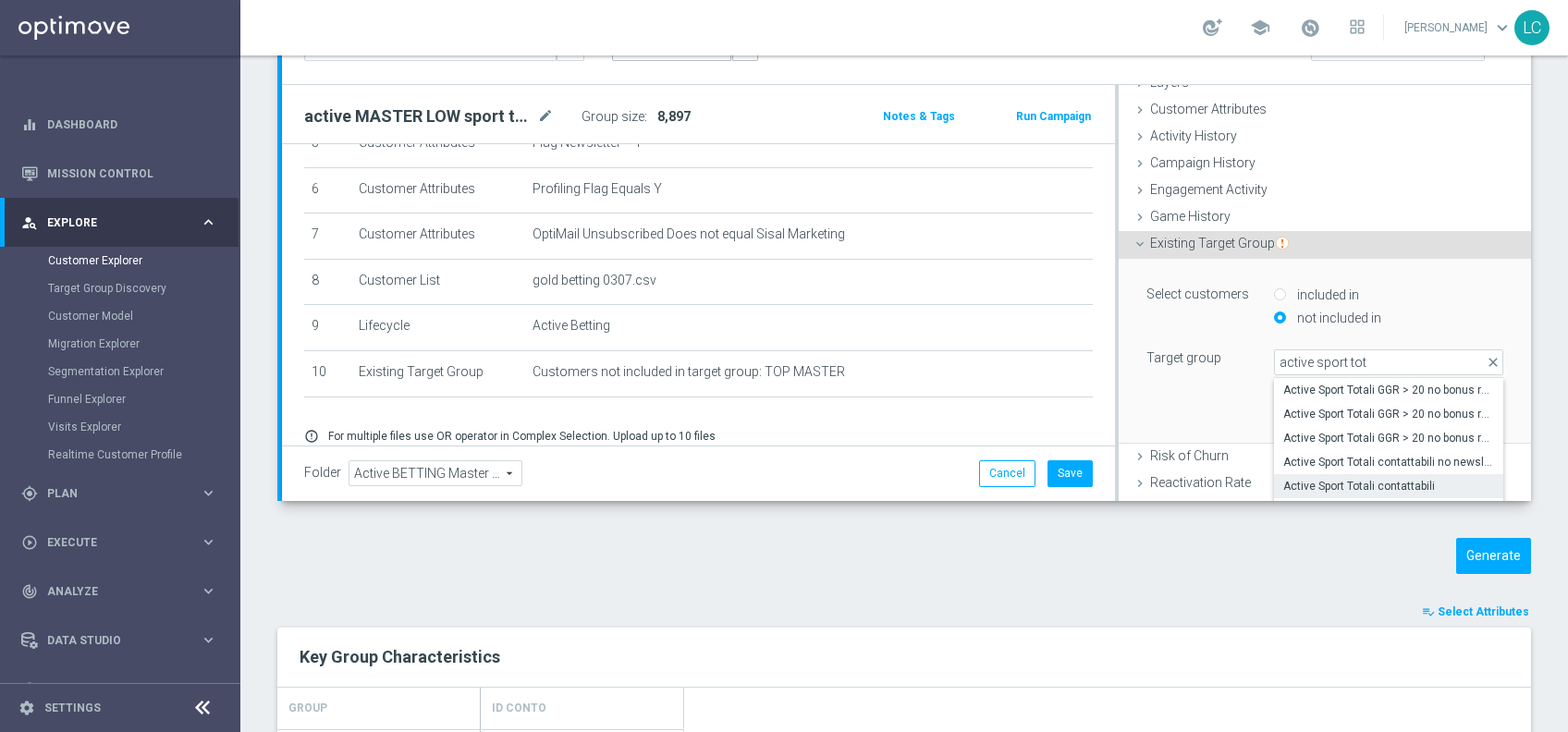
click at [1348, 480] on span "Active Sport Totali contattabili" at bounding box center [1389, 486] width 211 height 15
type input "Active Sport Totali contattabili"
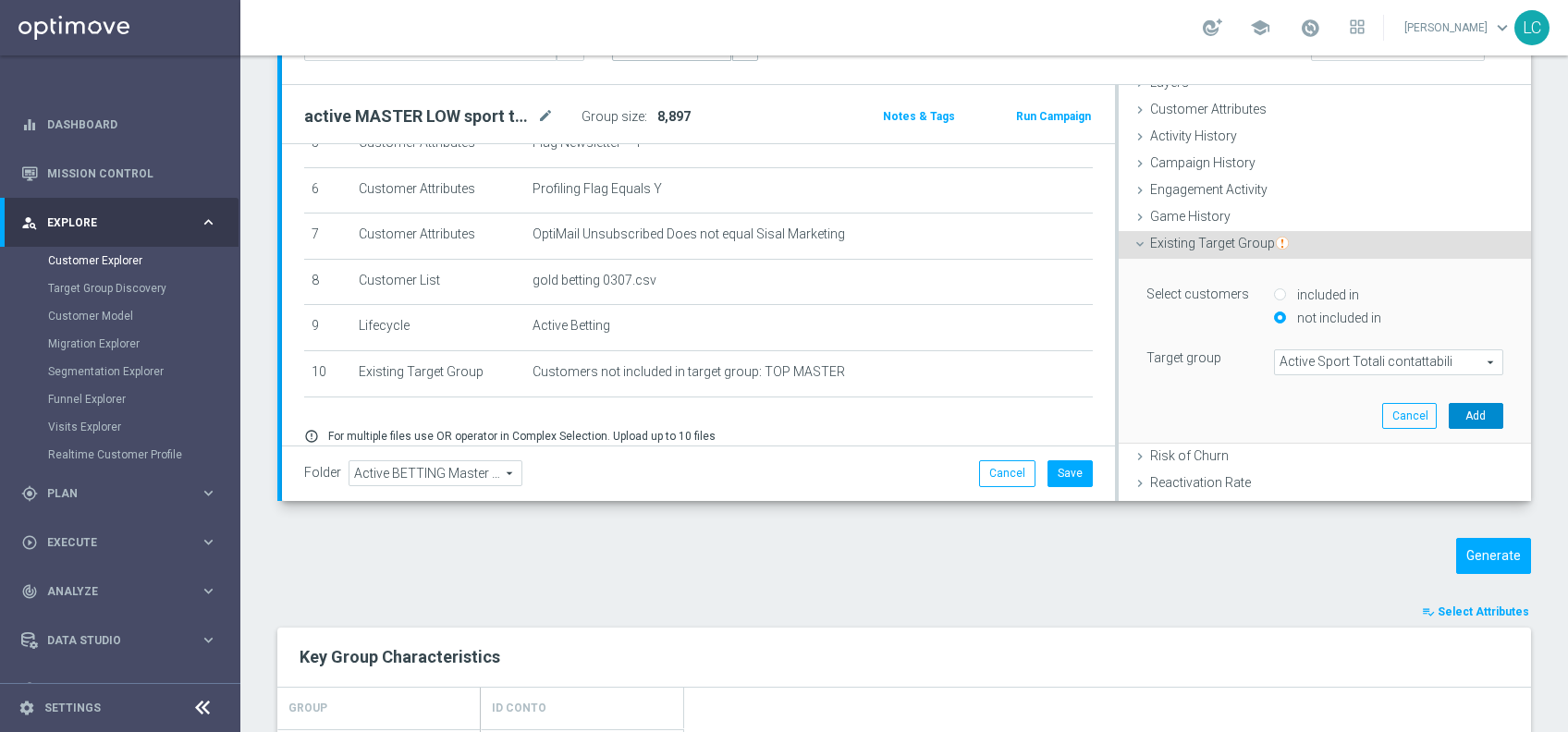
click at [1461, 414] on button "Add" at bounding box center [1475, 416] width 54 height 26
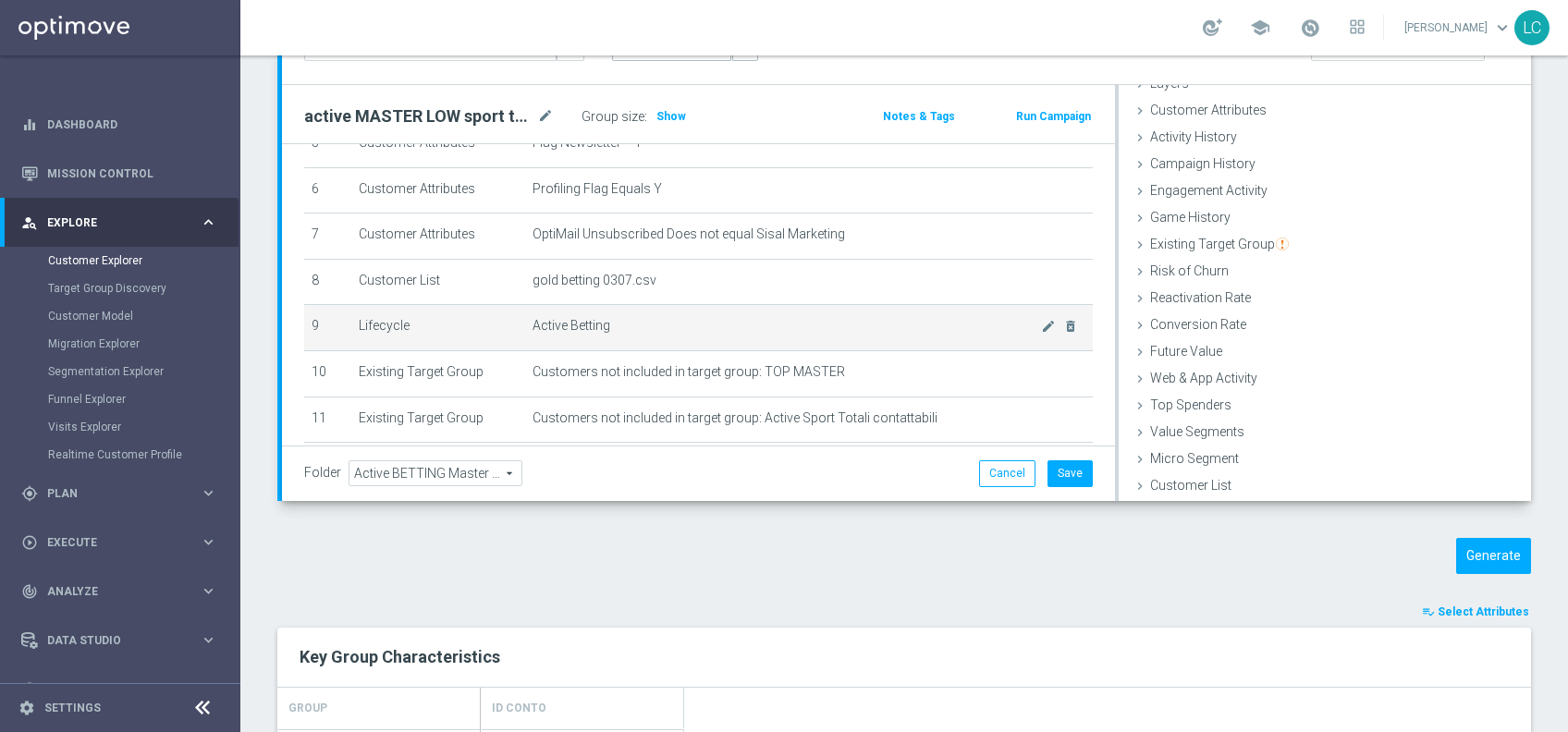
scroll to position [75, 0]
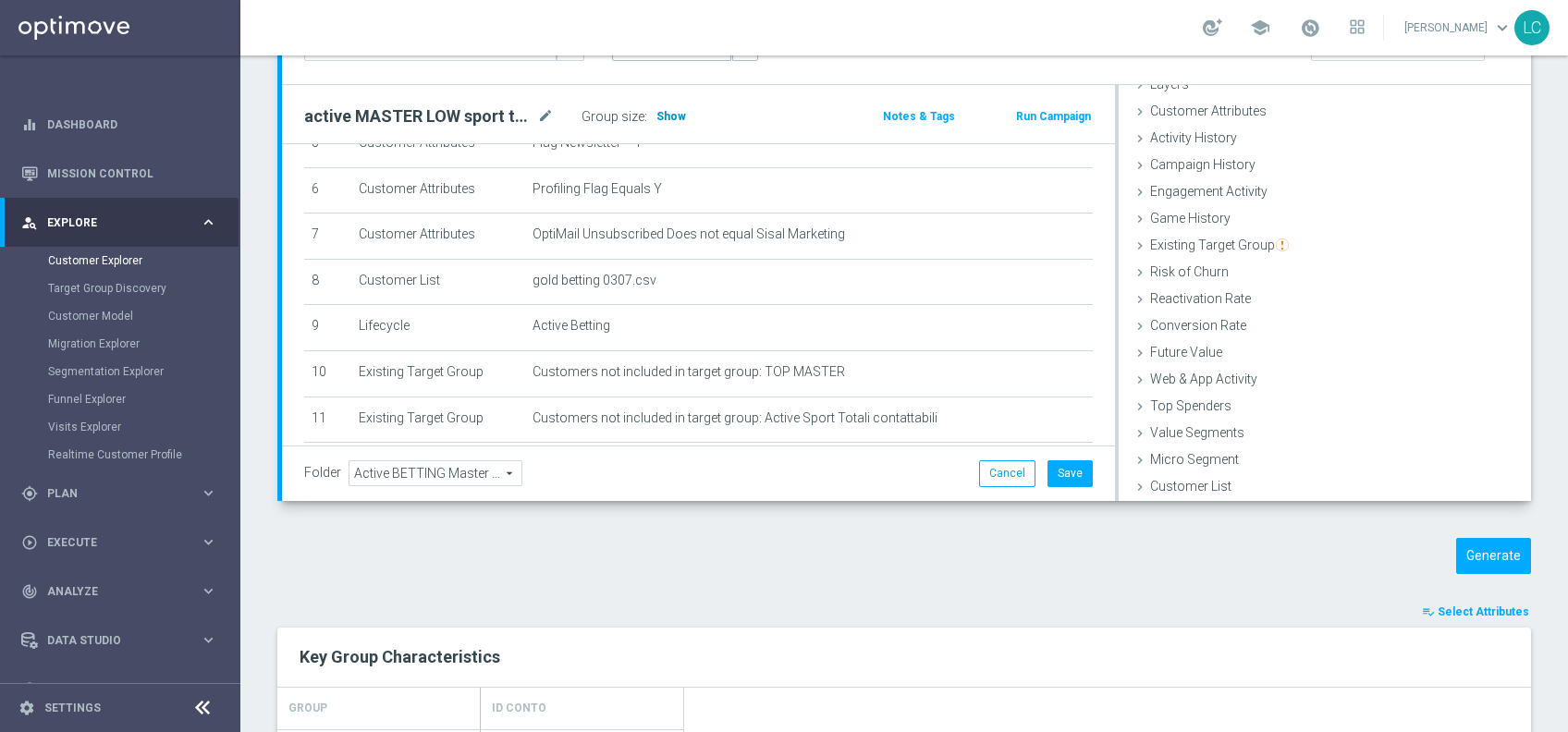
click at [681, 112] on h3 "Show" at bounding box center [671, 116] width 34 height 21
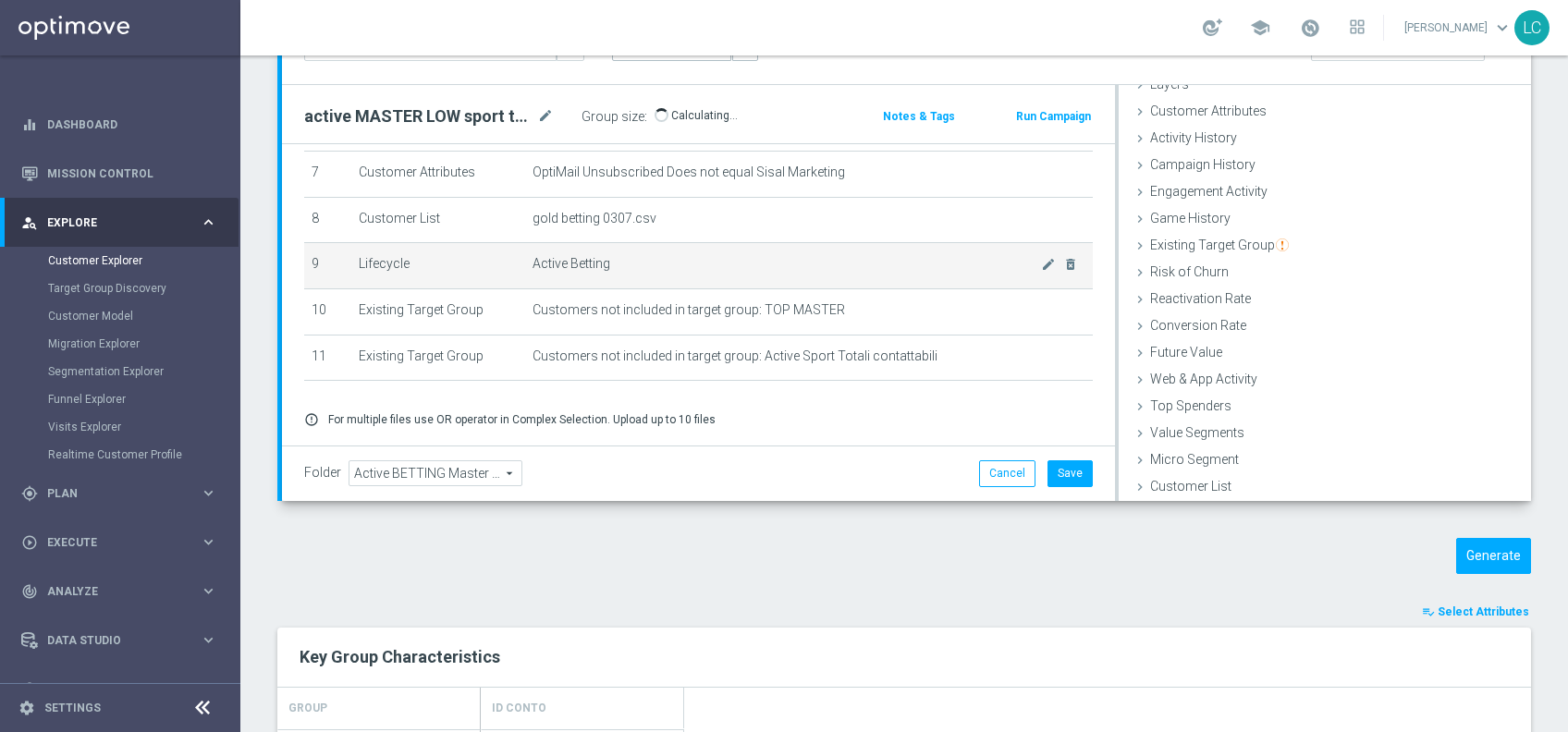
scroll to position [322, 0]
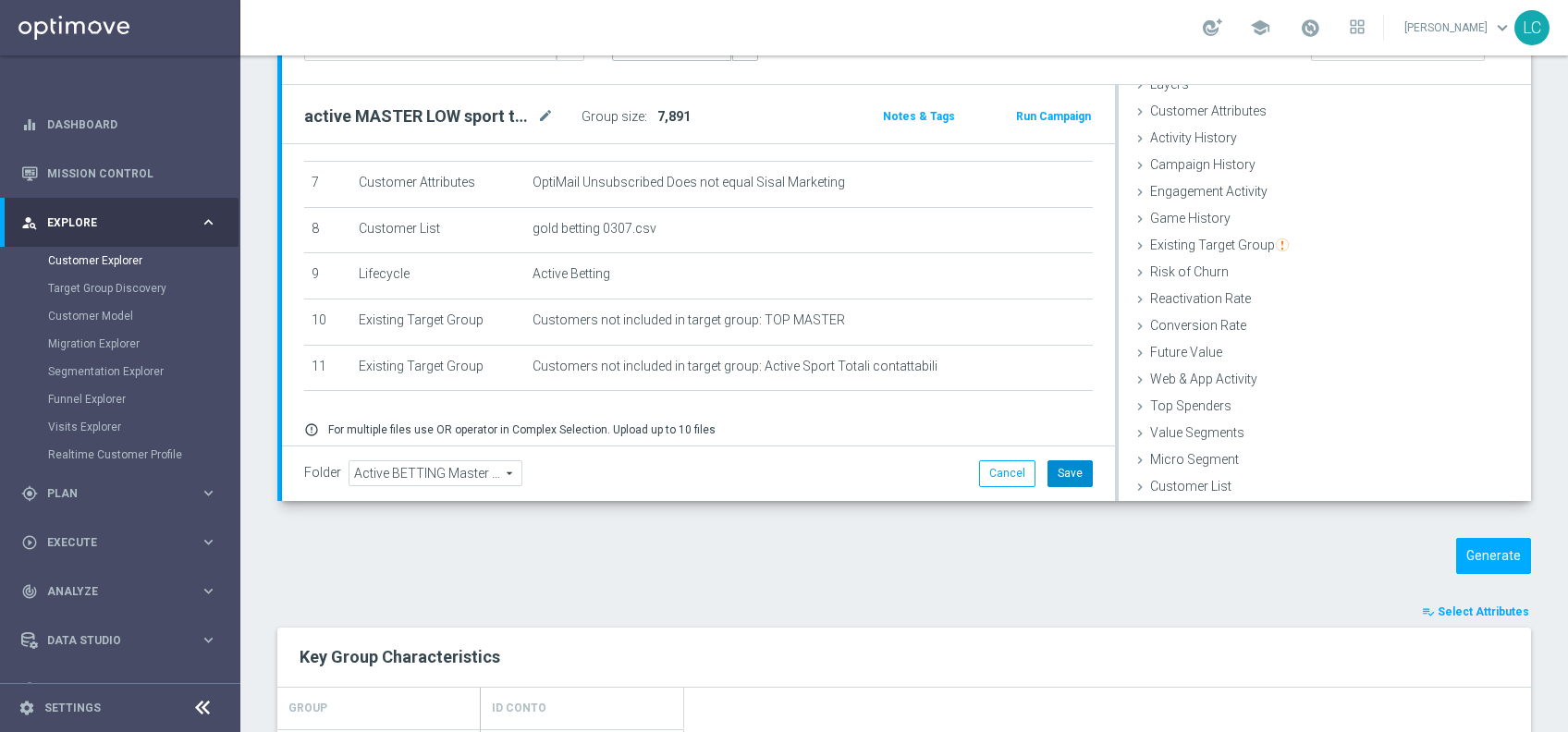
click at [1066, 482] on button "Save" at bounding box center [1070, 473] width 45 height 26
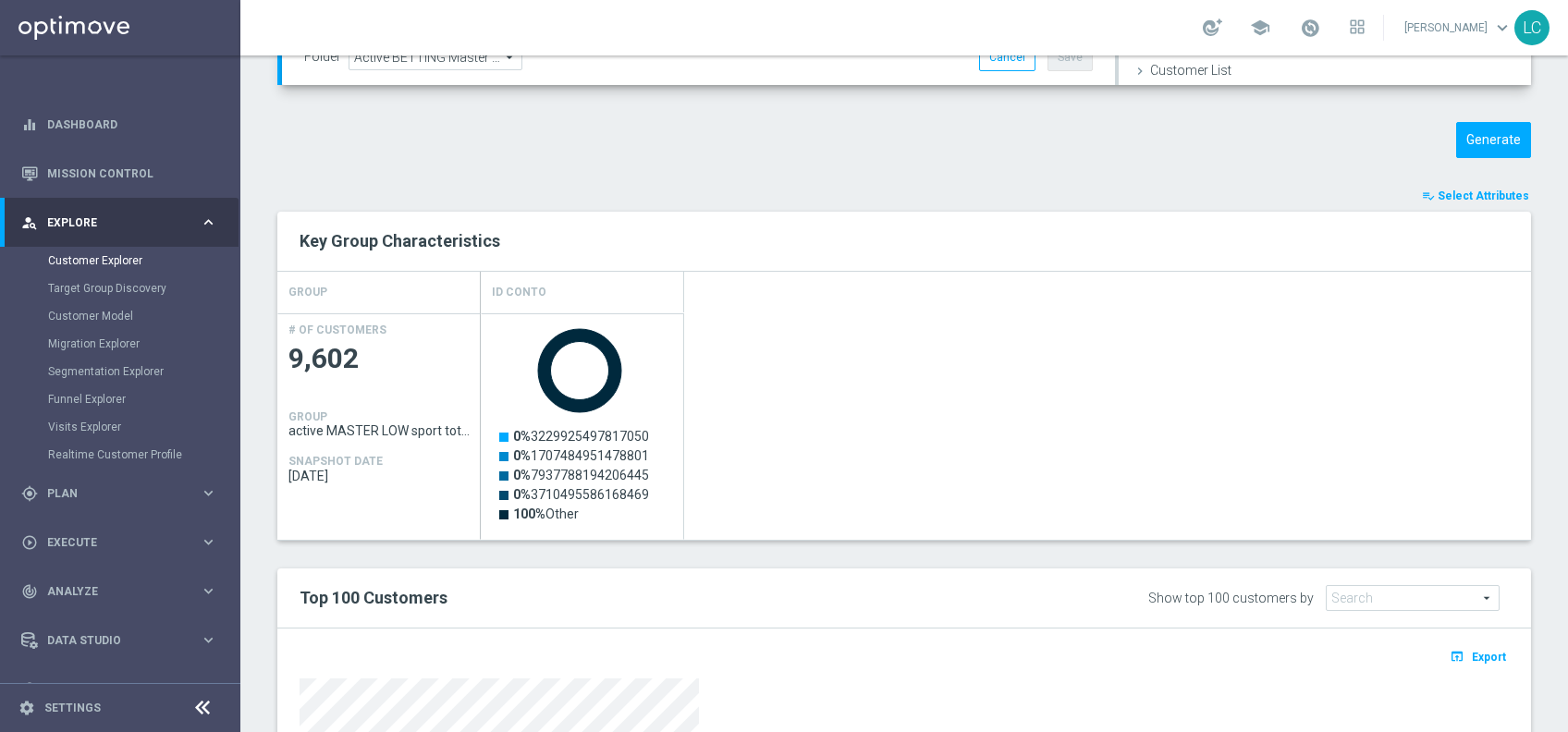
scroll to position [608, 0]
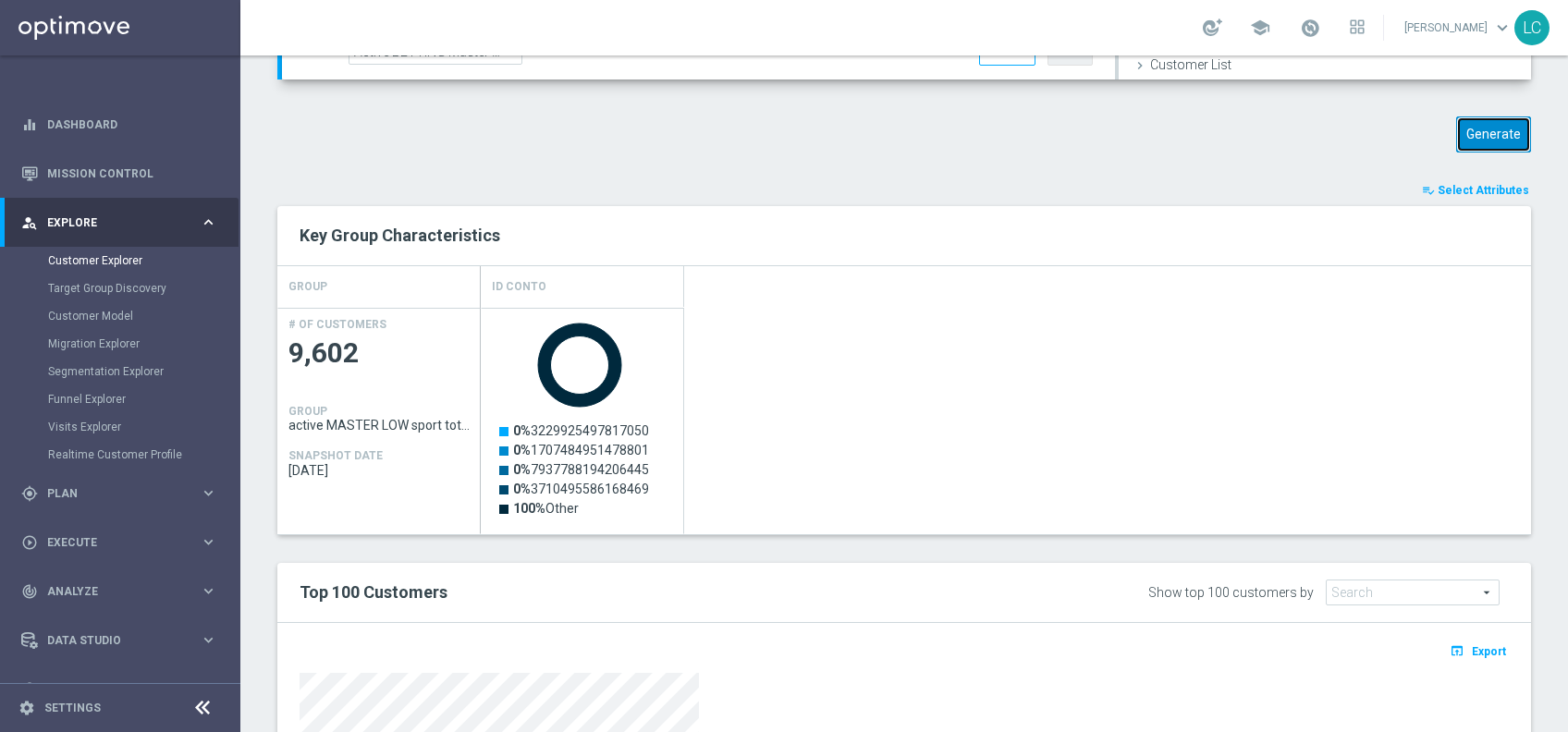
click at [1466, 141] on button "Generate" at bounding box center [1494, 134] width 75 height 36
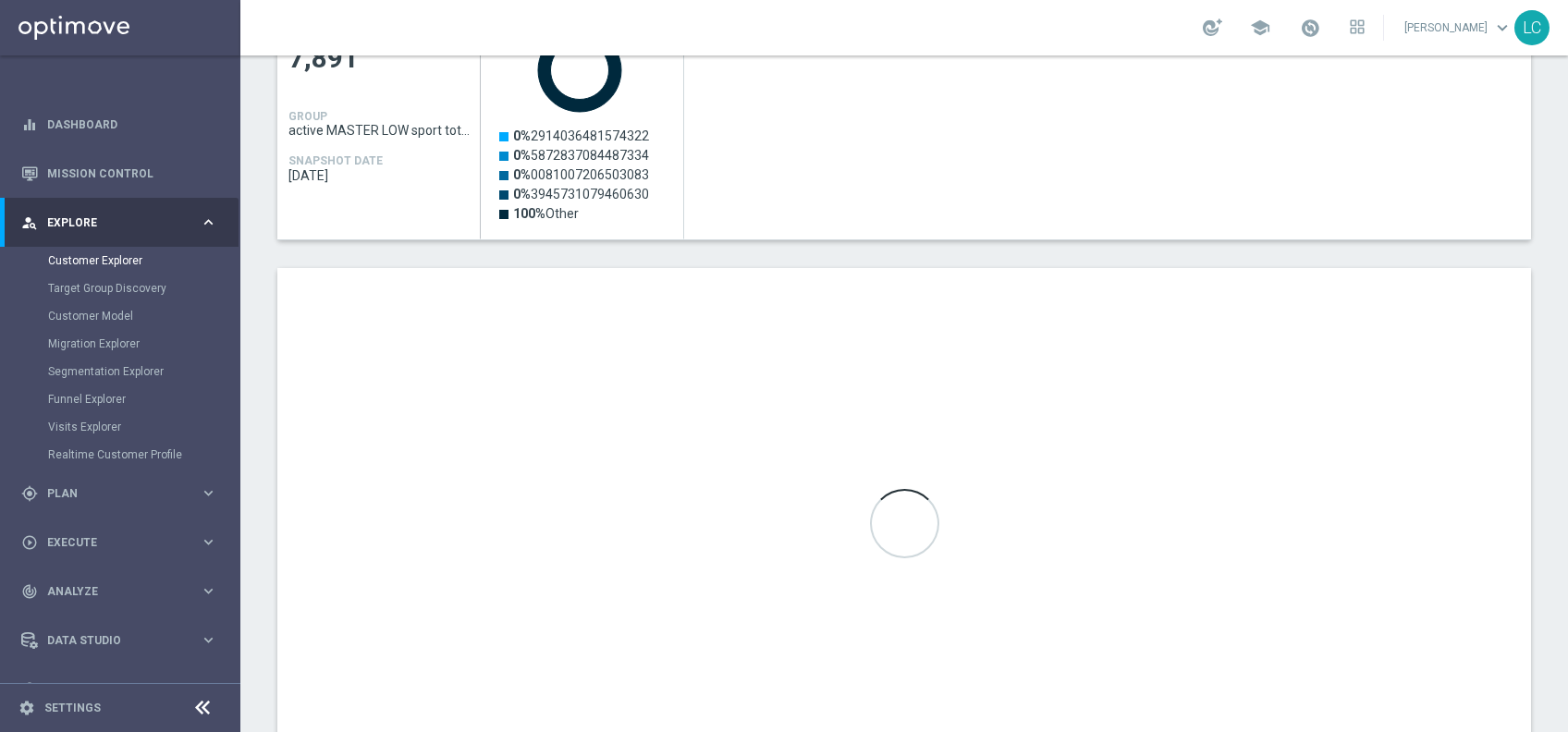
scroll to position [568, 0]
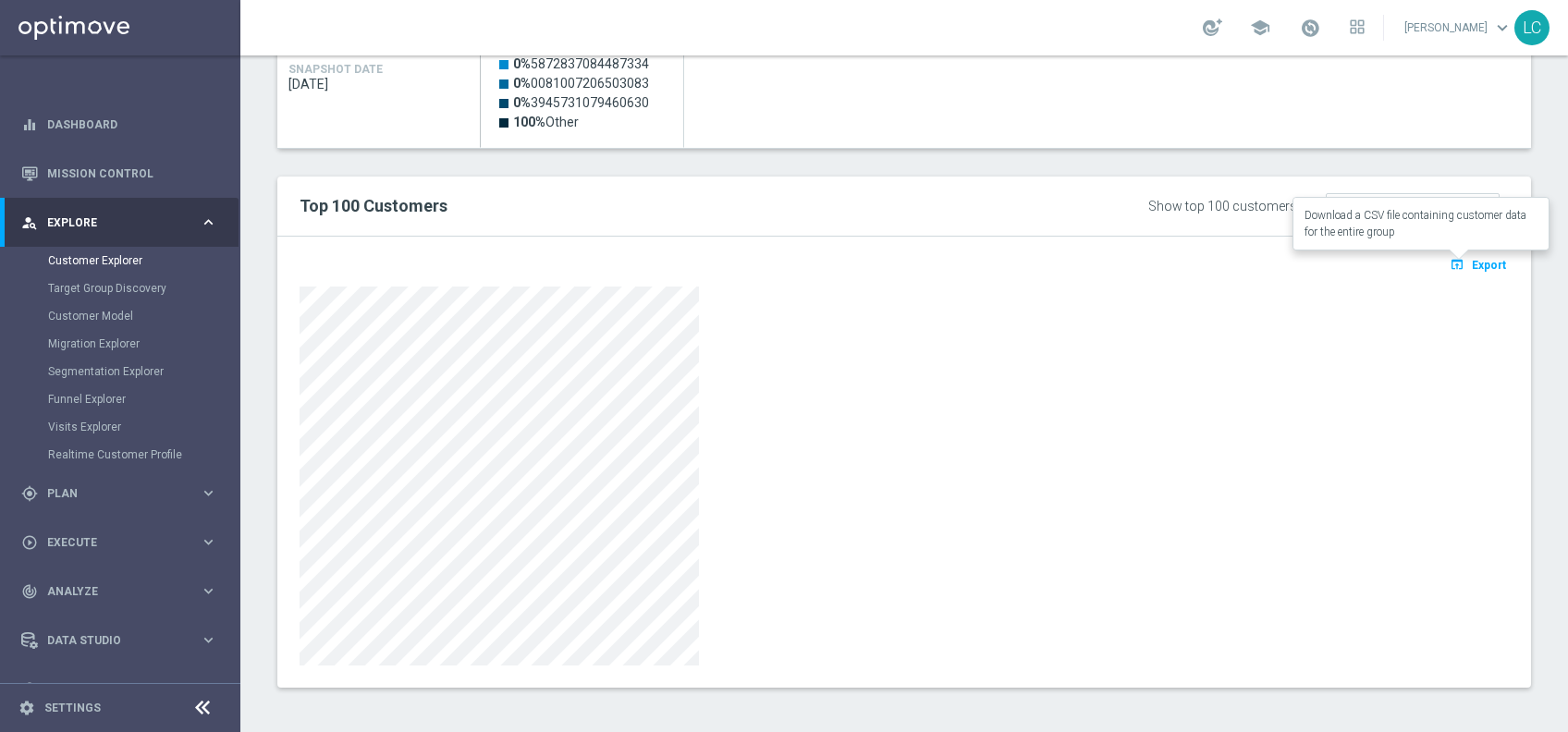
click at [1472, 262] on span "Export" at bounding box center [1489, 265] width 34 height 13
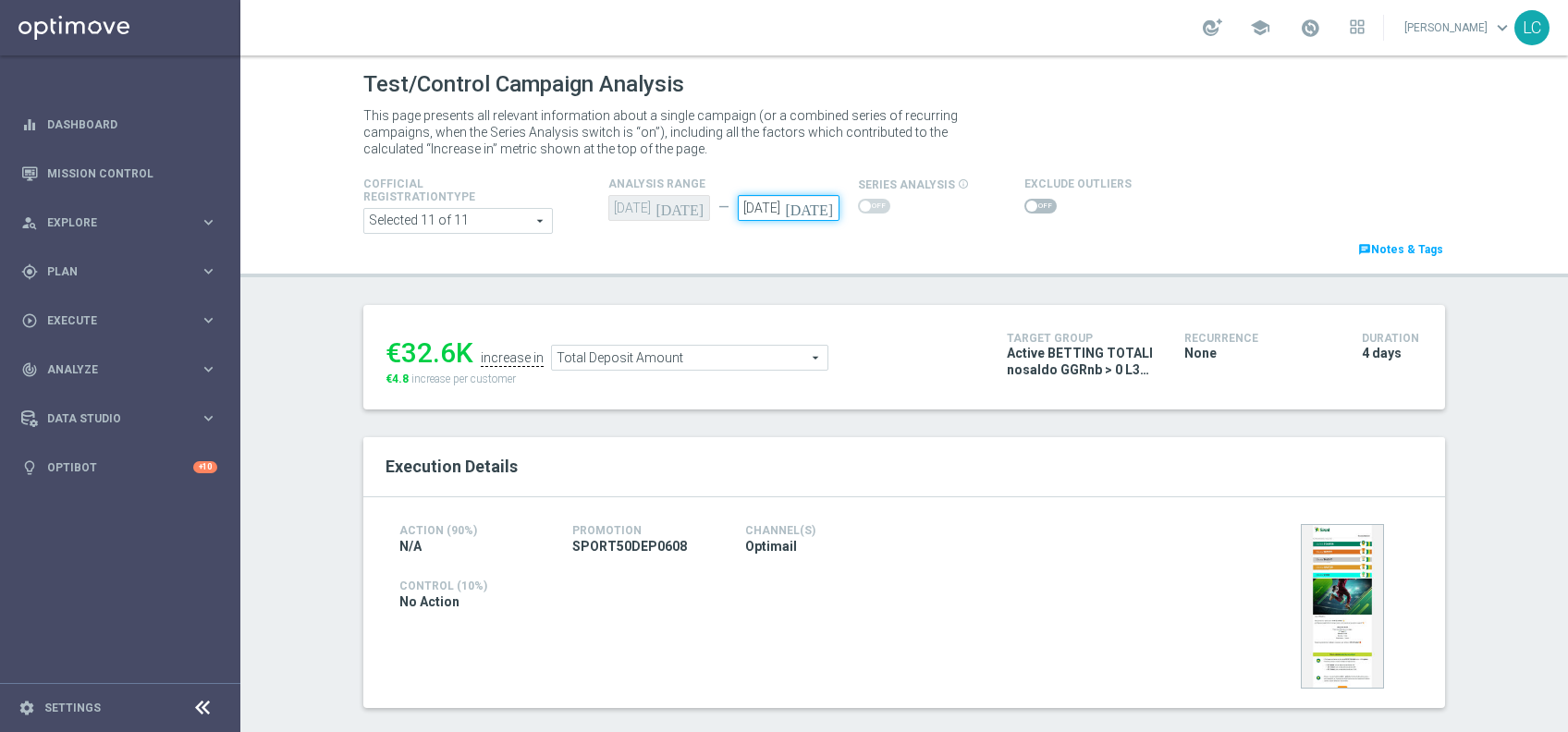
click at [769, 216] on input "[DATE]" at bounding box center [788, 208] width 102 height 26
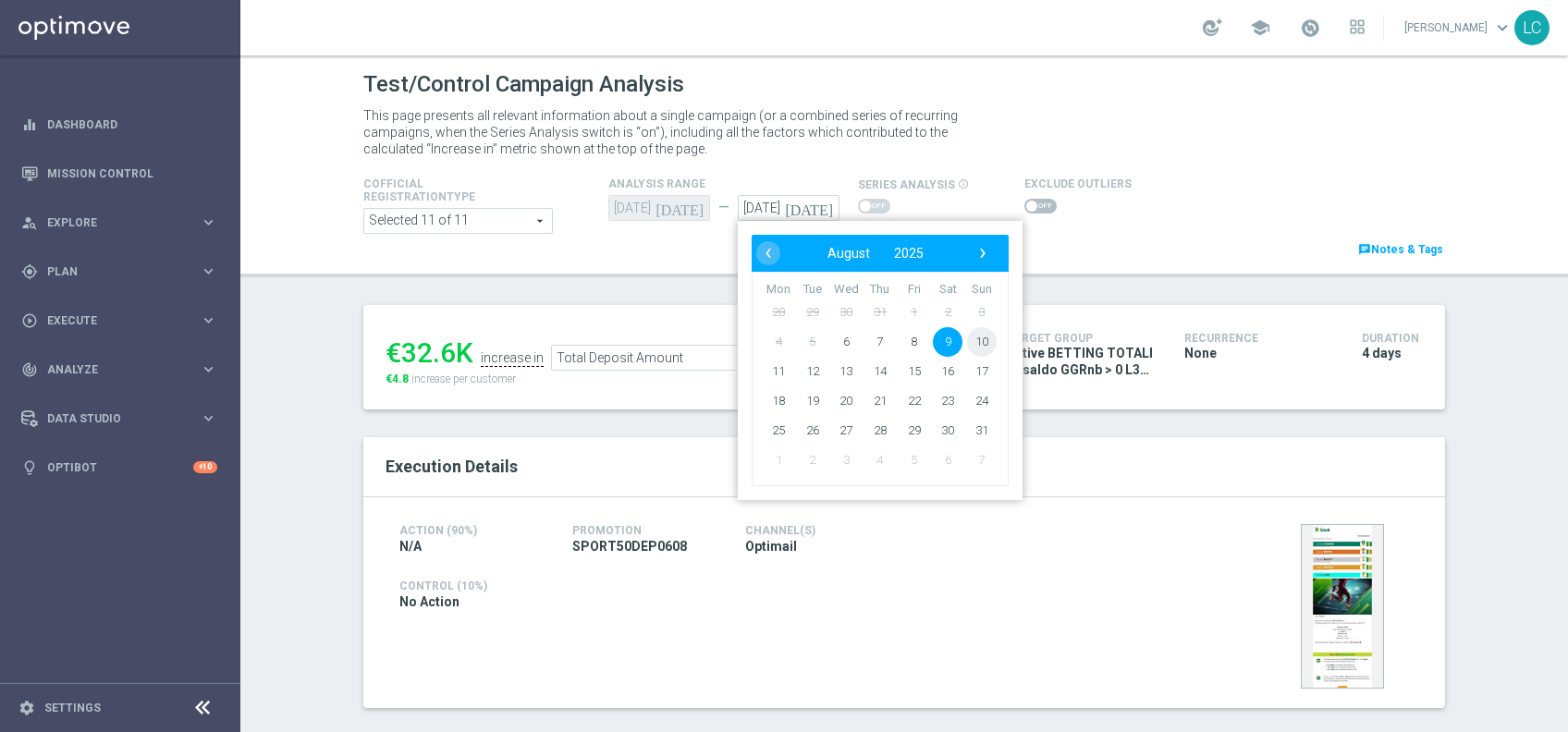
click at [968, 343] on span "10" at bounding box center [983, 342] width 30 height 30
type input "[DATE]"
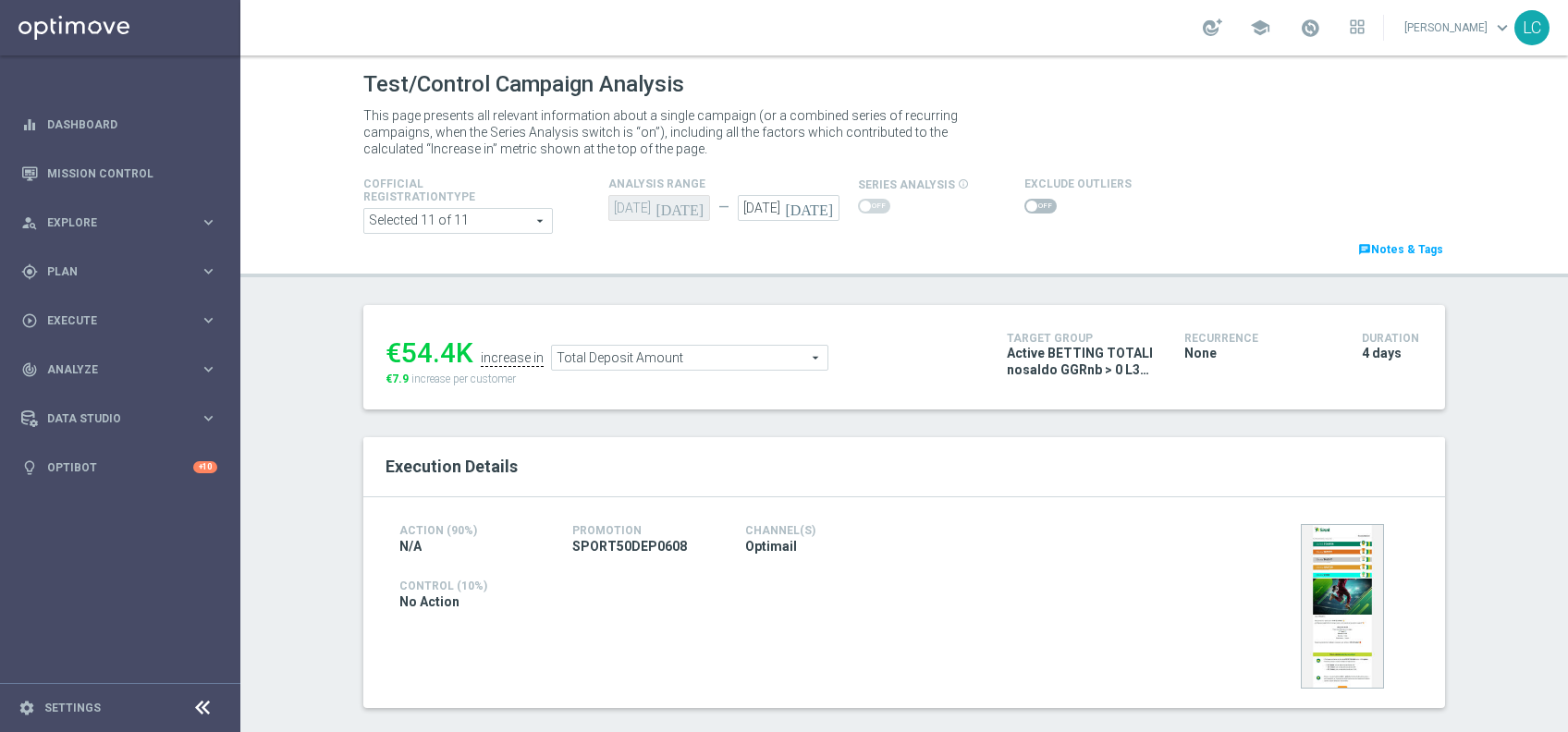
click at [745, 361] on span "Total Deposit Amount" at bounding box center [690, 358] width 276 height 24
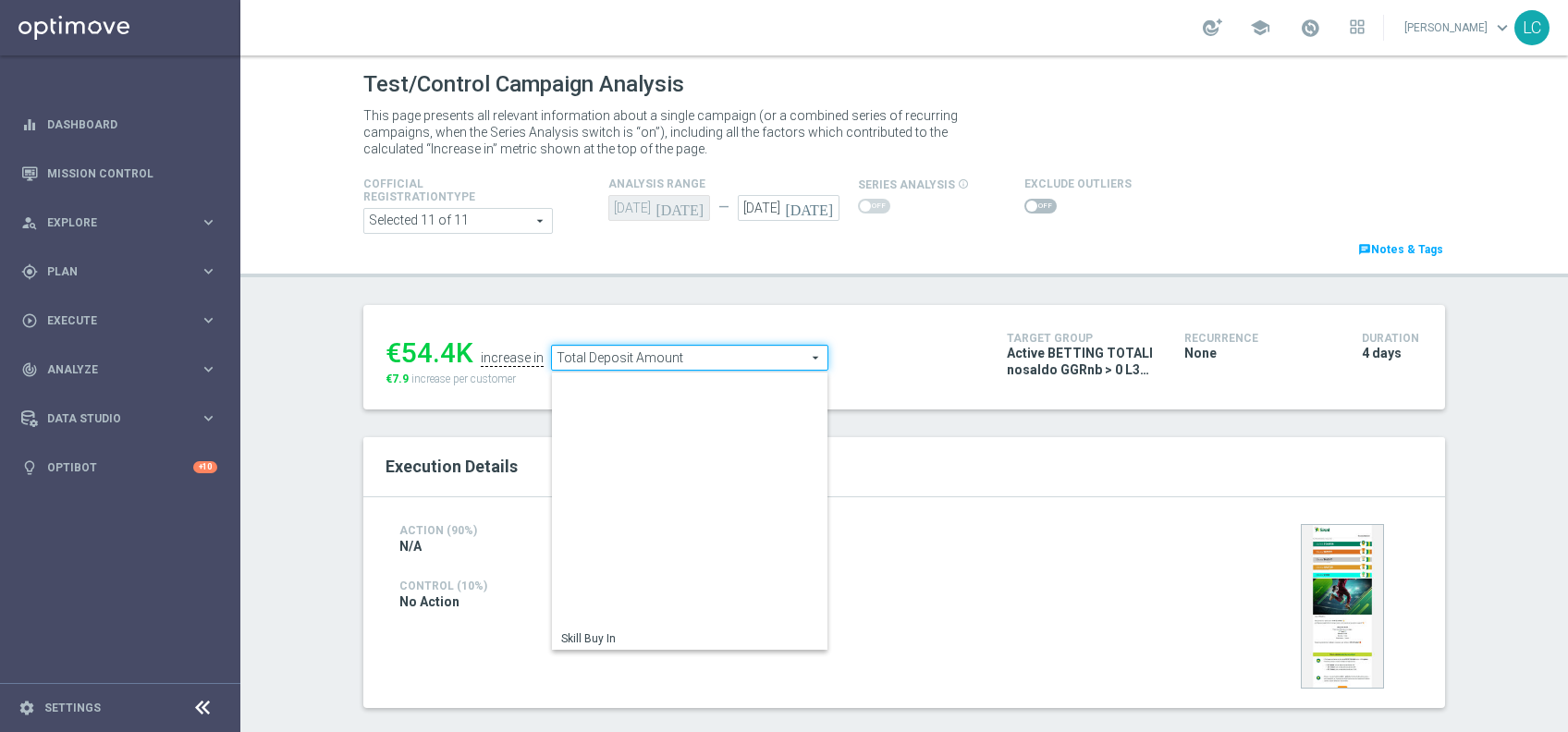
scroll to position [264, 0]
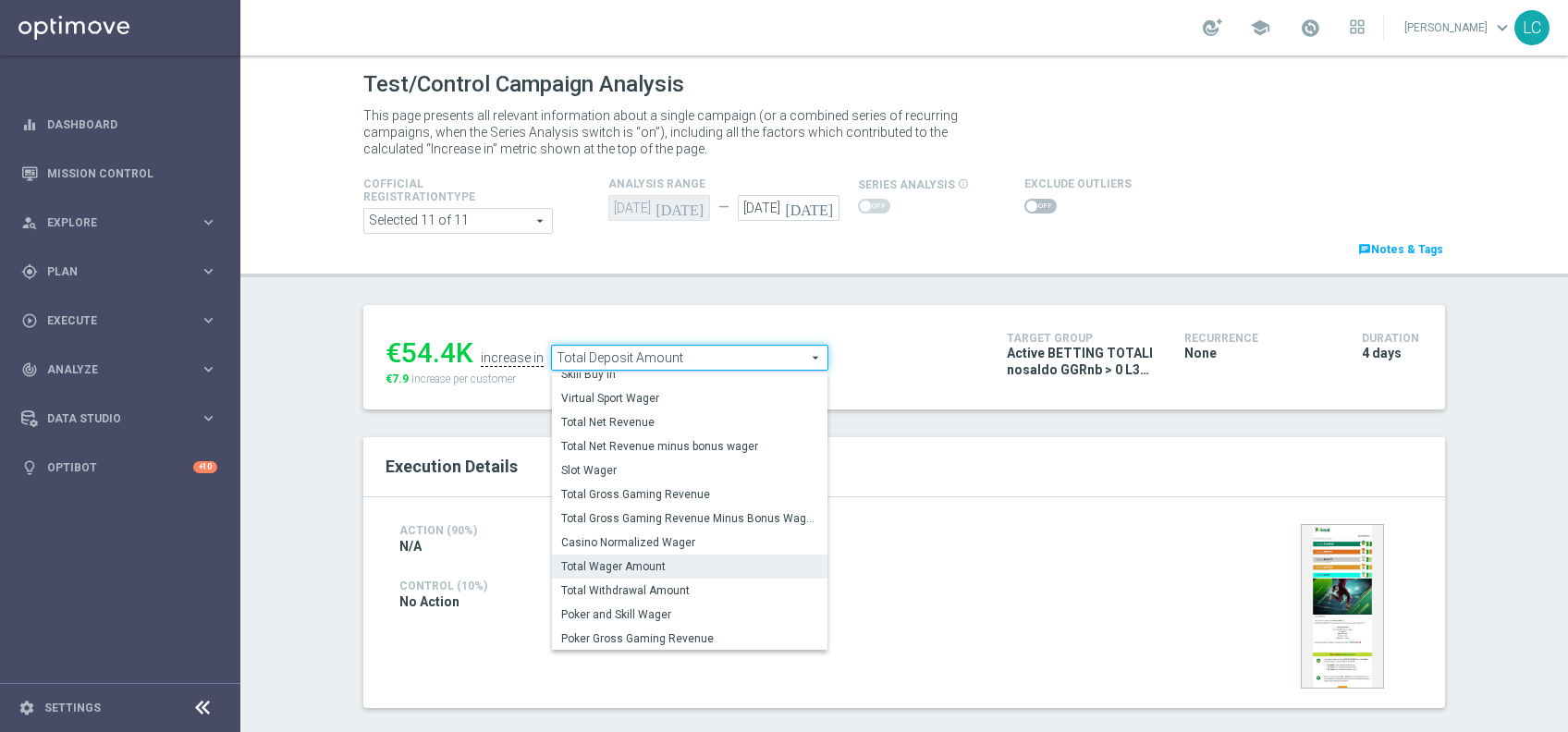
click at [661, 563] on span "Total Wager Amount" at bounding box center [690, 566] width 257 height 15
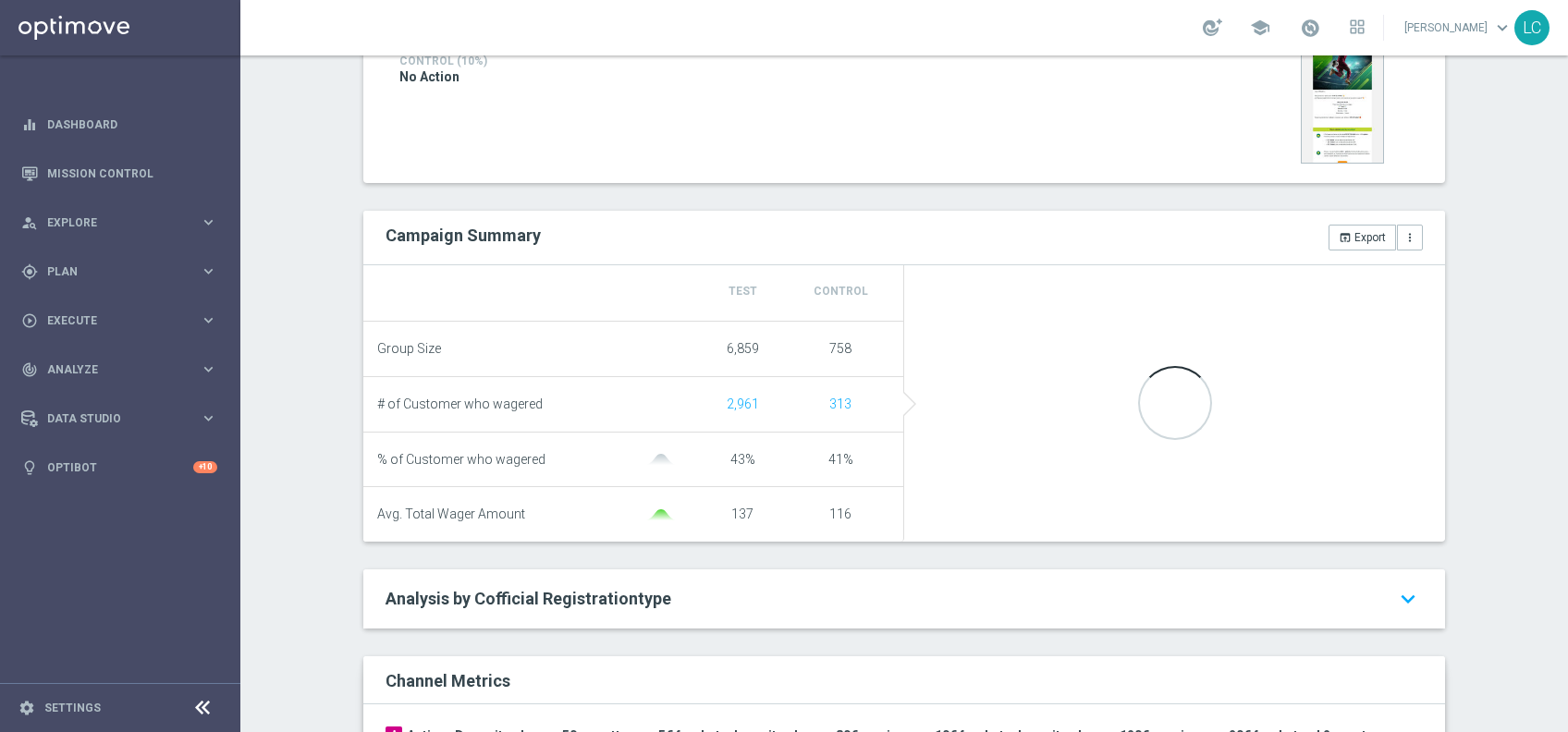
scroll to position [551, 0]
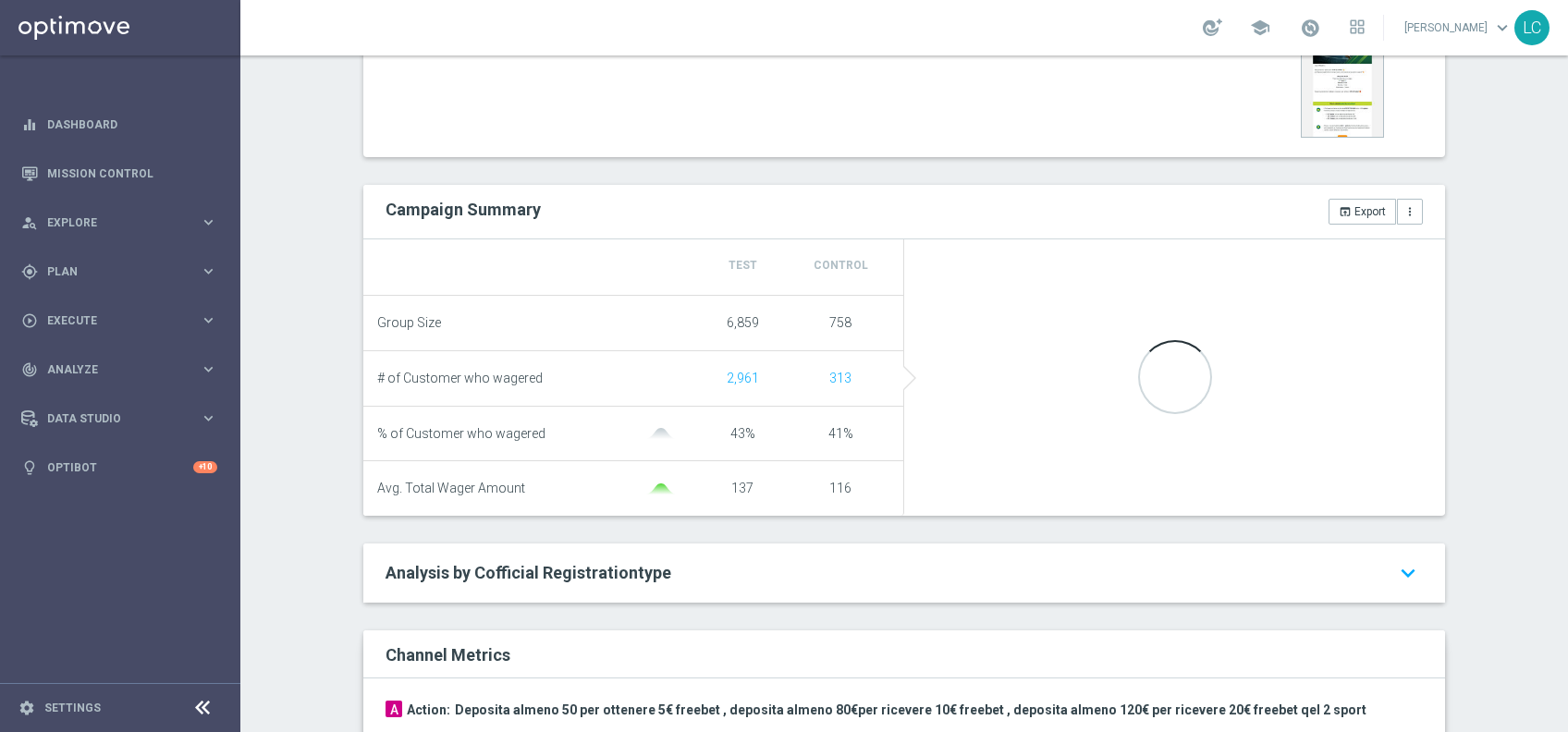
click at [785, 540] on div "Execution Details Action (90%) N/A Promotion SPORT50DEP0608 Channel(s) Optimail" at bounding box center [905, 448] width 1082 height 1123
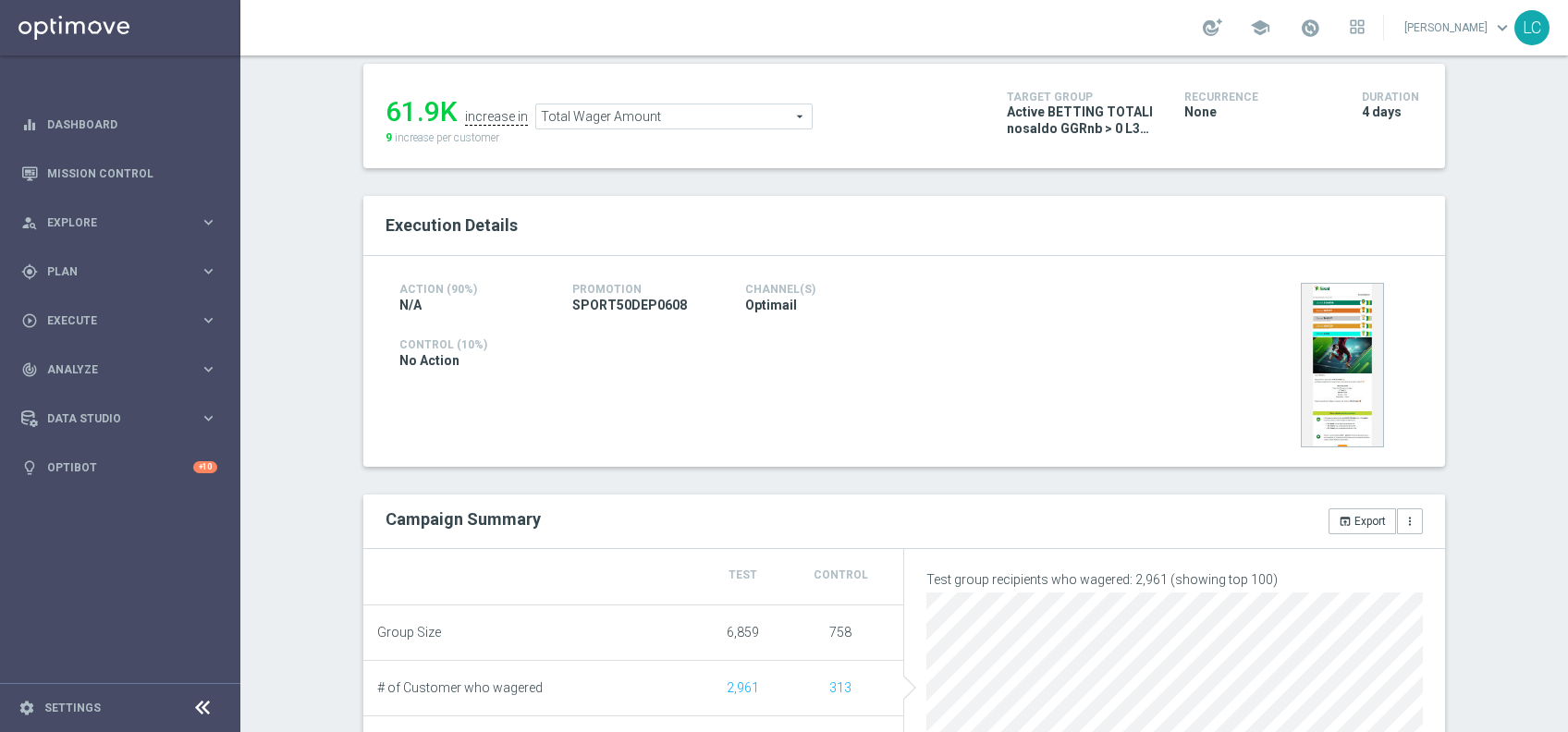
scroll to position [206, 0]
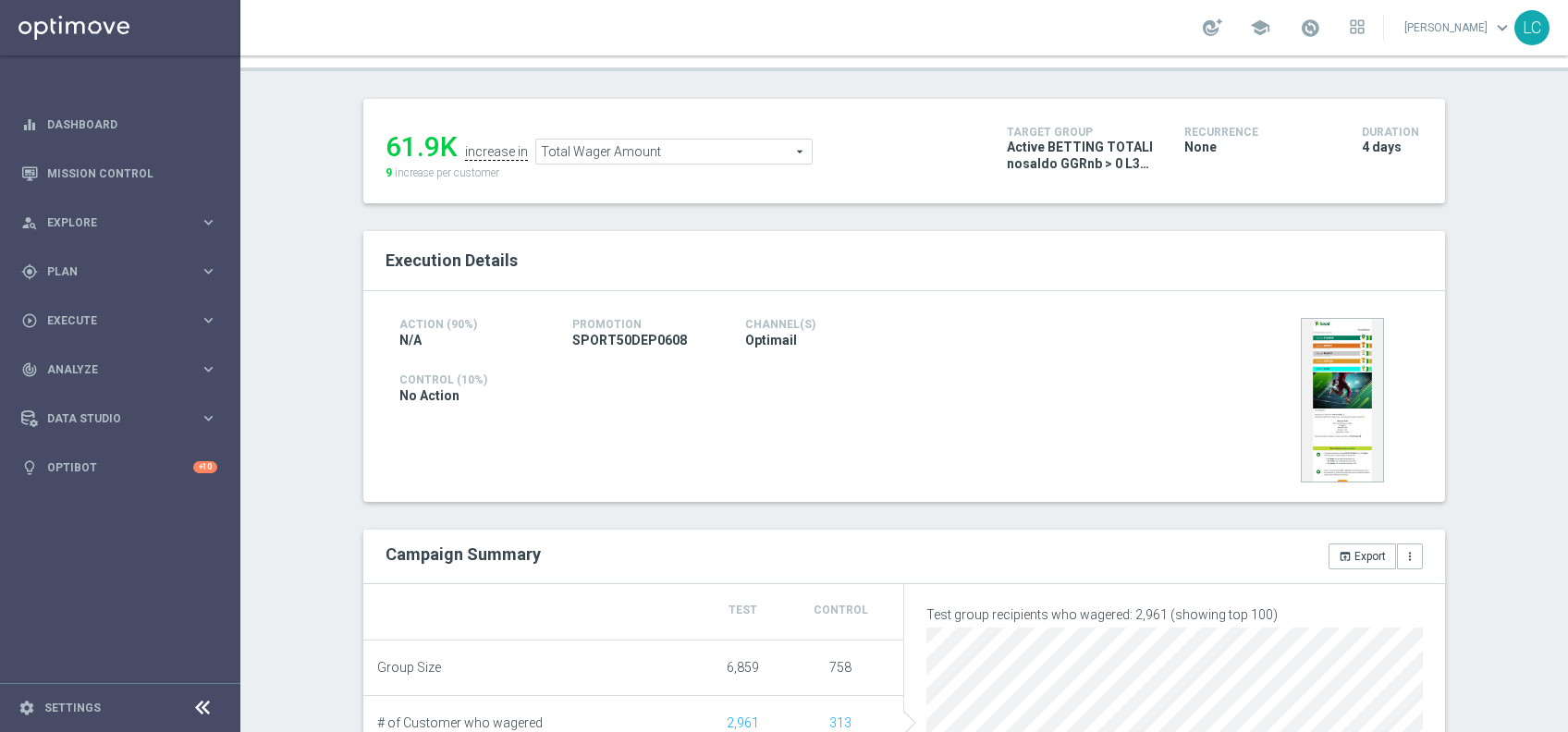
click at [623, 145] on span "Total Wager Amount" at bounding box center [674, 152] width 276 height 24
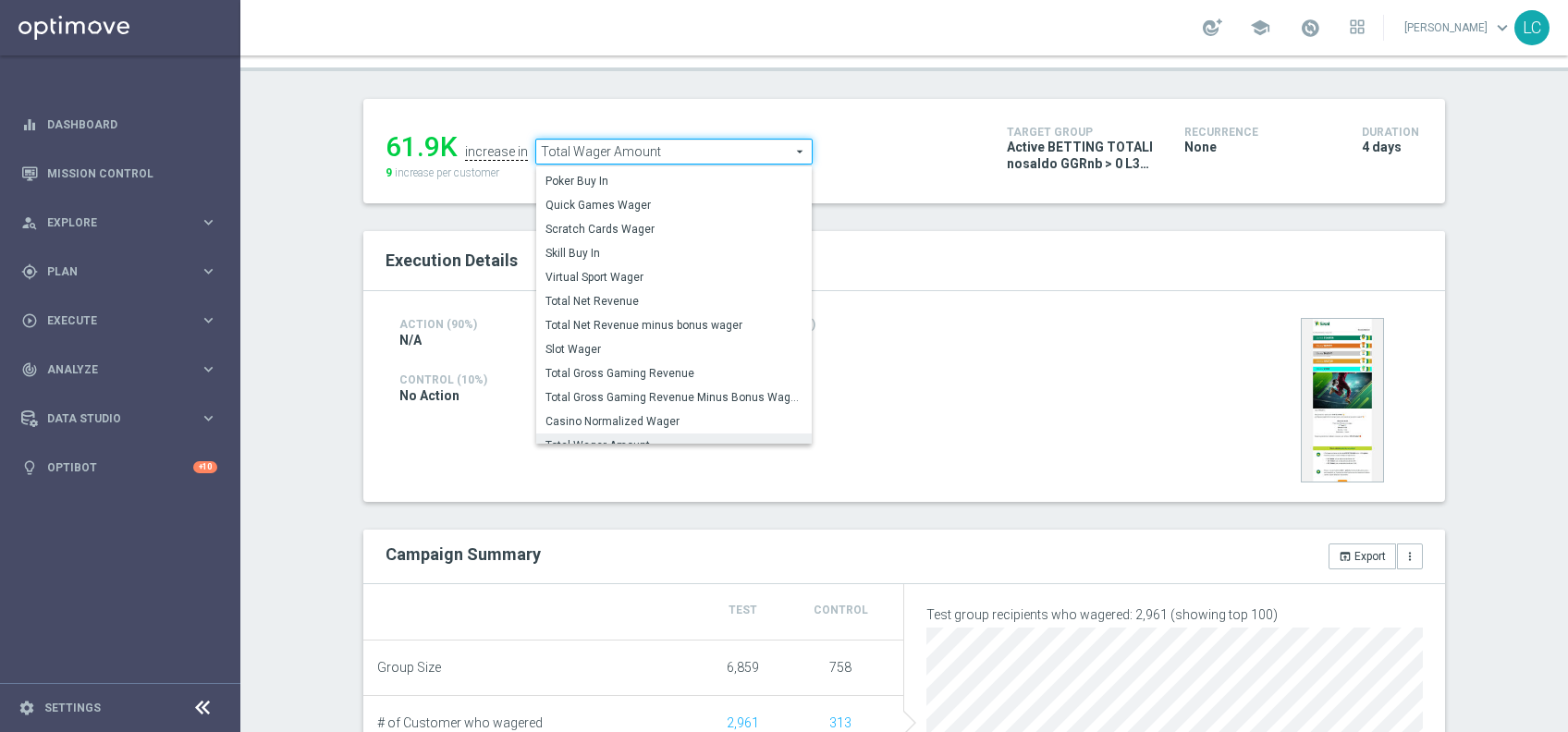
scroll to position [187, 0]
click at [639, 363] on span "Total Gross Gaming Revenue" at bounding box center [674, 368] width 257 height 15
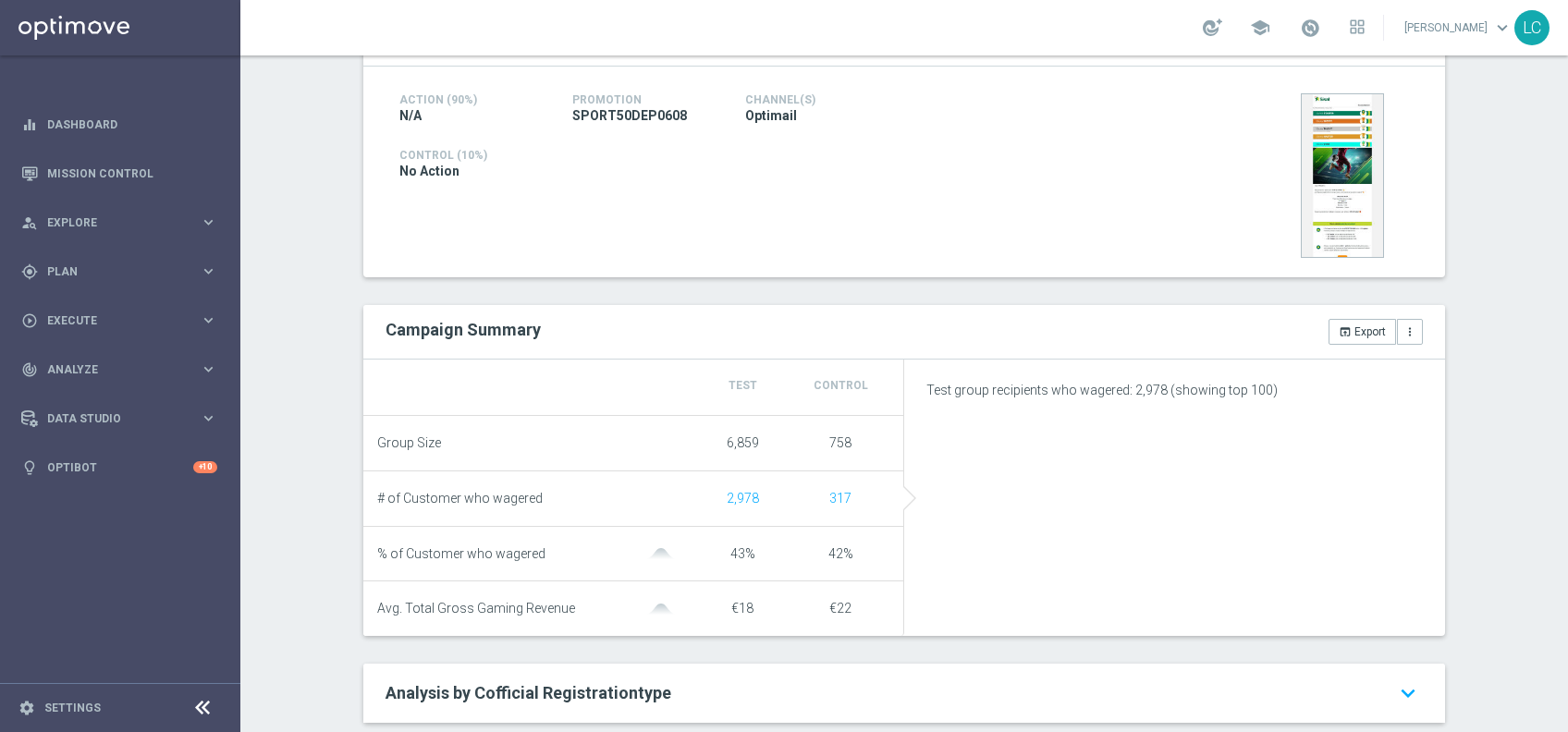
scroll to position [237, 0]
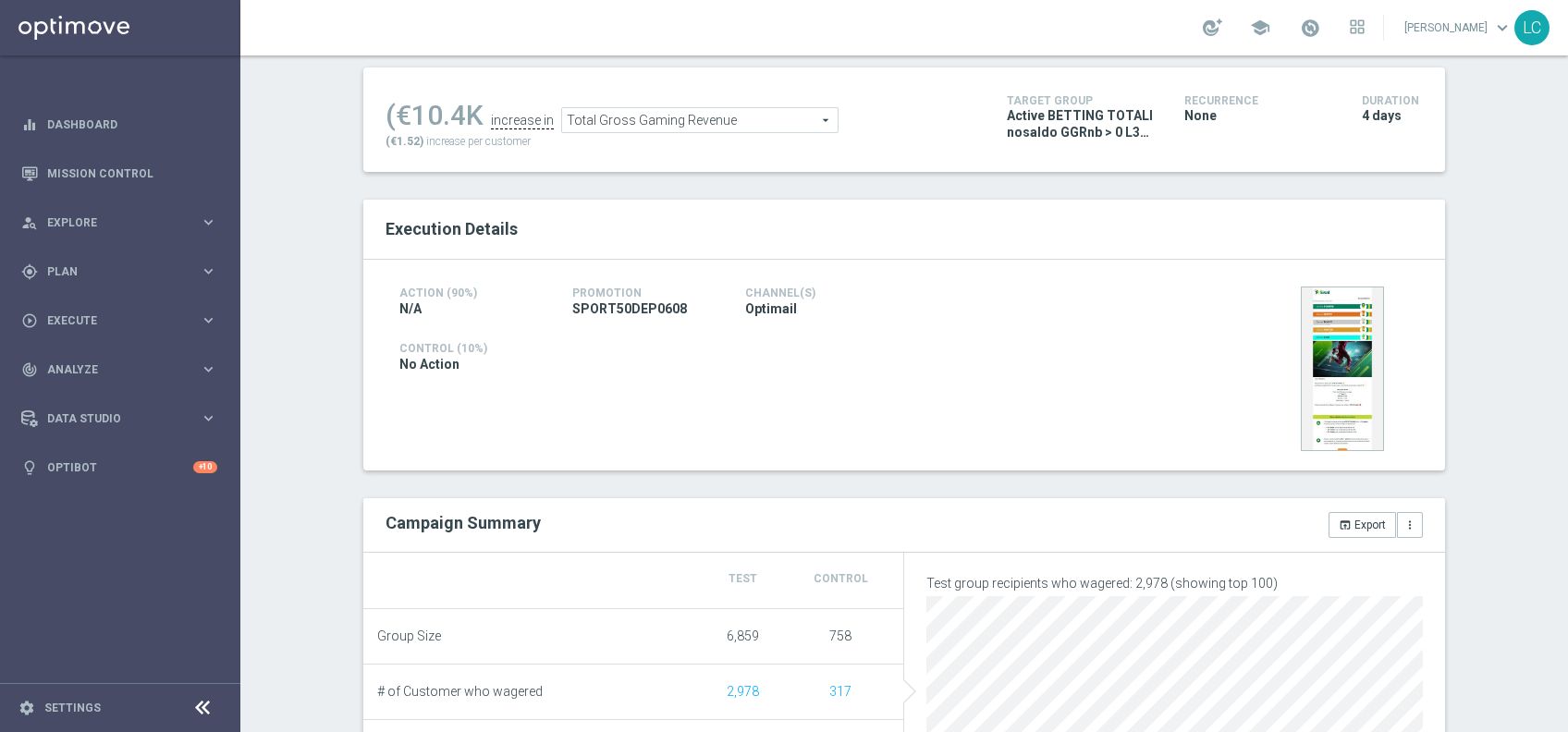
click at [794, 122] on span "Total Gross Gaming Revenue" at bounding box center [701, 120] width 276 height 24
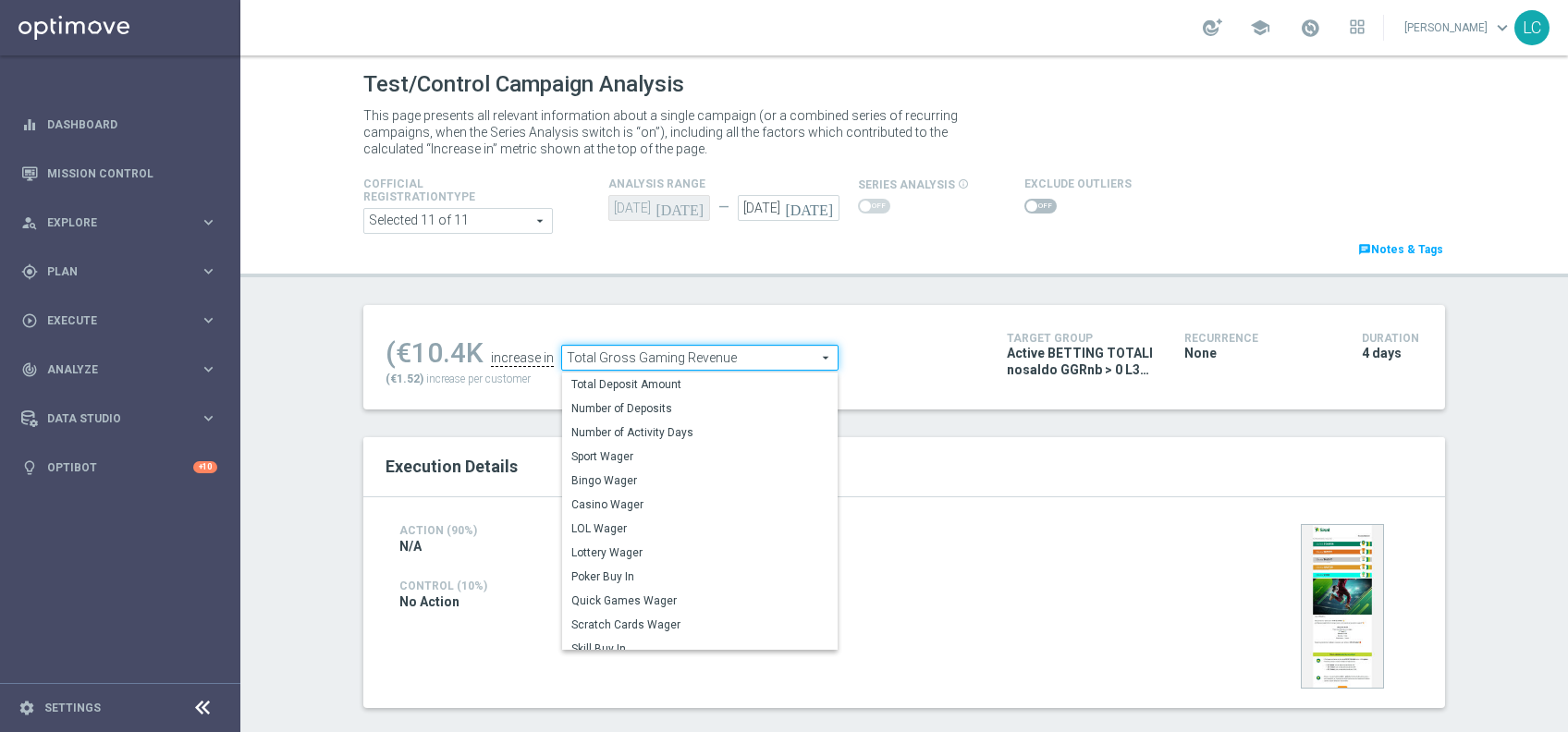
scroll to position [143, 0]
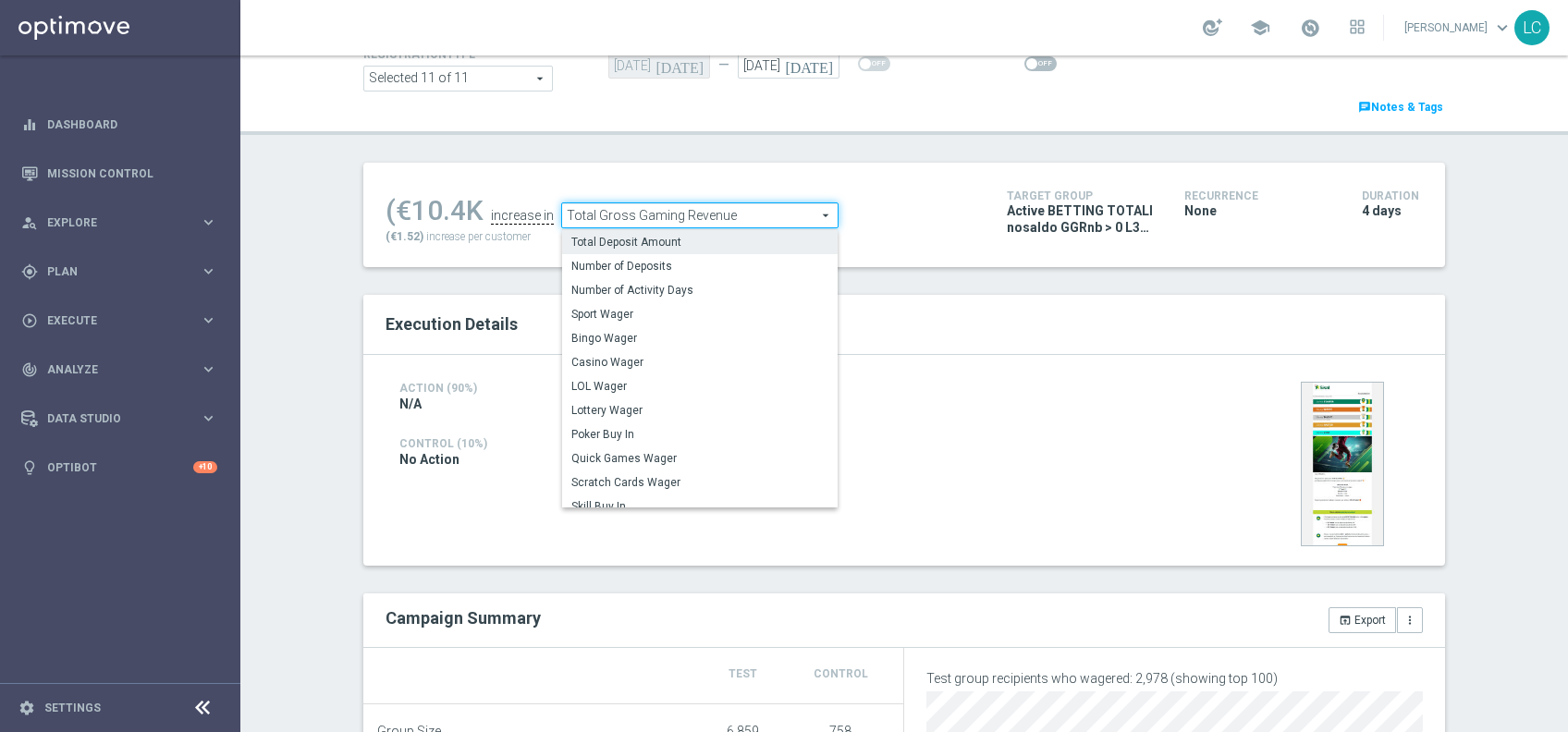
click at [706, 240] on span "Total Deposit Amount" at bounding box center [700, 241] width 257 height 15
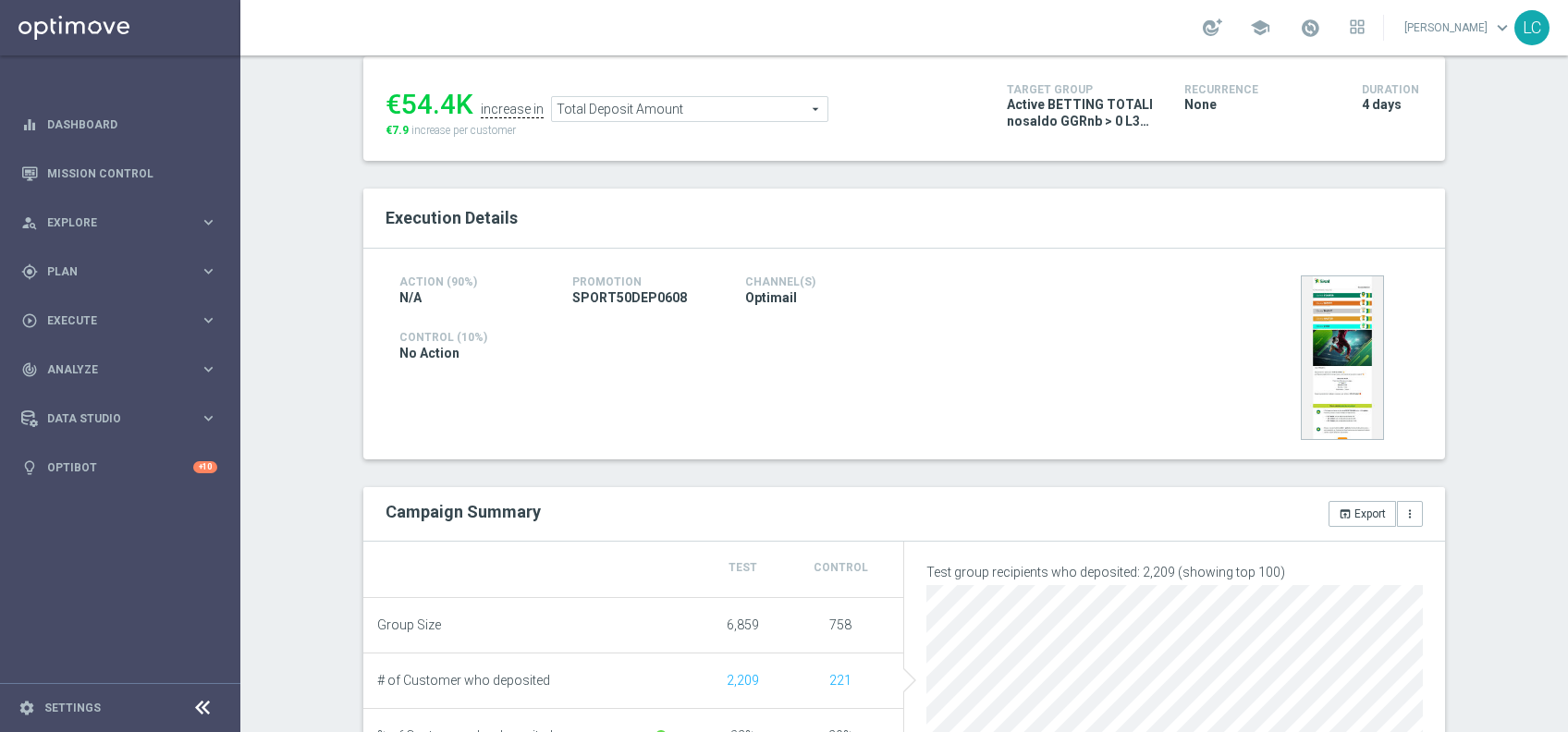
scroll to position [246, 0]
click at [734, 115] on span "Total Deposit Amount" at bounding box center [690, 111] width 276 height 24
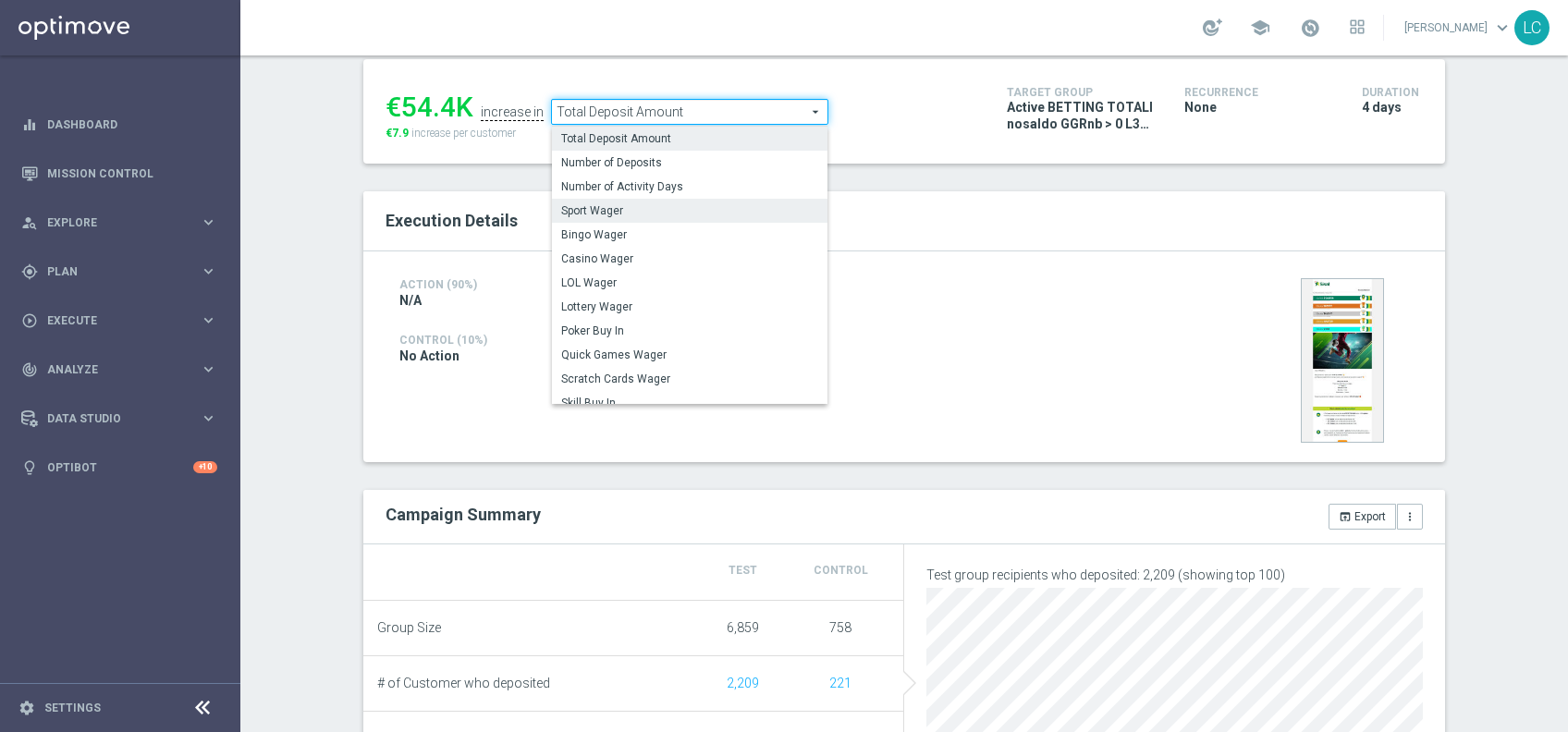
click at [698, 203] on span "Sport Wager" at bounding box center [690, 210] width 257 height 15
type input "Sport Wager"
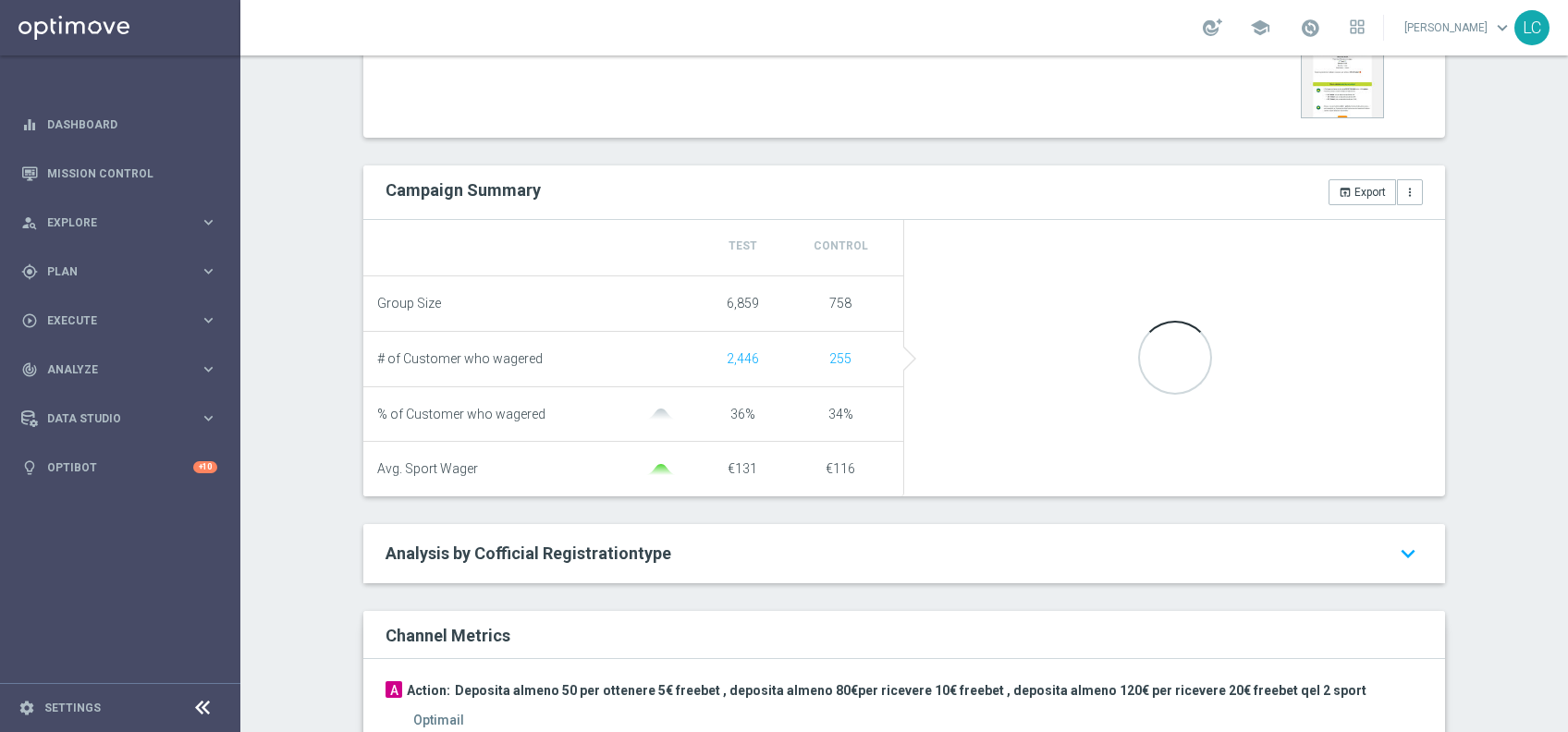
scroll to position [571, 0]
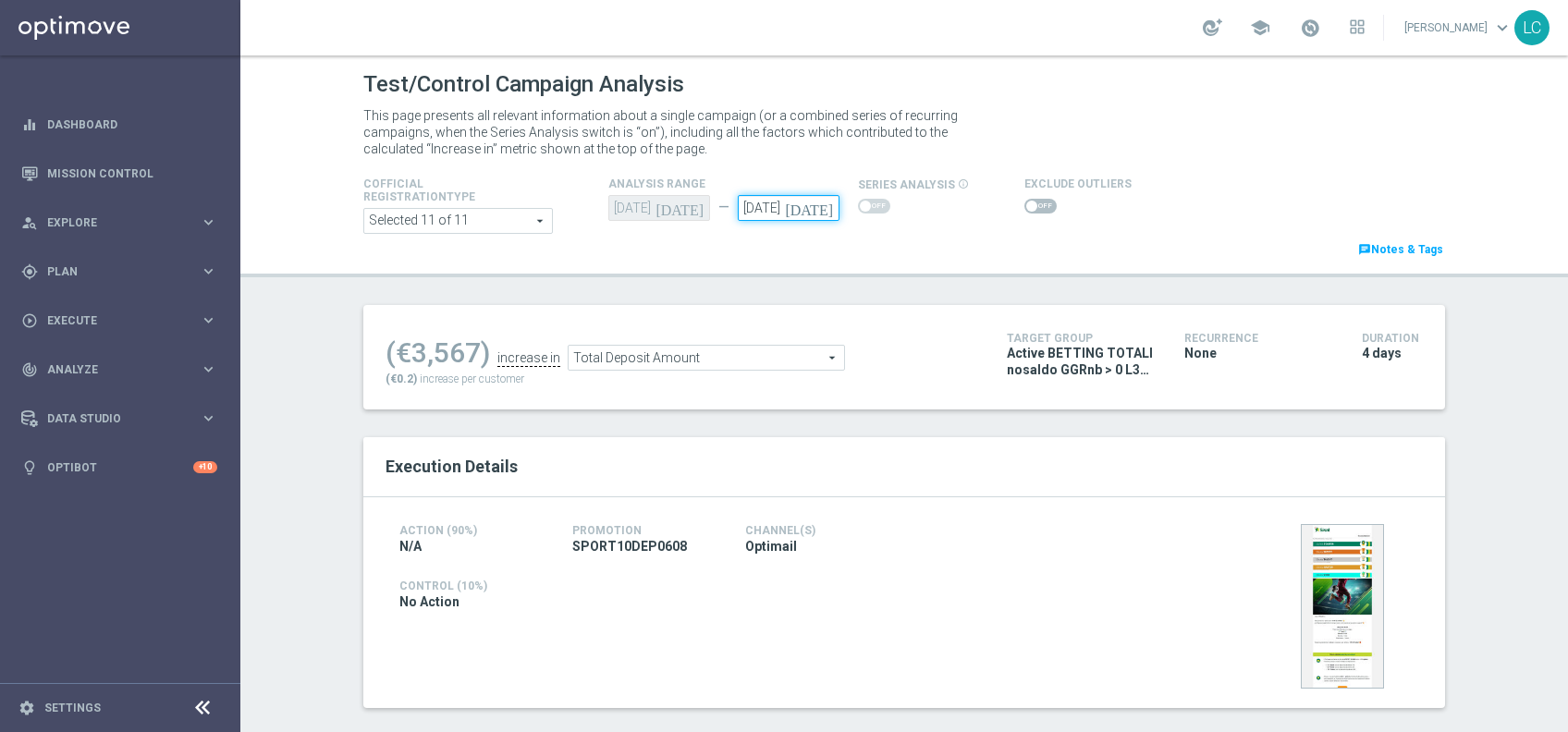
click at [777, 211] on input "[DATE]" at bounding box center [788, 208] width 102 height 26
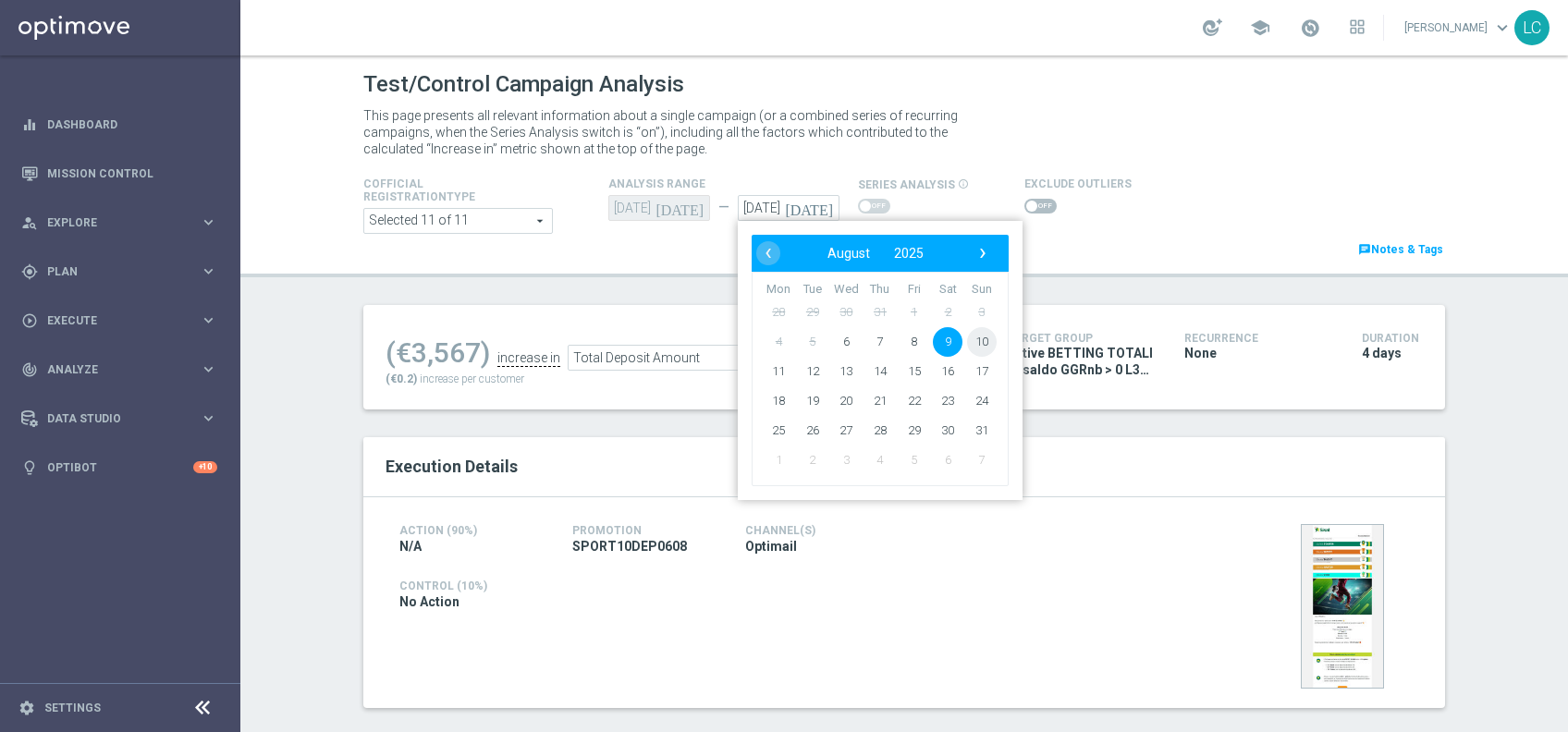
click at [973, 329] on span "10" at bounding box center [983, 342] width 30 height 30
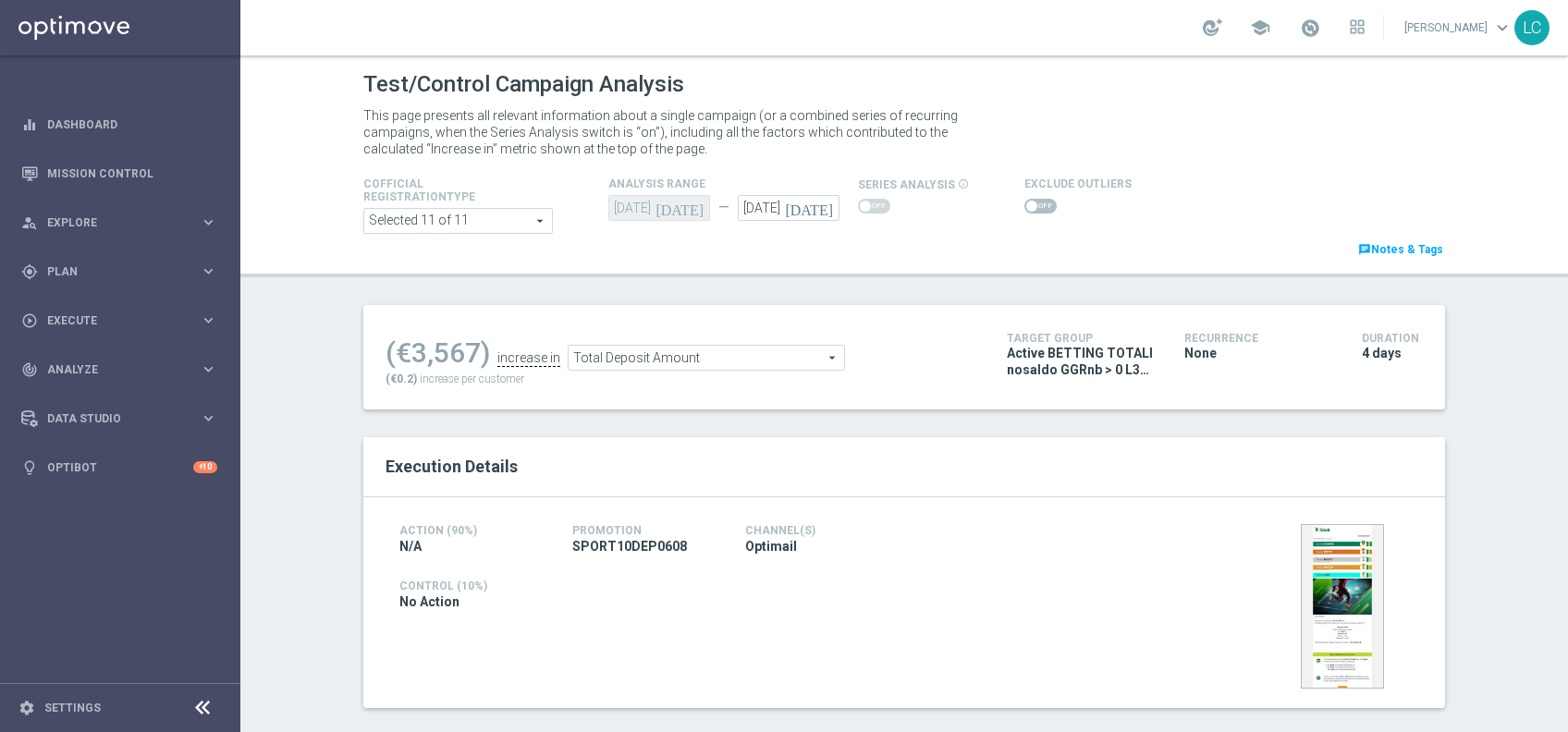
type input "[DATE]"
click at [704, 348] on span "Total Deposit Amount" at bounding box center [707, 358] width 276 height 24
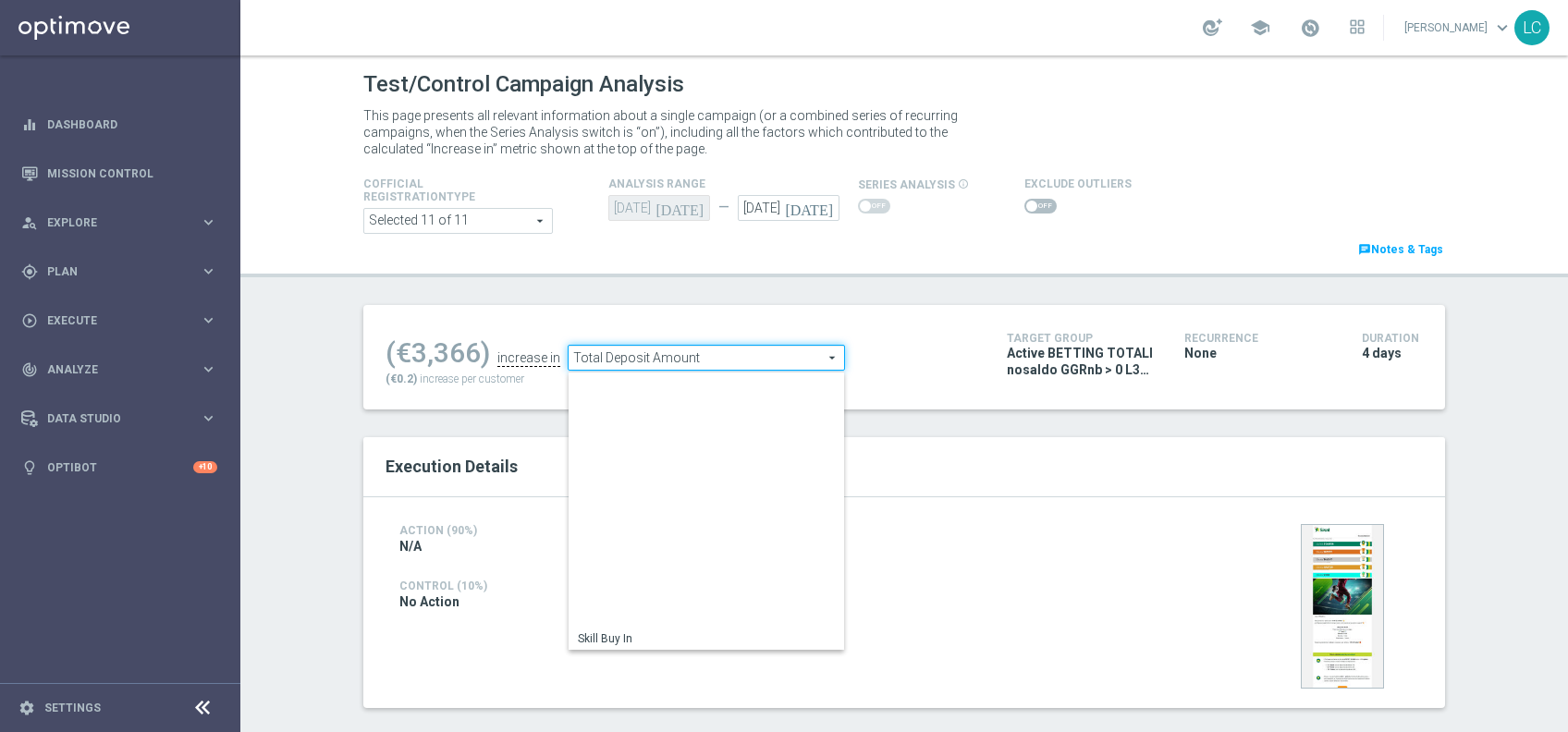
scroll to position [264, 0]
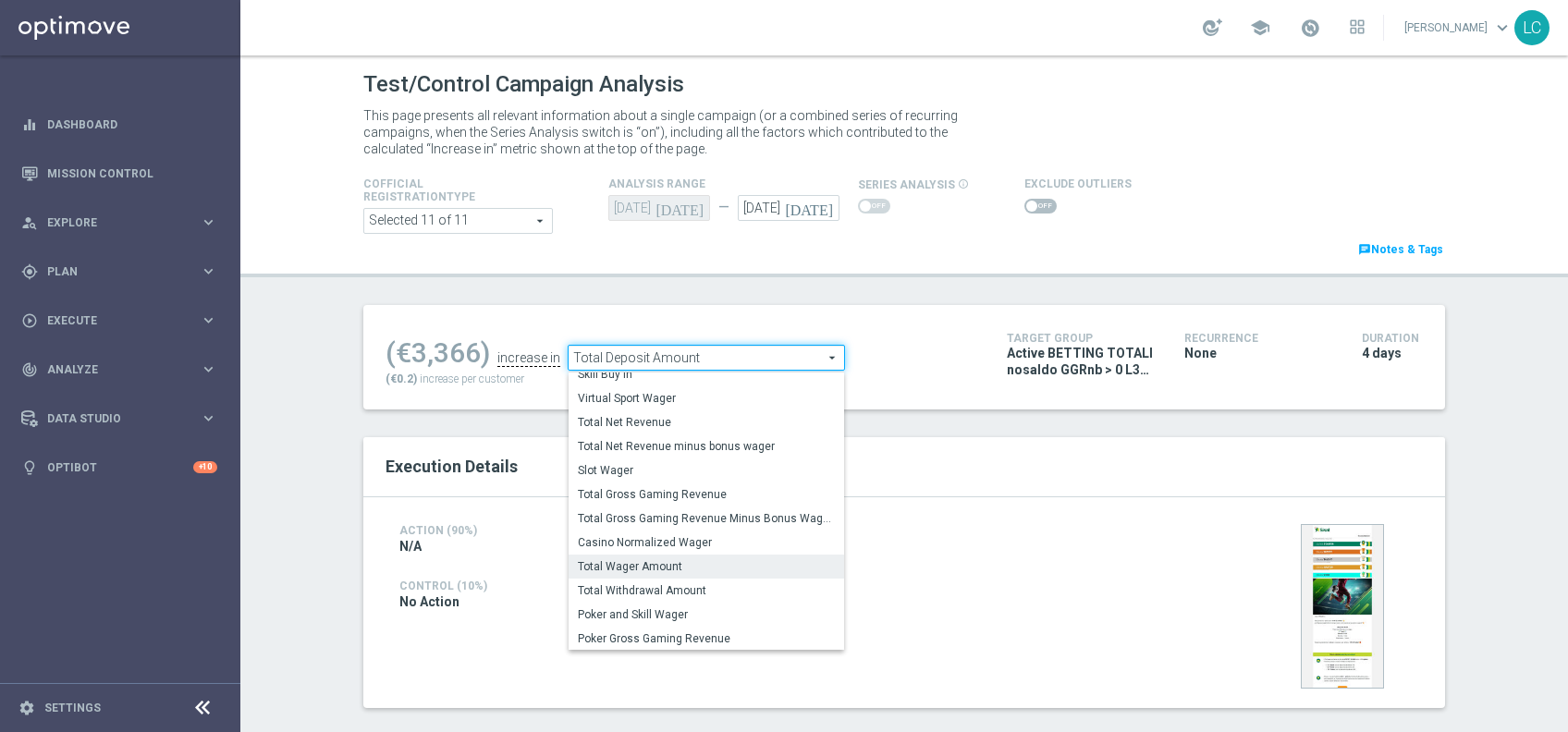
click at [696, 567] on span "Total Wager Amount" at bounding box center [706, 566] width 257 height 15
type input "Total Wager Amount"
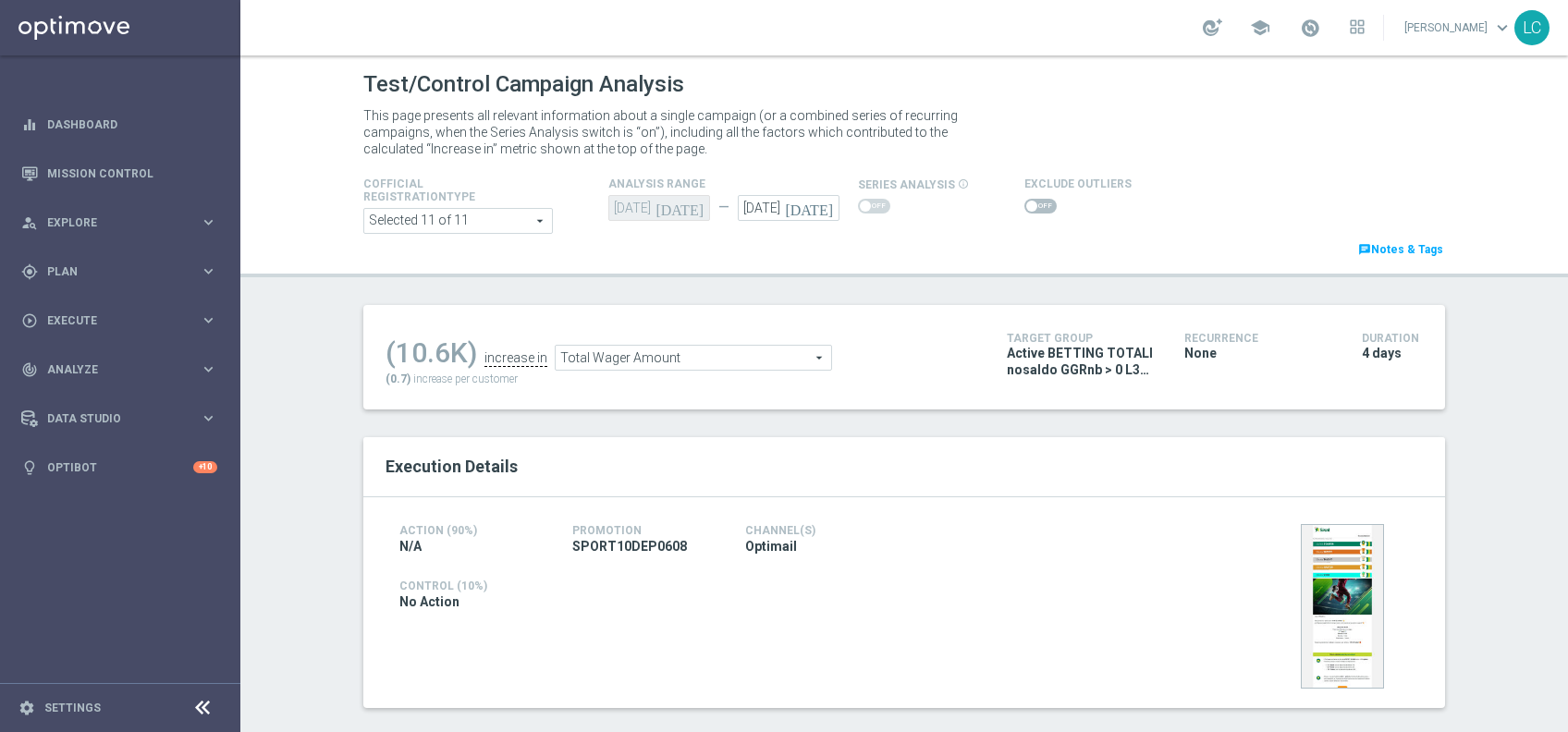
click at [1028, 190] on div "Exclude Outliers" at bounding box center [1078, 194] width 107 height 44
click at [1027, 203] on span at bounding box center [1041, 206] width 33 height 15
click at [1027, 203] on input "checkbox" at bounding box center [1041, 206] width 33 height 15
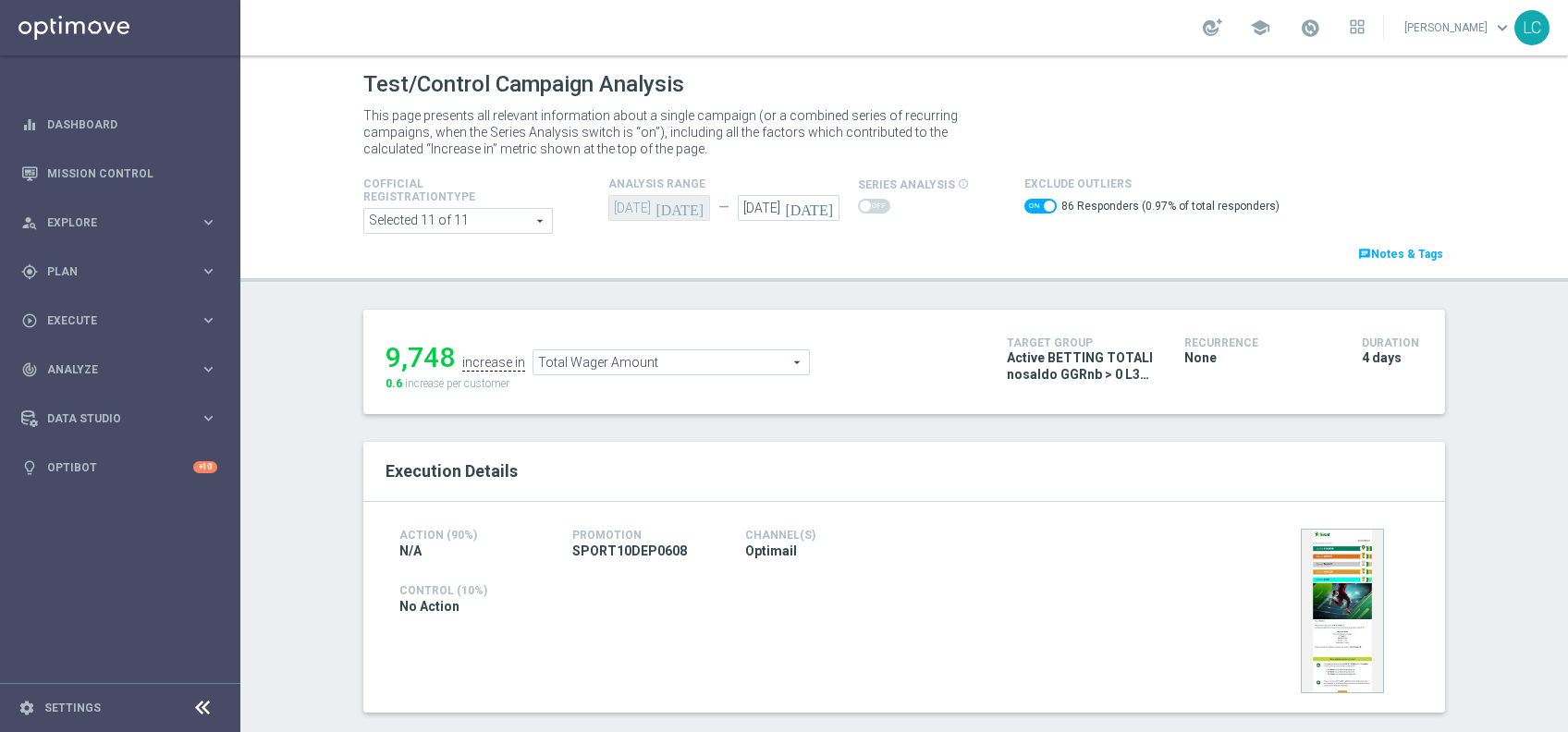
click at [695, 362] on span "Total Wager Amount" at bounding box center [671, 363] width 276 height 24
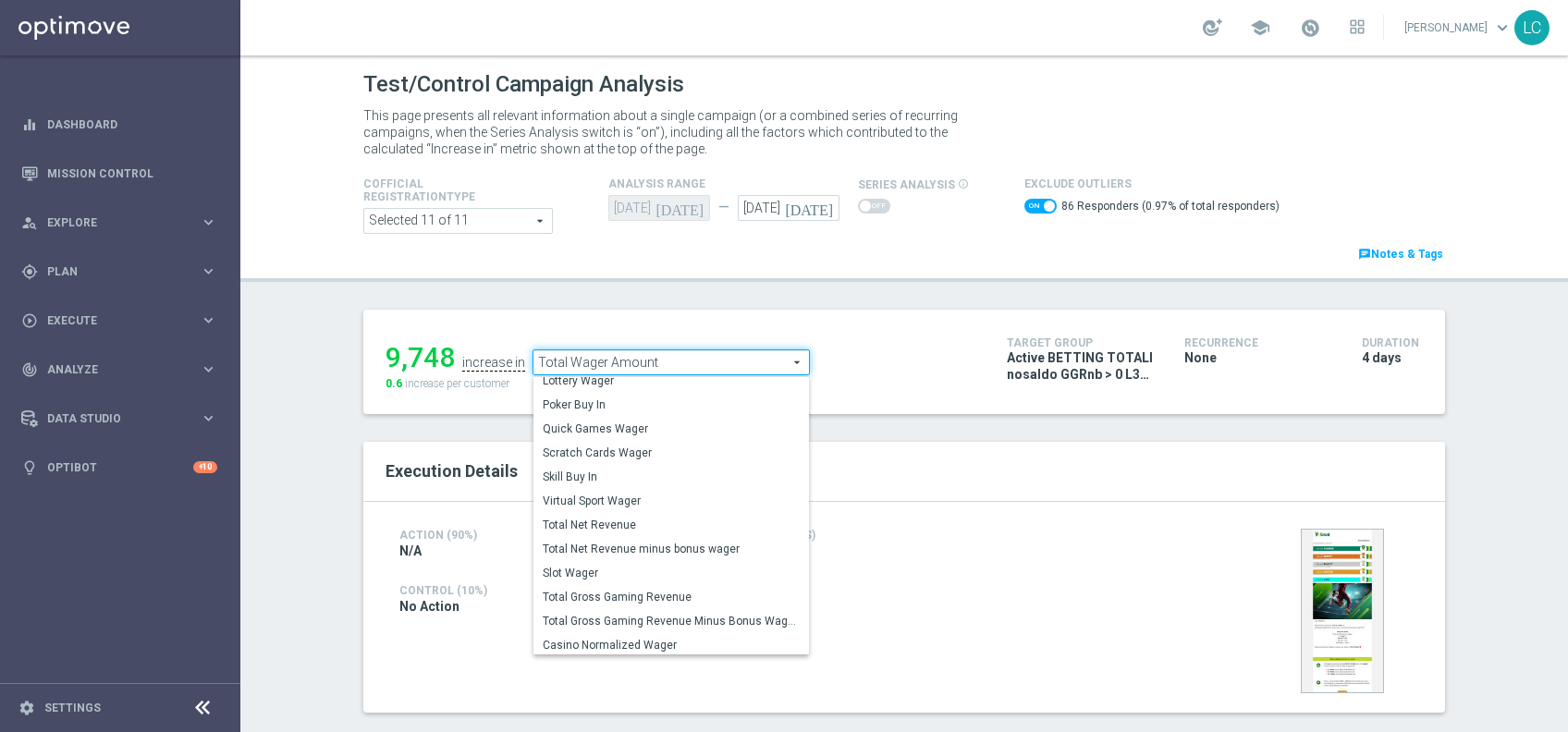
scroll to position [181, 0]
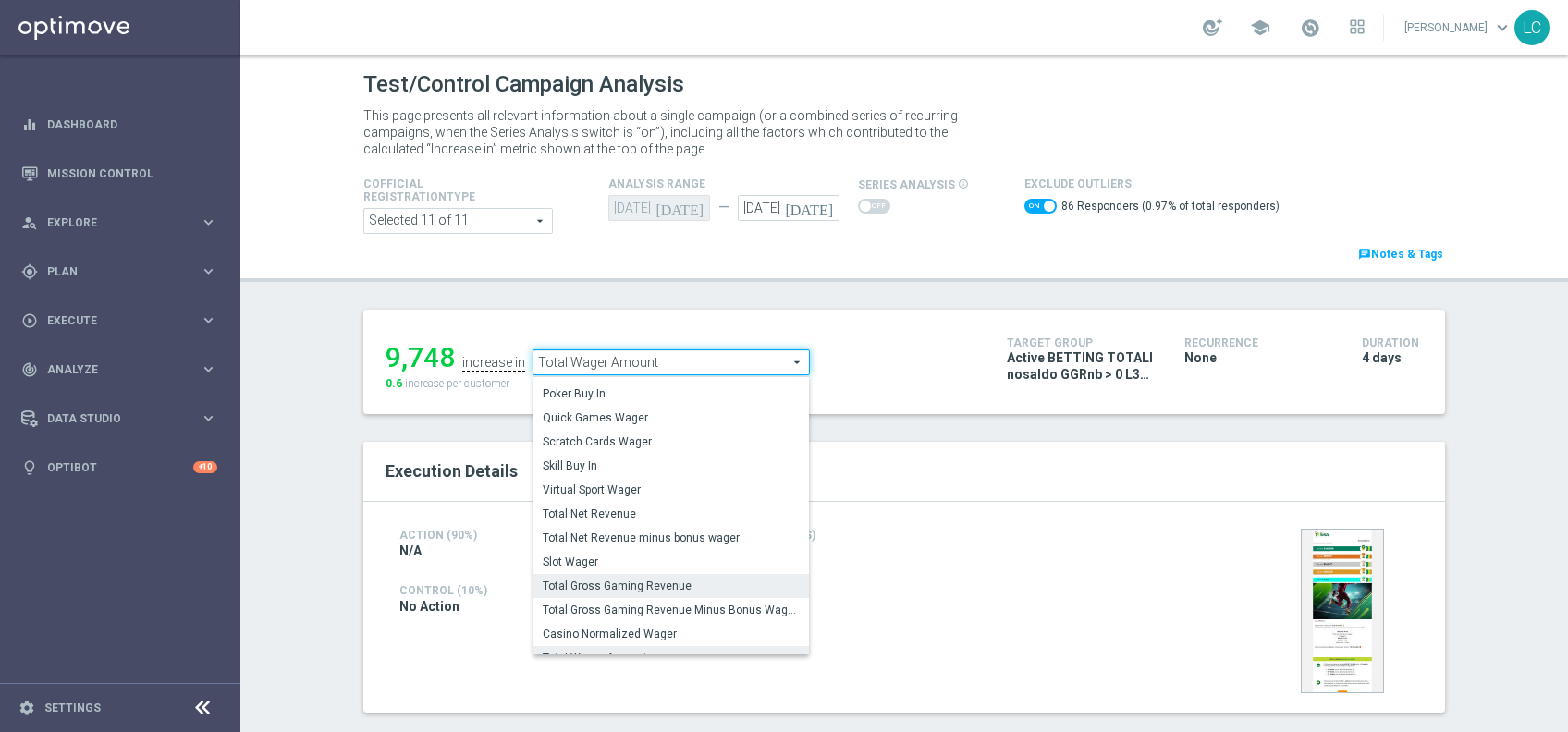
click at [643, 588] on span "Total Gross Gaming Revenue" at bounding box center [671, 585] width 257 height 15
checkbox input "false"
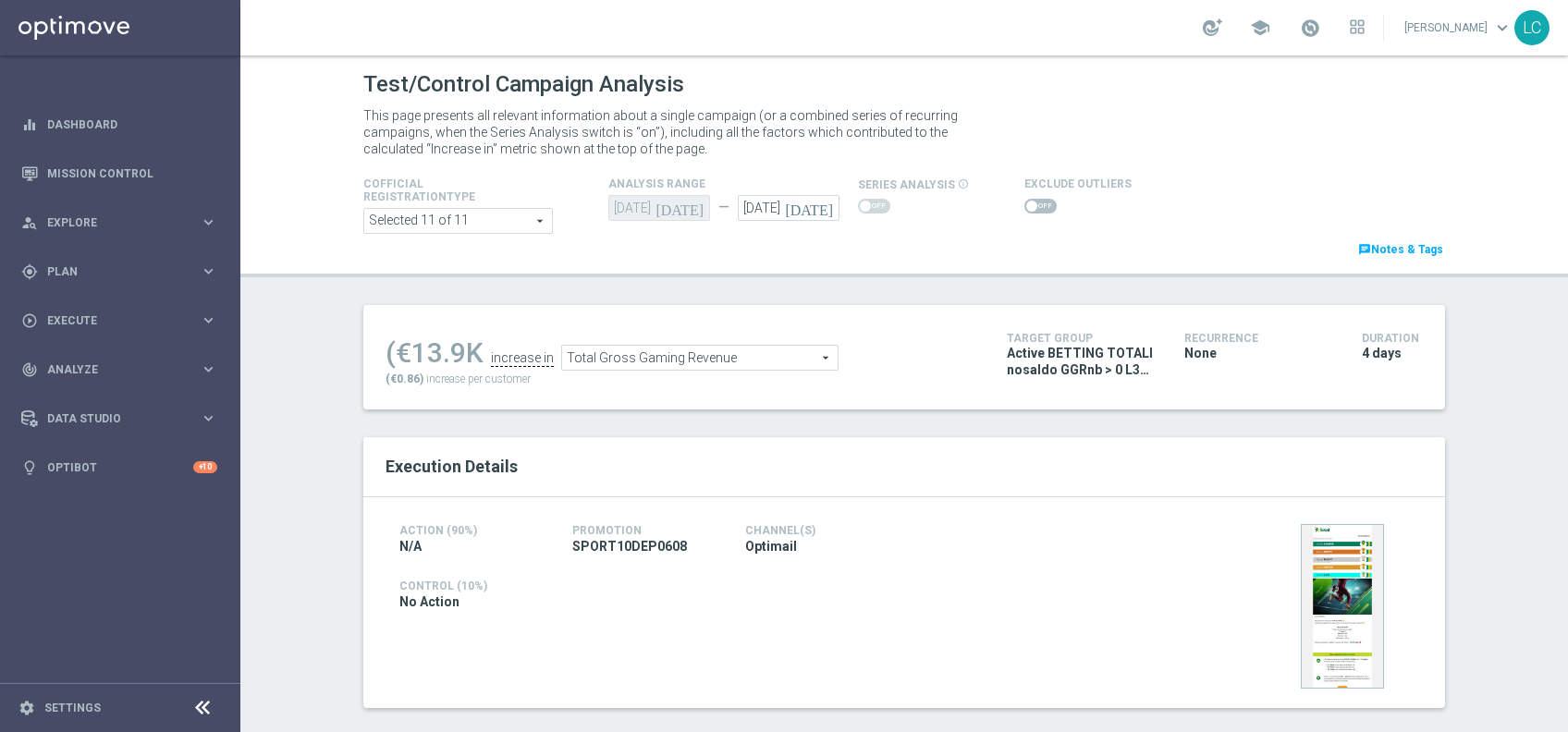
click at [713, 350] on span "Total Gross Gaming Revenue" at bounding box center [701, 358] width 276 height 24
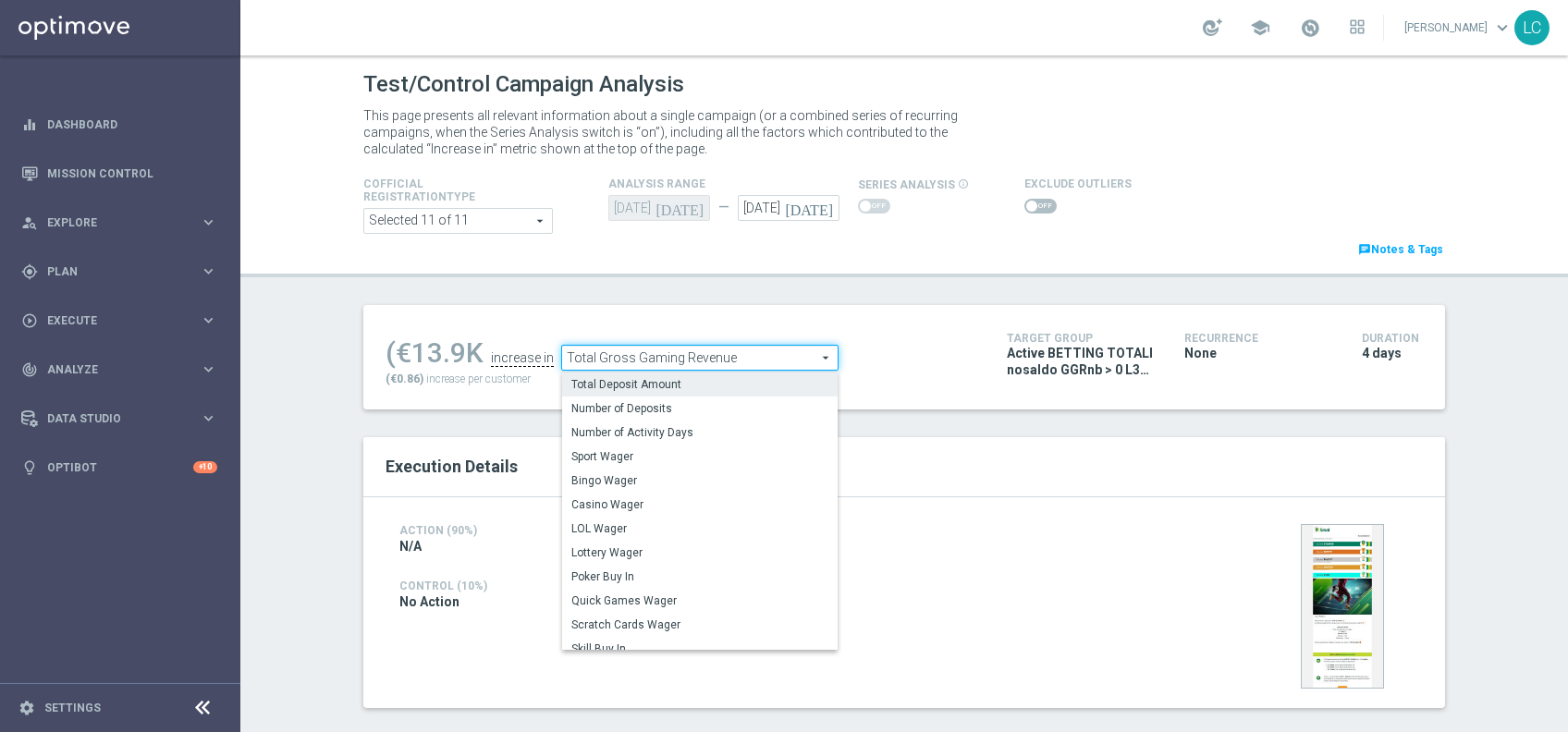
click at [658, 378] on span "Total Deposit Amount" at bounding box center [700, 384] width 257 height 15
type input "Total Deposit Amount"
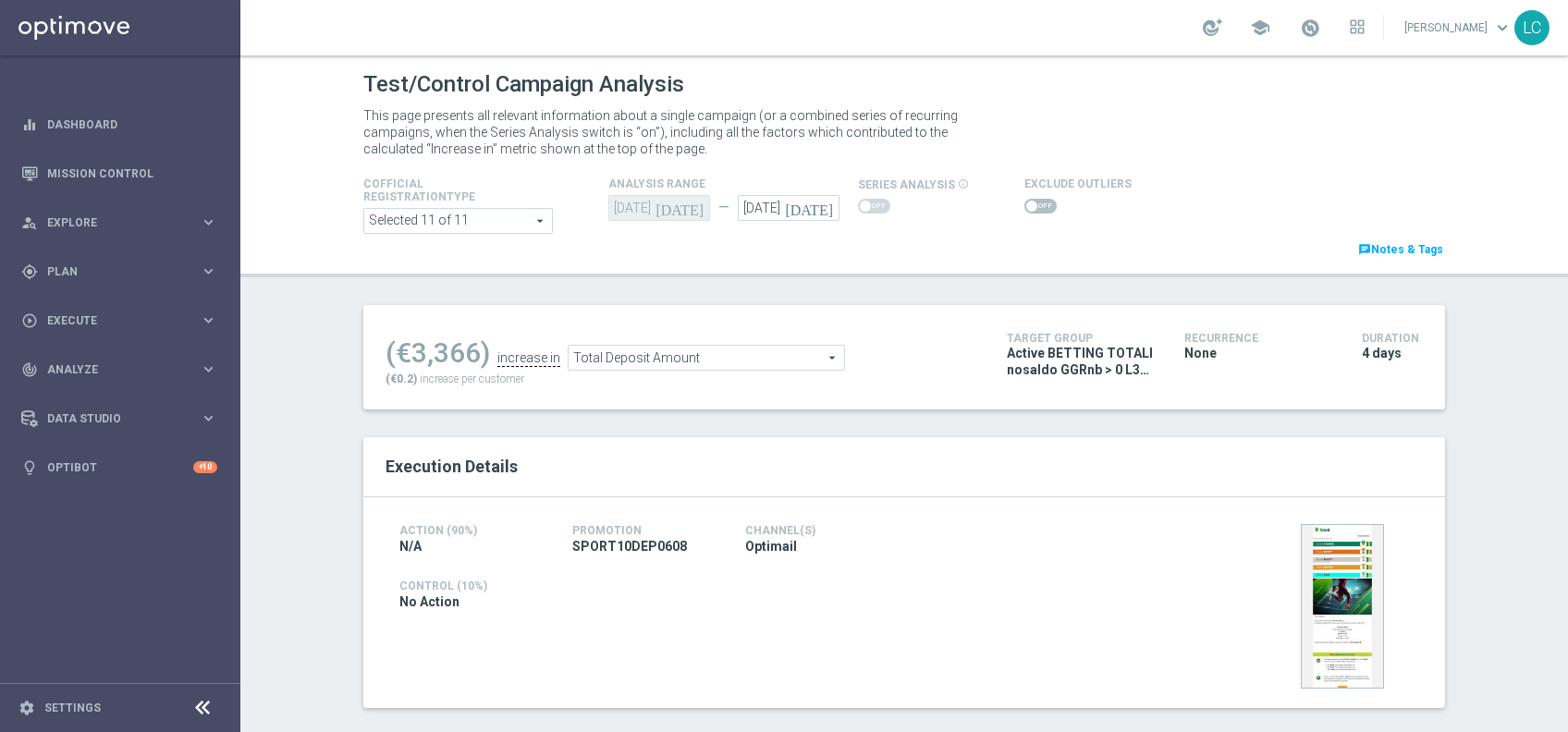
click at [1029, 209] on span at bounding box center [1041, 206] width 33 height 15
click at [1029, 209] on input "checkbox" at bounding box center [1041, 206] width 33 height 15
checkbox input "true"
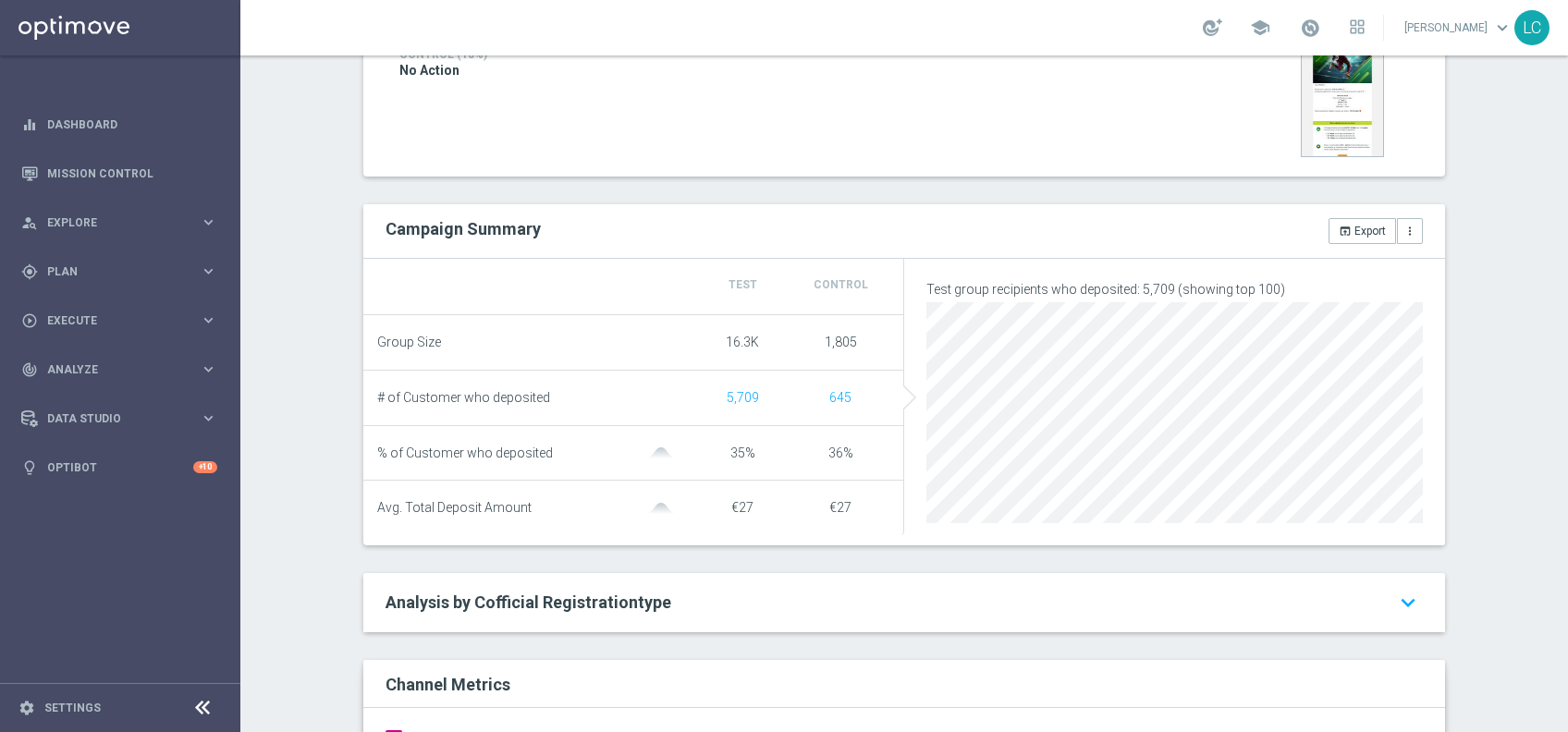
scroll to position [243, 0]
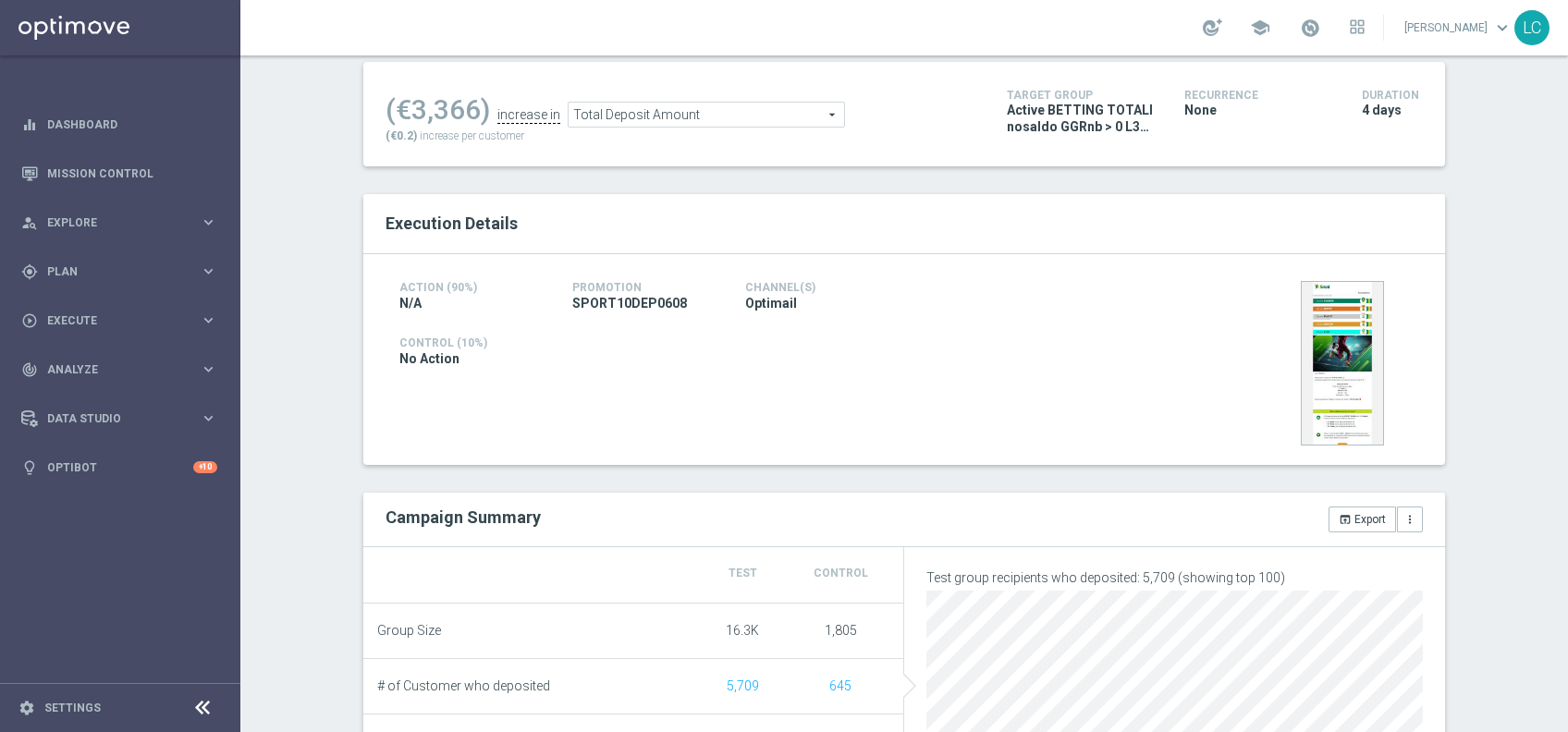
click at [638, 103] on span "Total Deposit Amount" at bounding box center [707, 114] width 276 height 24
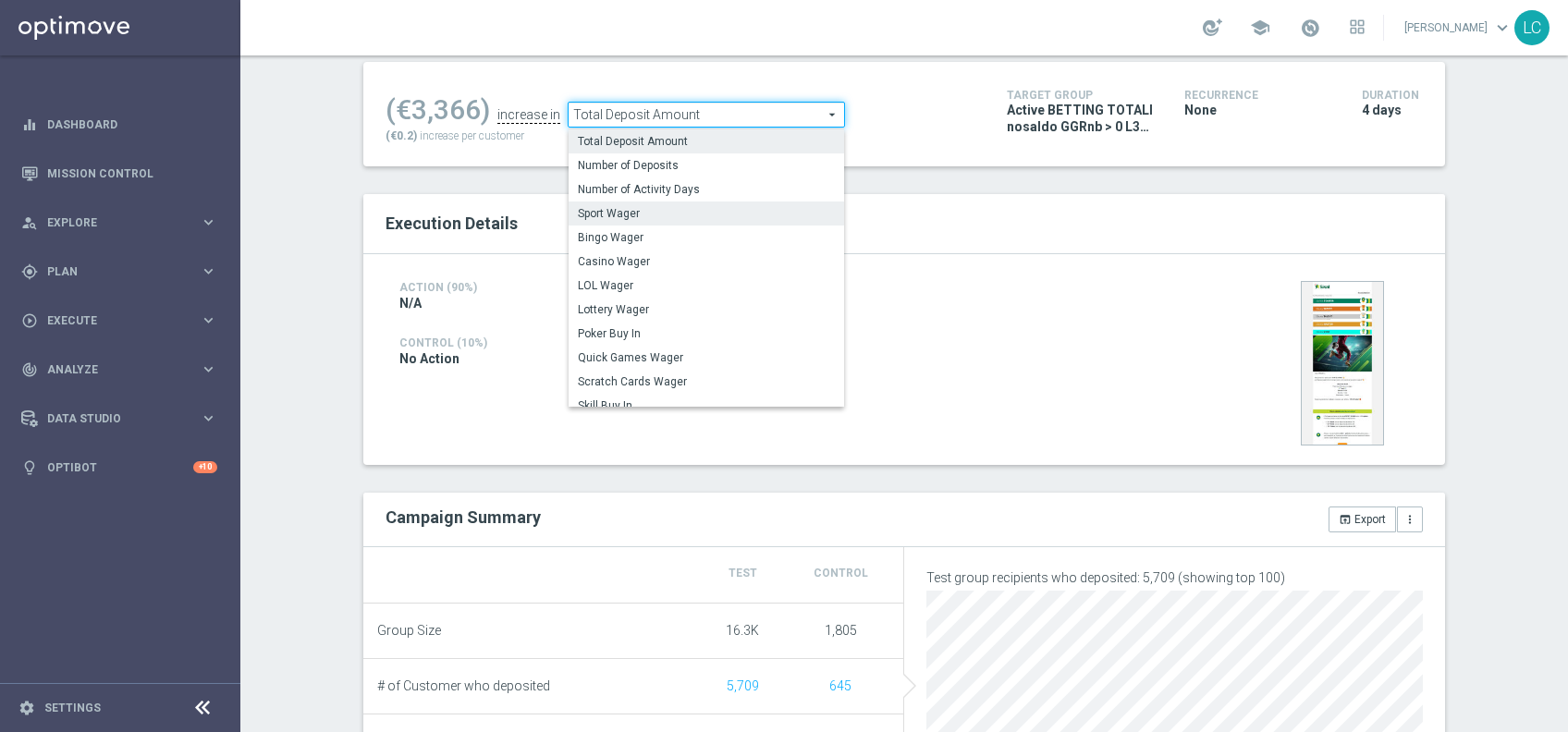
click at [640, 216] on span "Sport Wager" at bounding box center [706, 213] width 257 height 15
type input "Sport Wager"
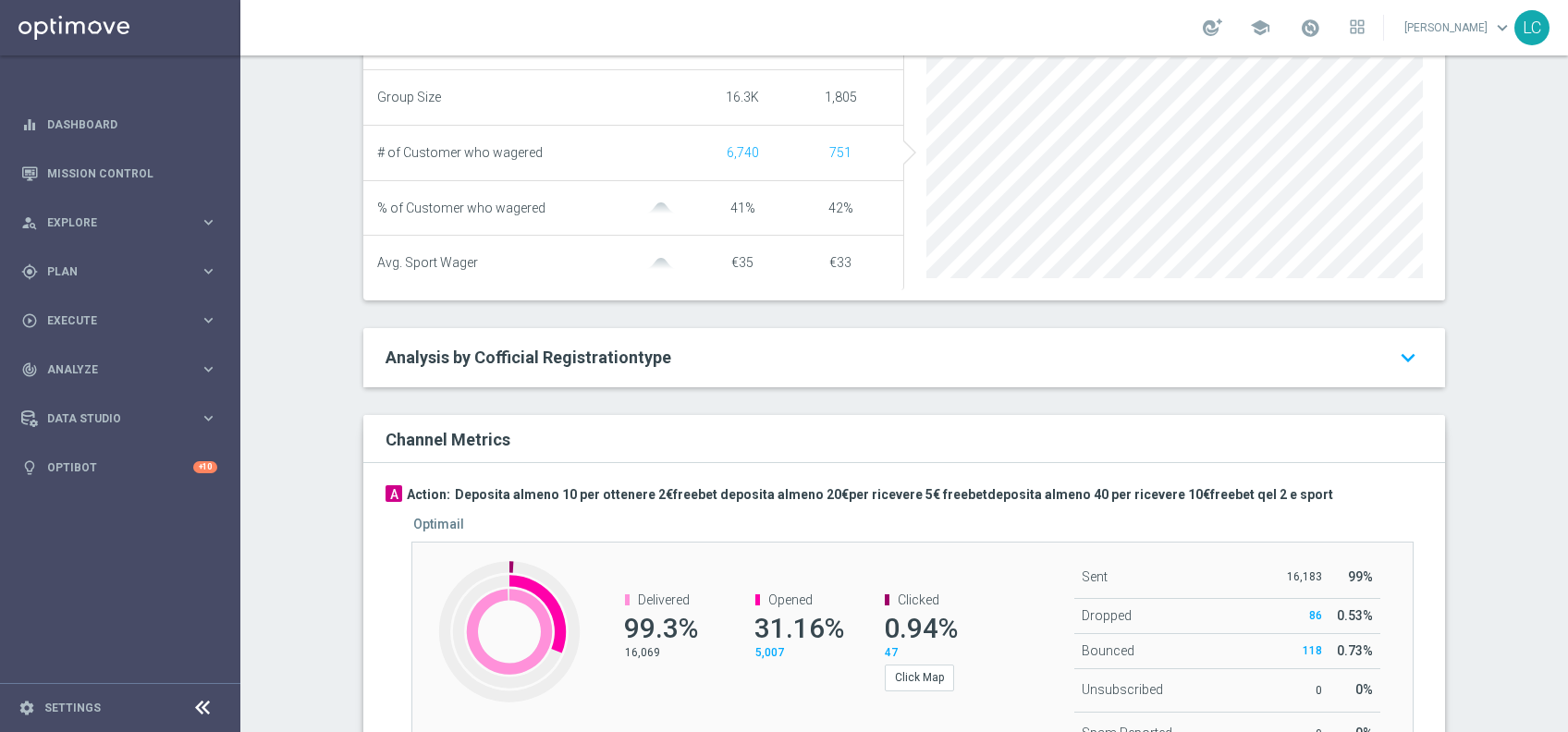
scroll to position [753, 0]
